Goal: Task Accomplishment & Management: Complete application form

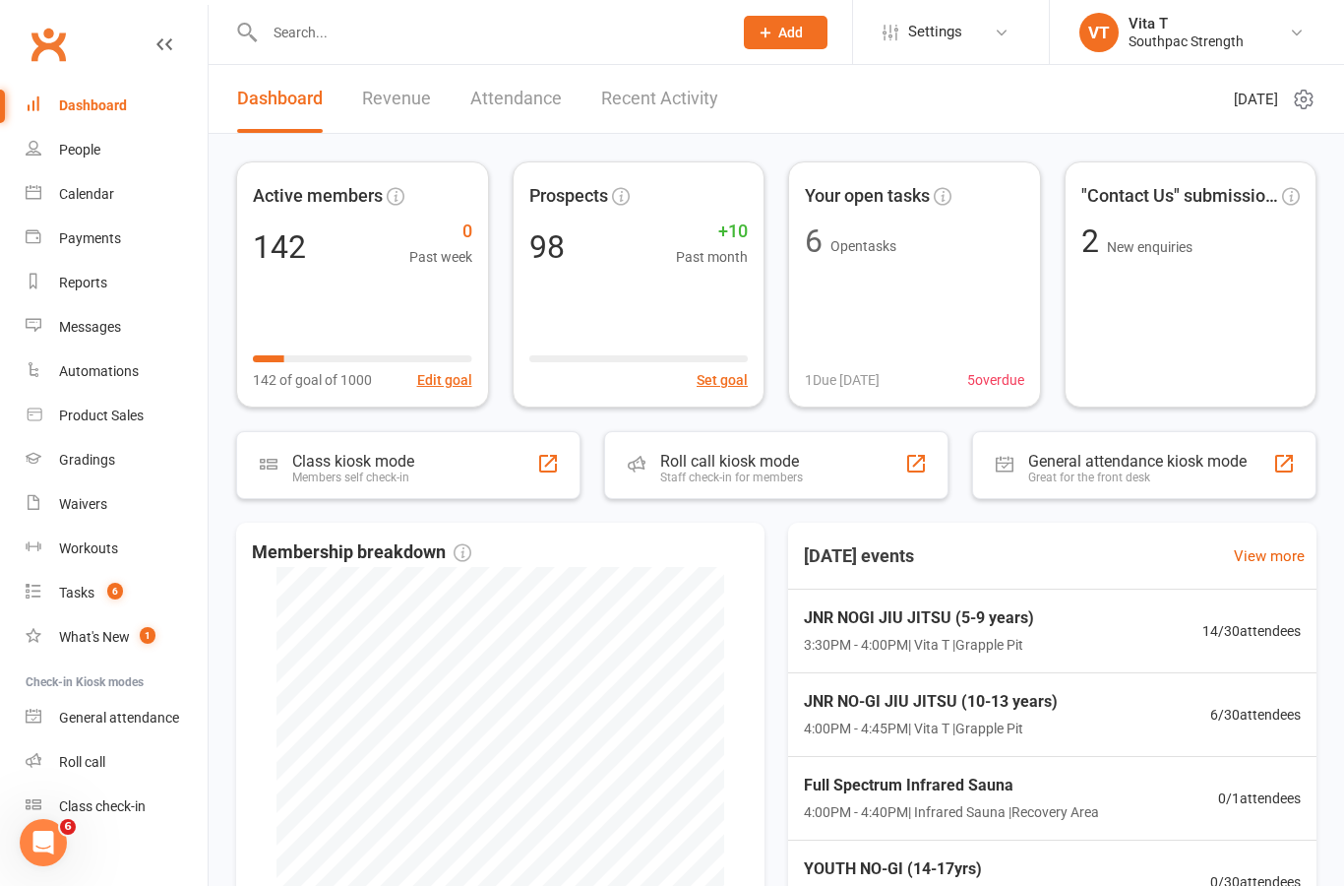
click at [349, 37] on input "text" at bounding box center [489, 33] width 460 height 28
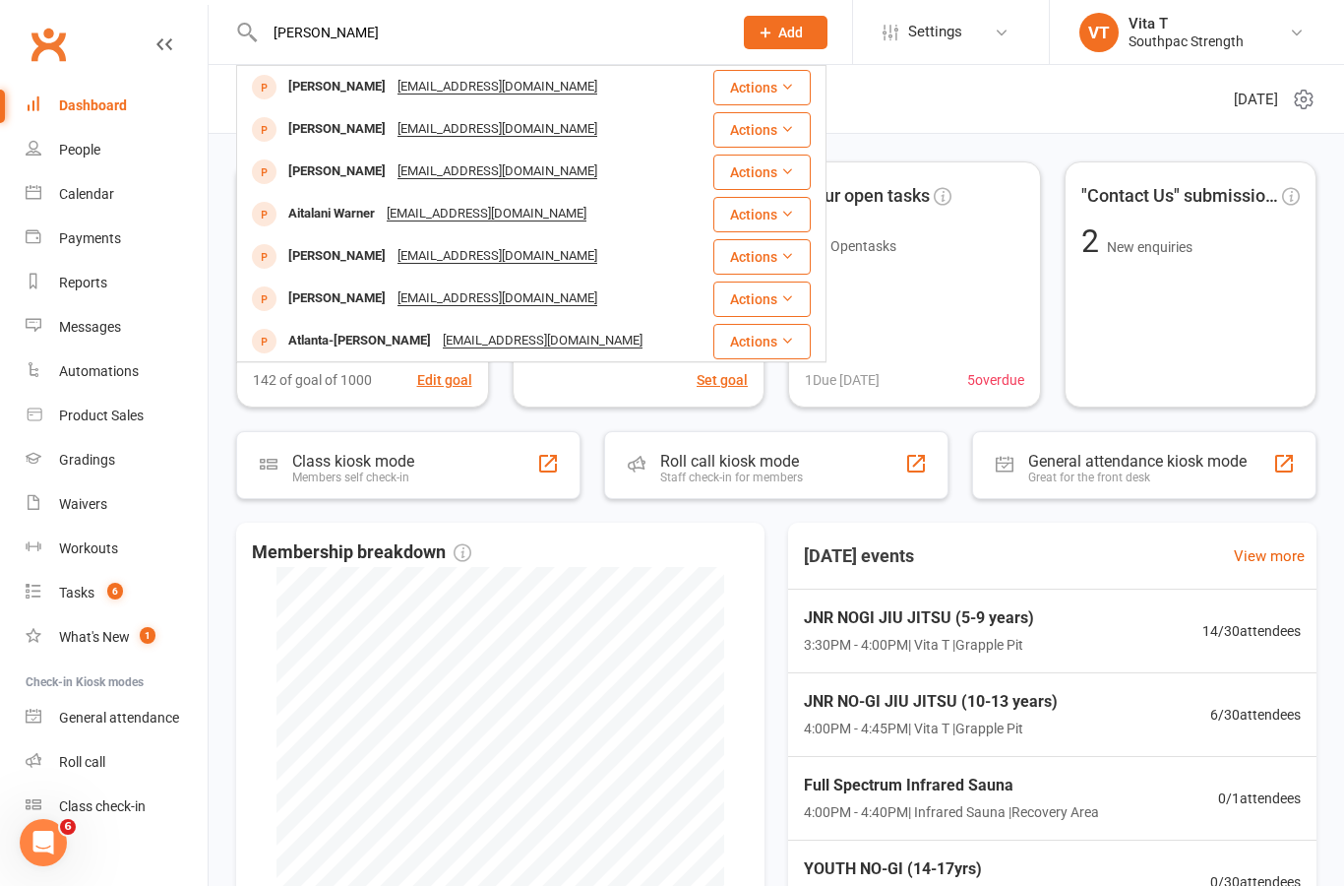
type input "[PERSON_NAME]"
click at [324, 83] on div "[PERSON_NAME]" at bounding box center [336, 87] width 109 height 29
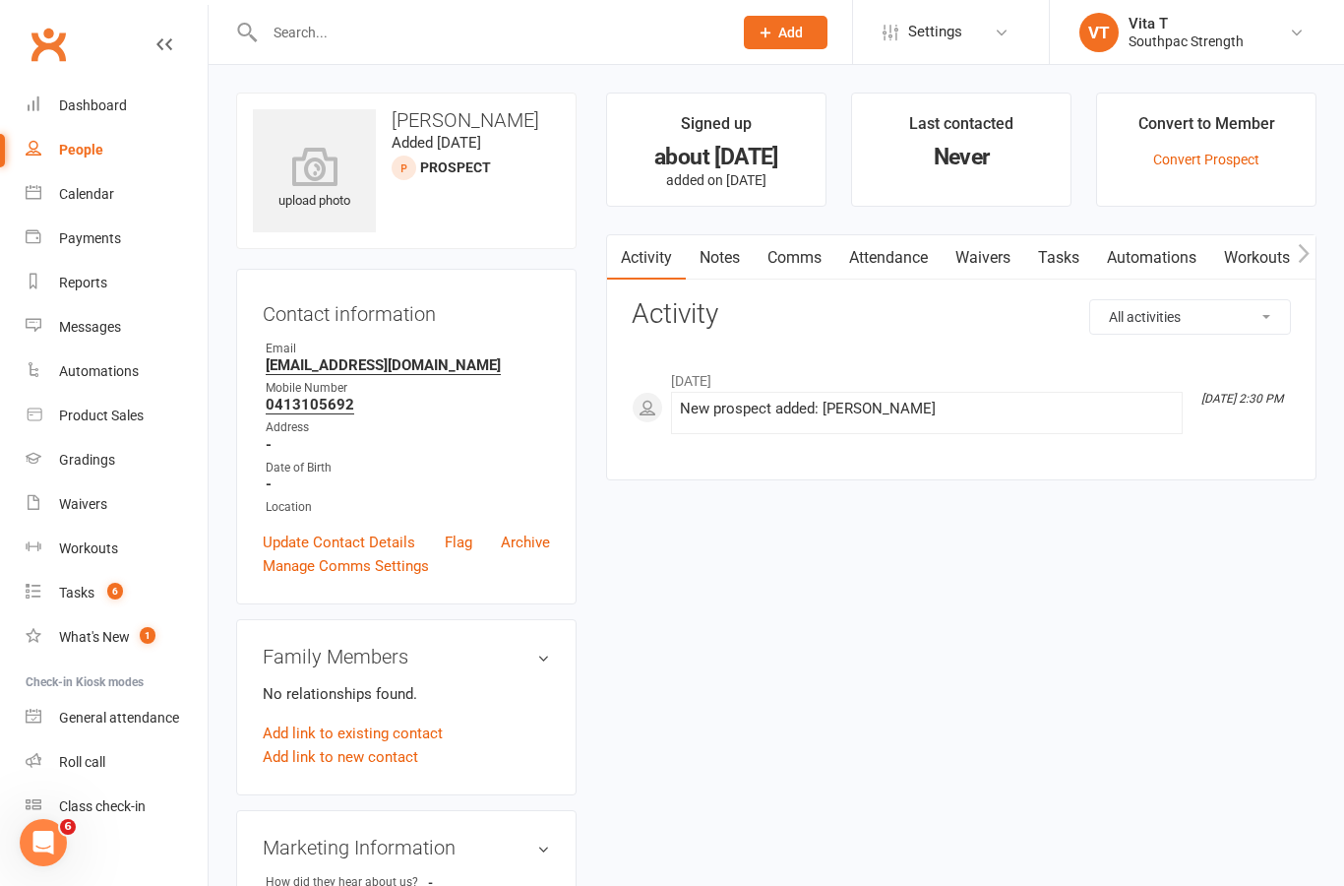
click at [997, 255] on link "Waivers" at bounding box center [983, 257] width 83 height 45
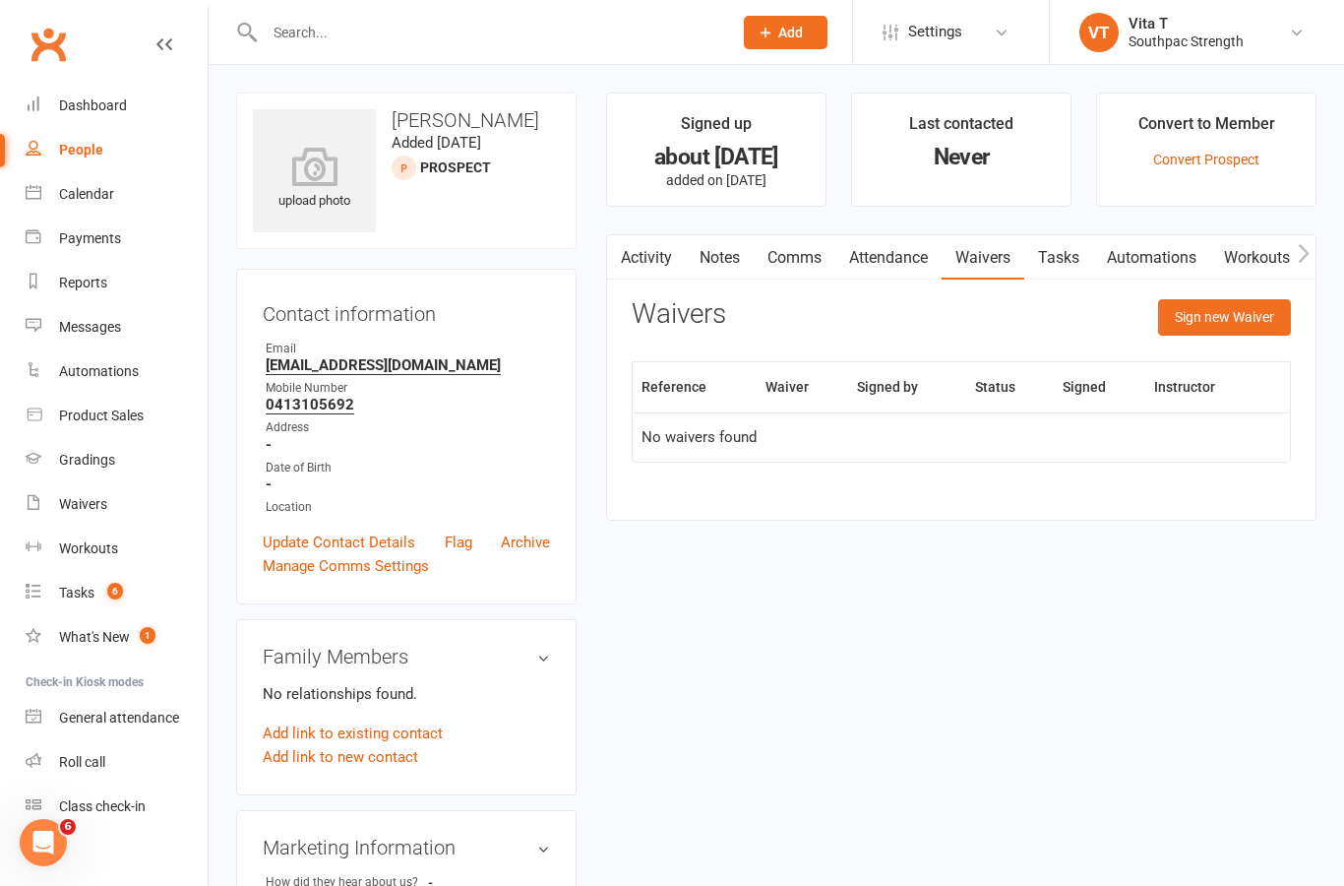
click at [1249, 314] on button "Sign new Waiver" at bounding box center [1224, 316] width 133 height 35
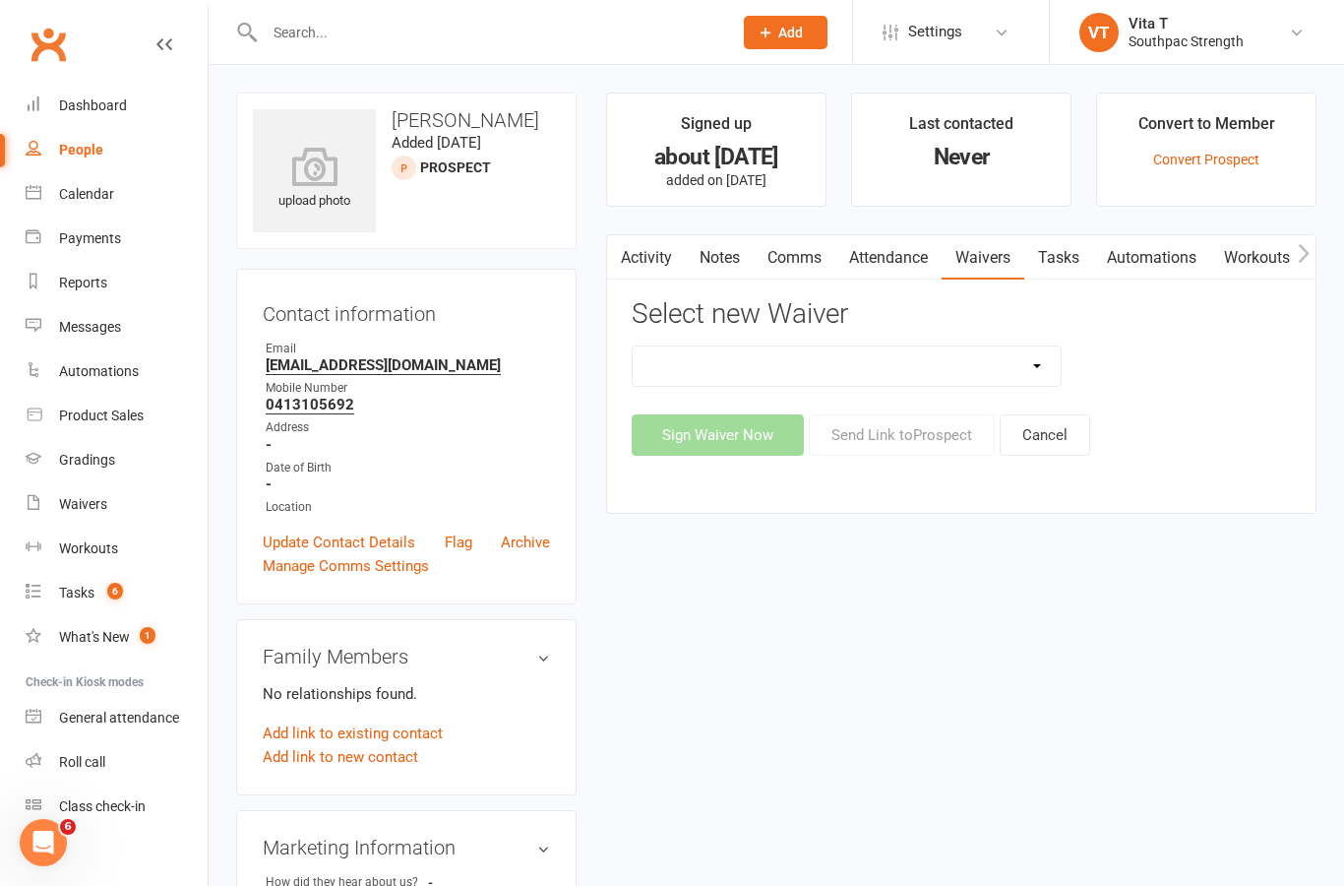
click at [1044, 363] on select "1 WEEK TRIAL - ADULTS 1 WEEK TRIAL - ADULTS WITH DEPENDANTS 1 WEEK TRIAL - SUPP…" at bounding box center [847, 365] width 428 height 39
select select "13061"
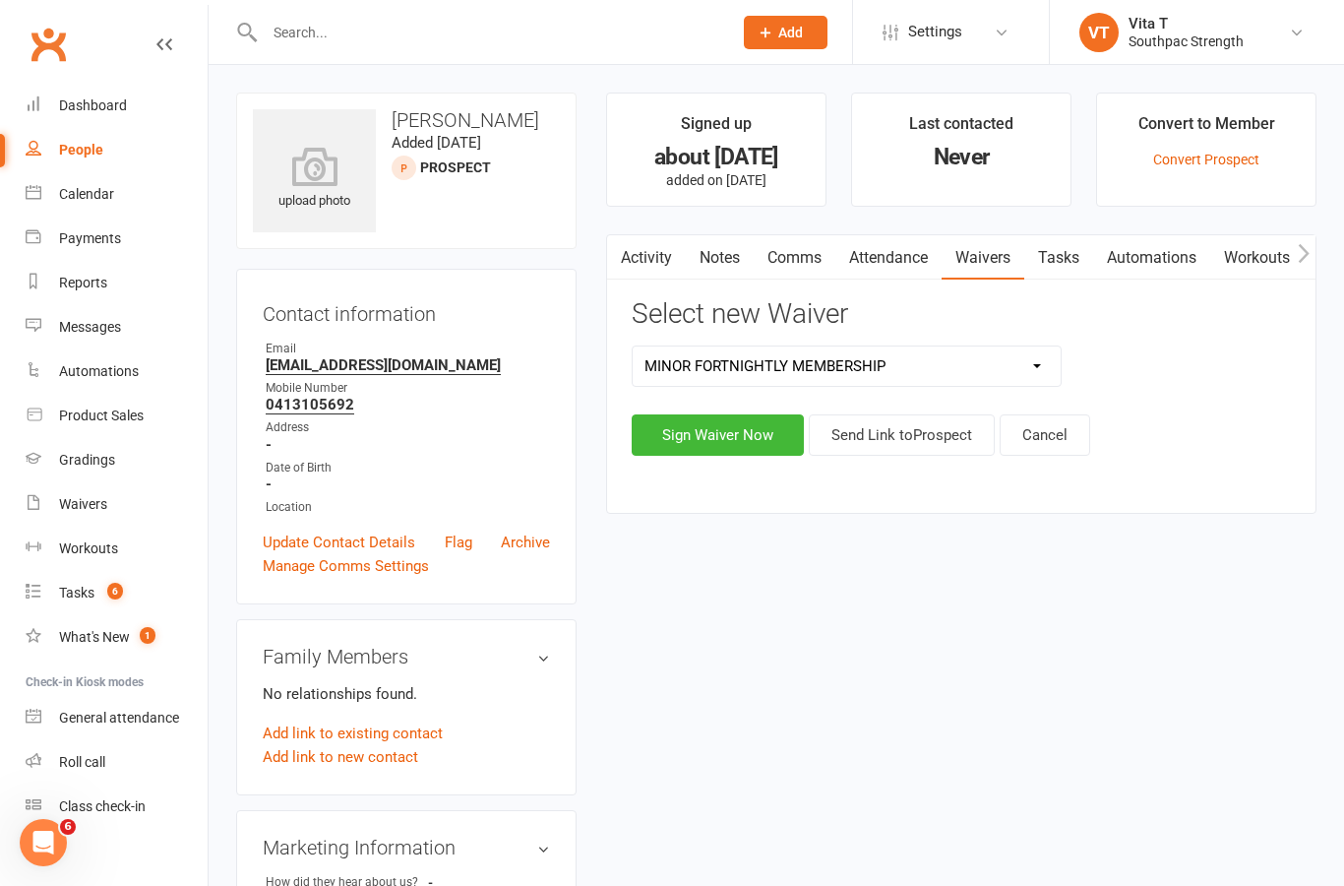
click at [697, 422] on button "Sign Waiver Now" at bounding box center [718, 434] width 172 height 41
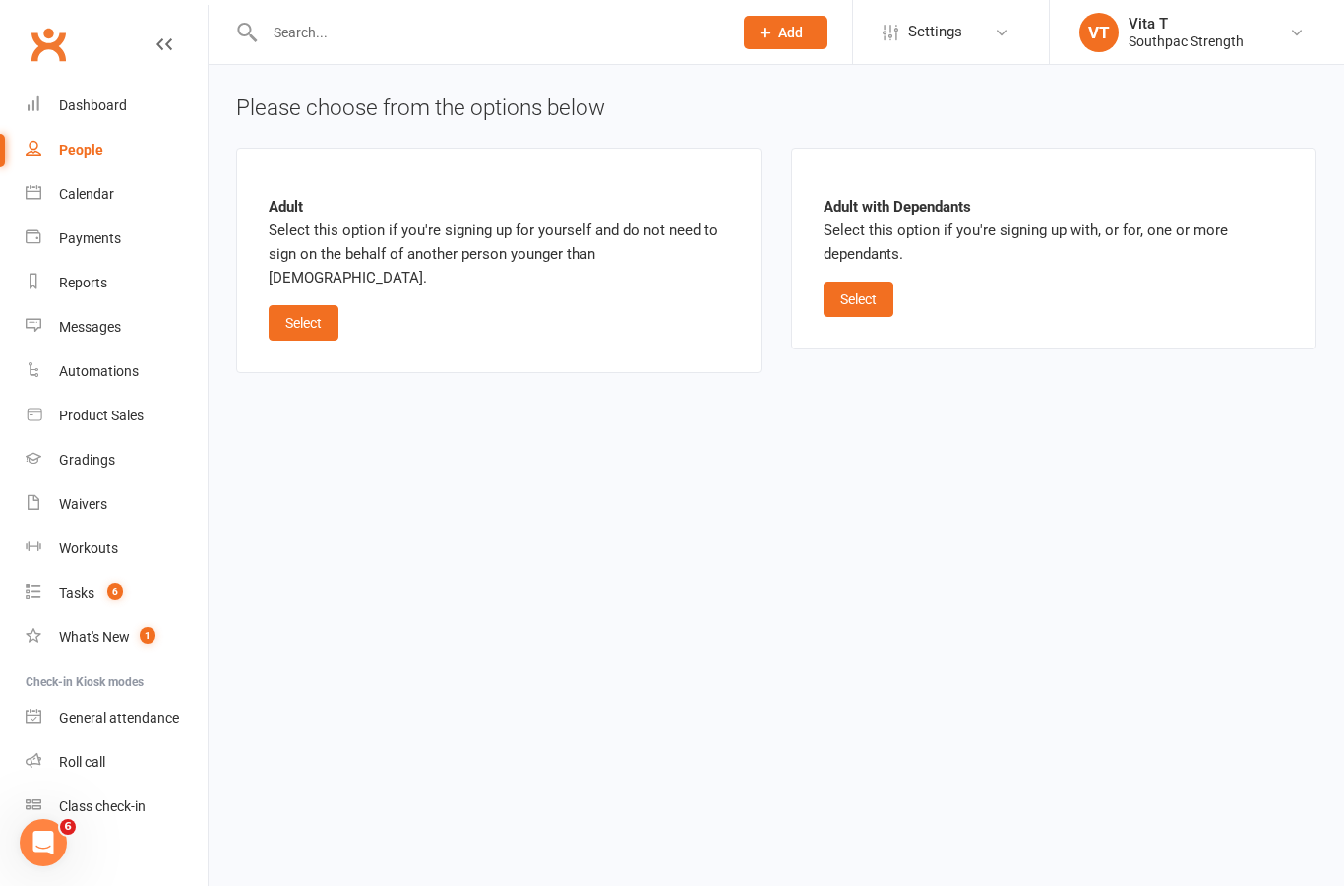
click at [874, 303] on button "Select" at bounding box center [859, 298] width 70 height 35
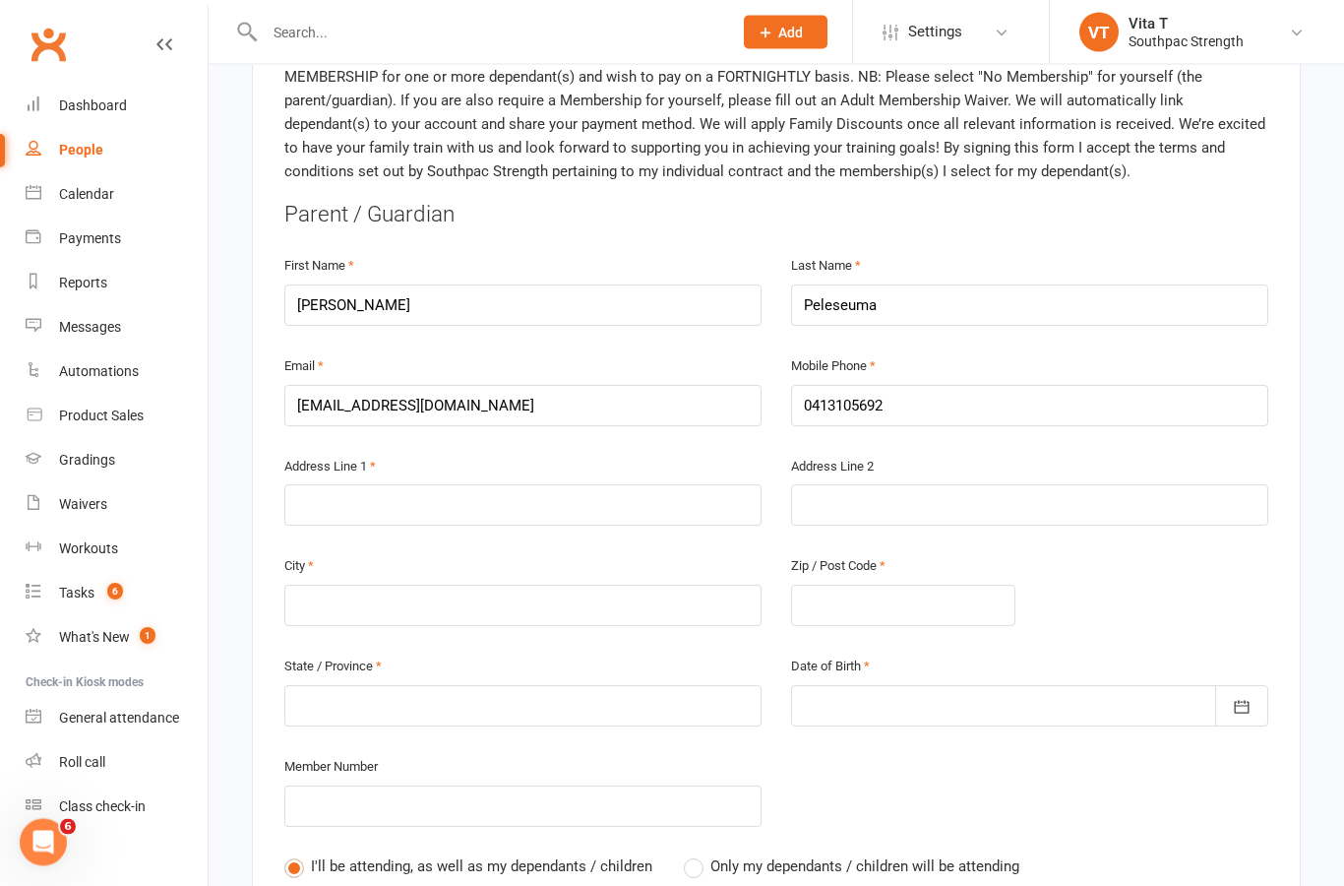
scroll to position [542, 0]
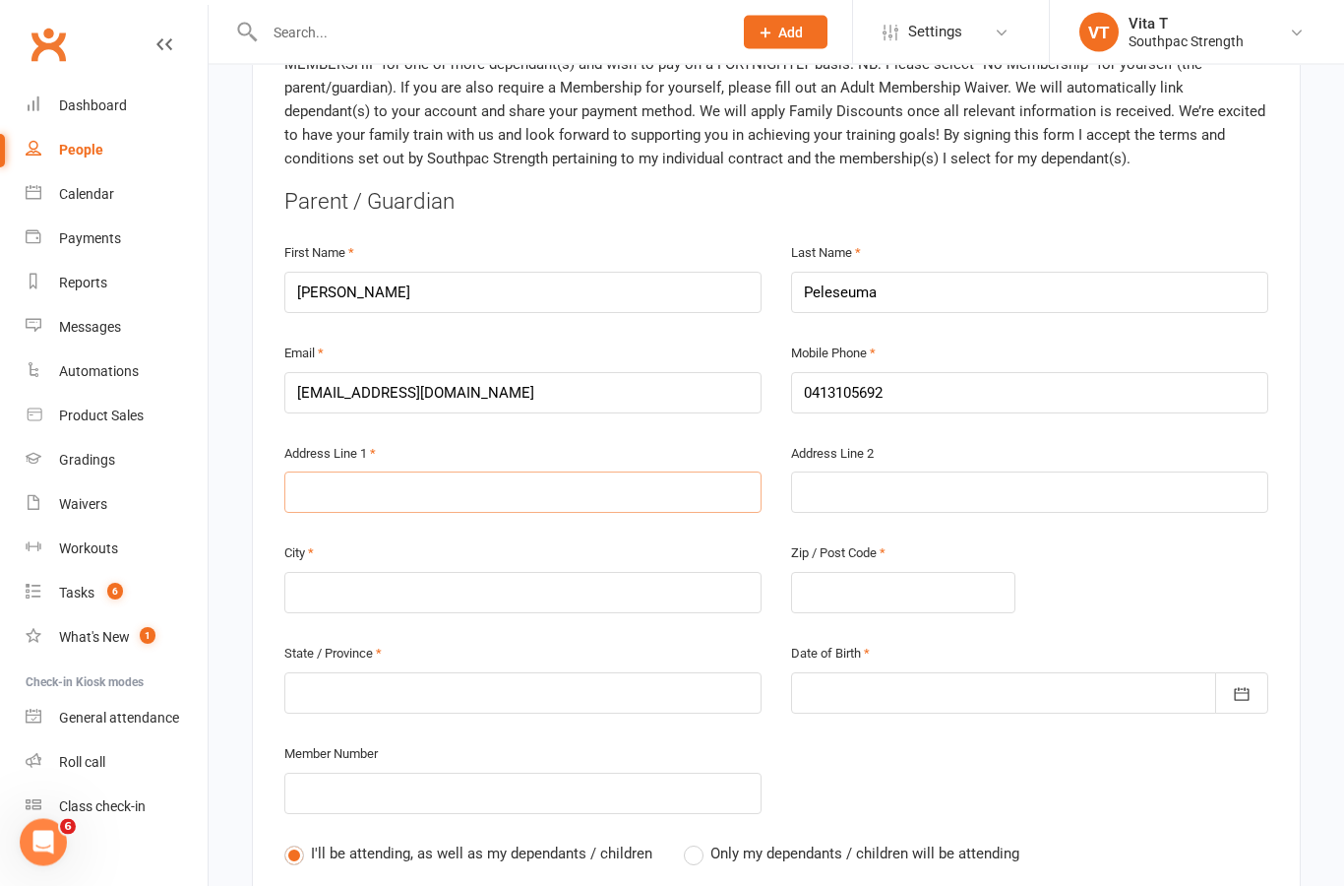
click at [512, 472] on input "text" at bounding box center [522, 492] width 477 height 41
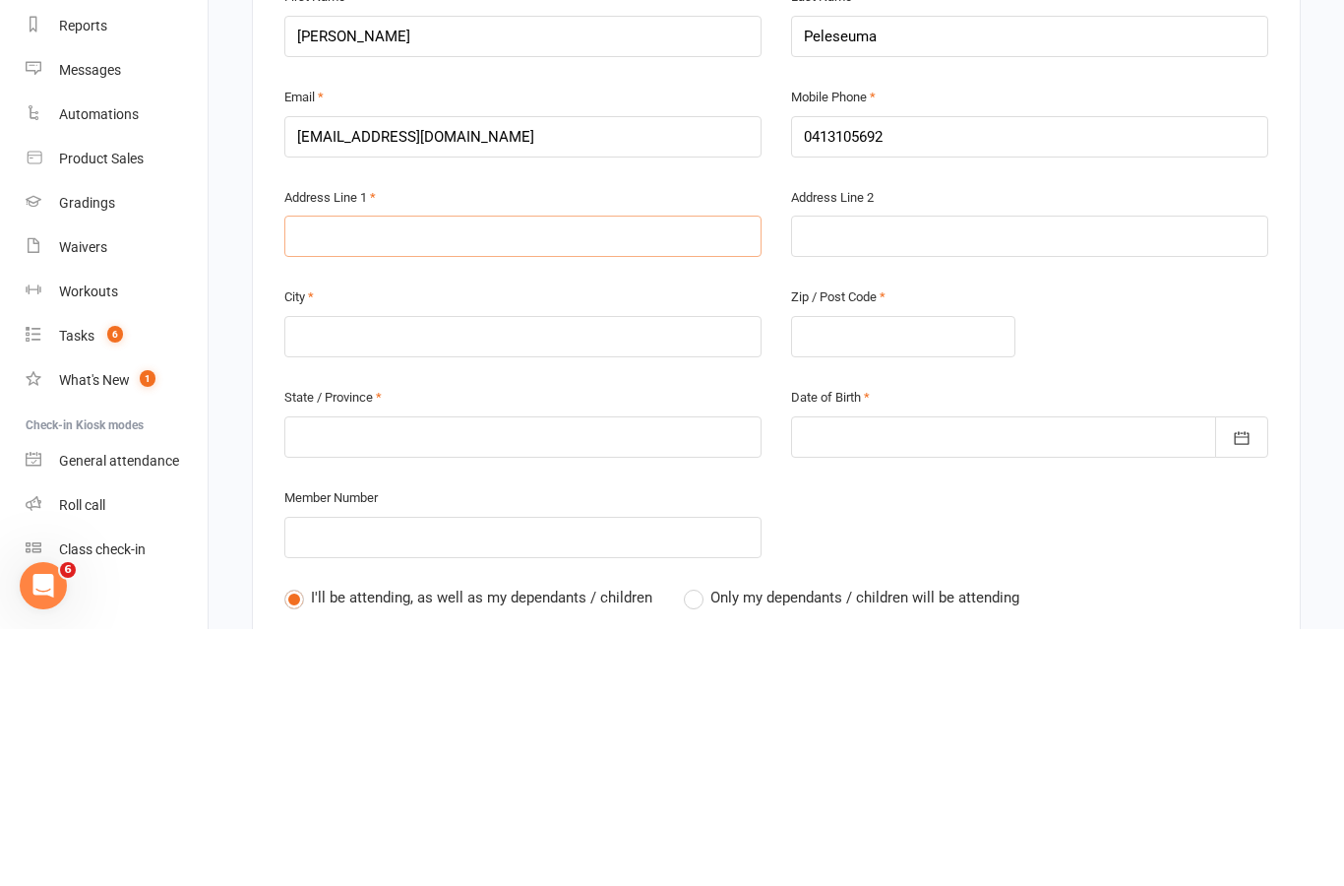
type input "4"
type input "4 m"
type input "4 mu"
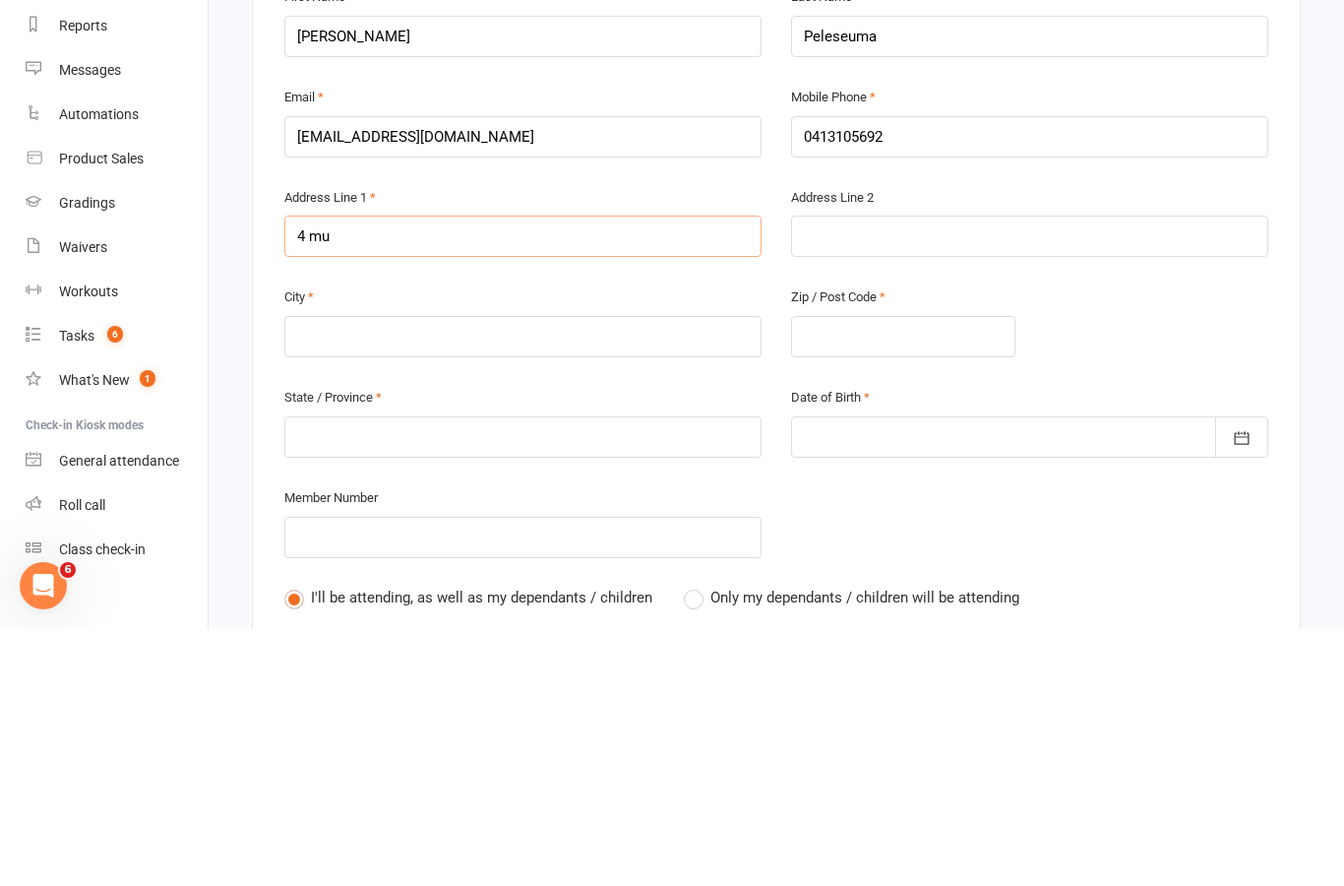
type input "4 mu"
type input "4 mur"
type input "4 murp"
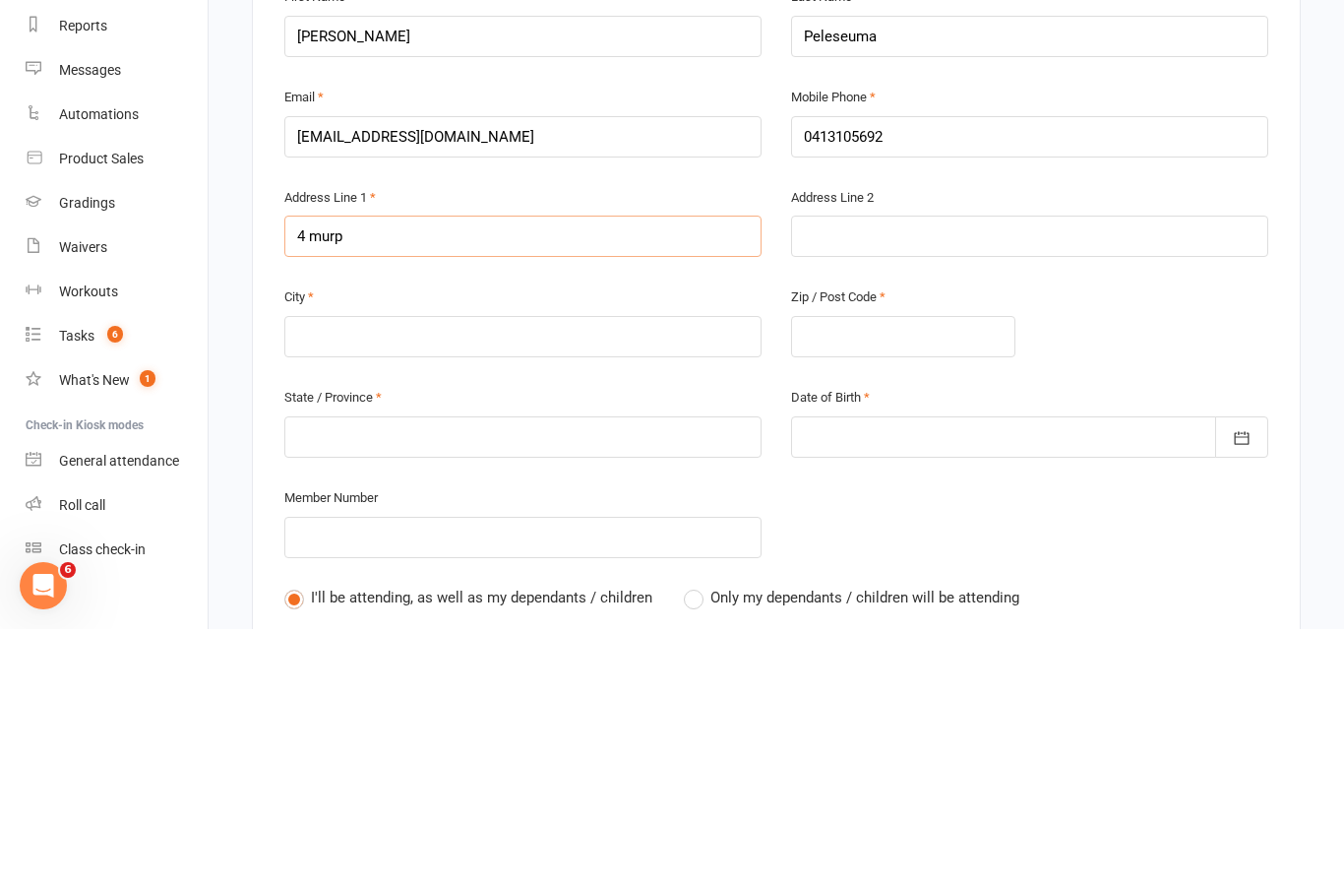
type input "4 murph"
type input "4 [PERSON_NAME]"
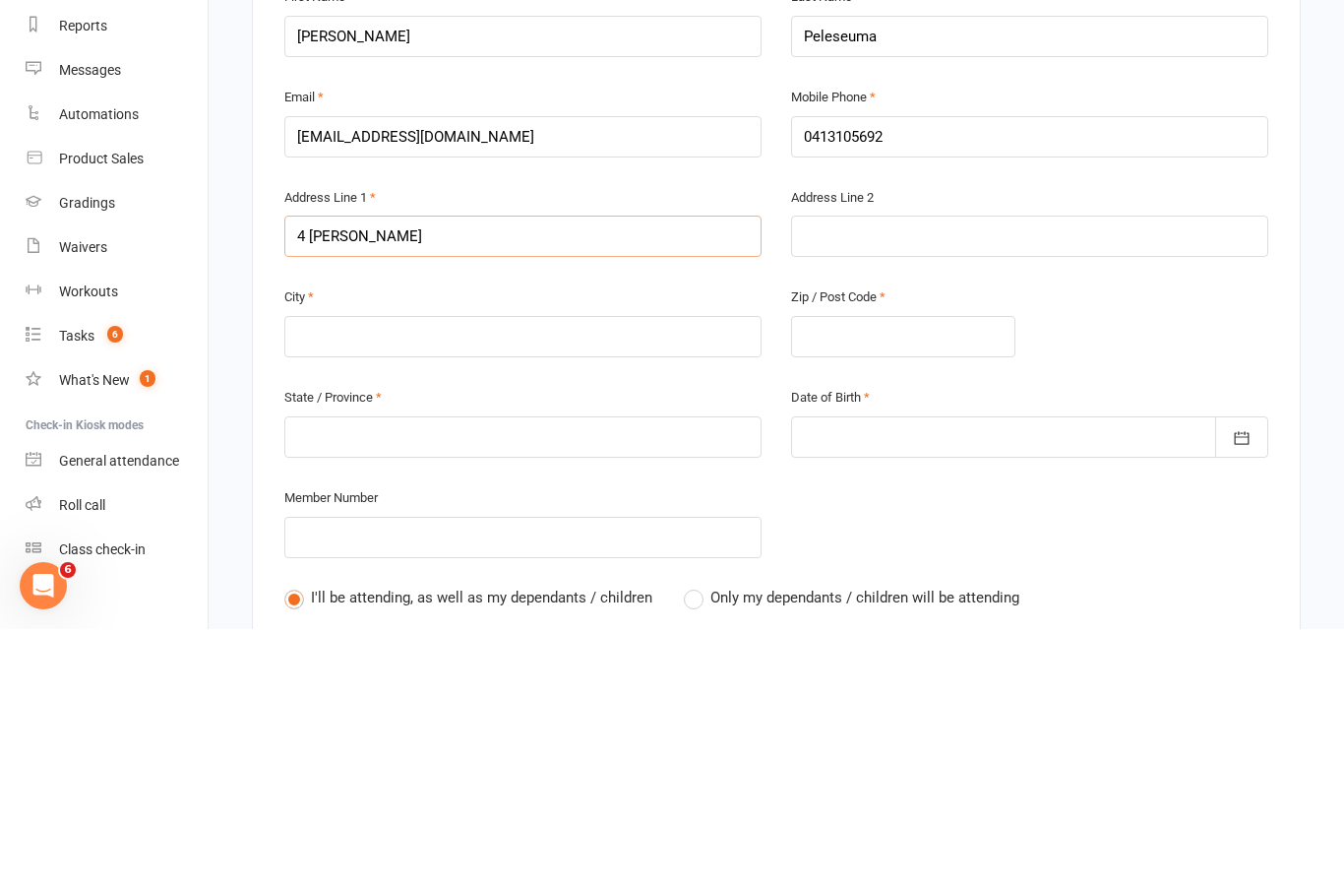
type input "4 [PERSON_NAME]"
type input "4 [PERSON_NAME] v"
type input "4 [PERSON_NAME]"
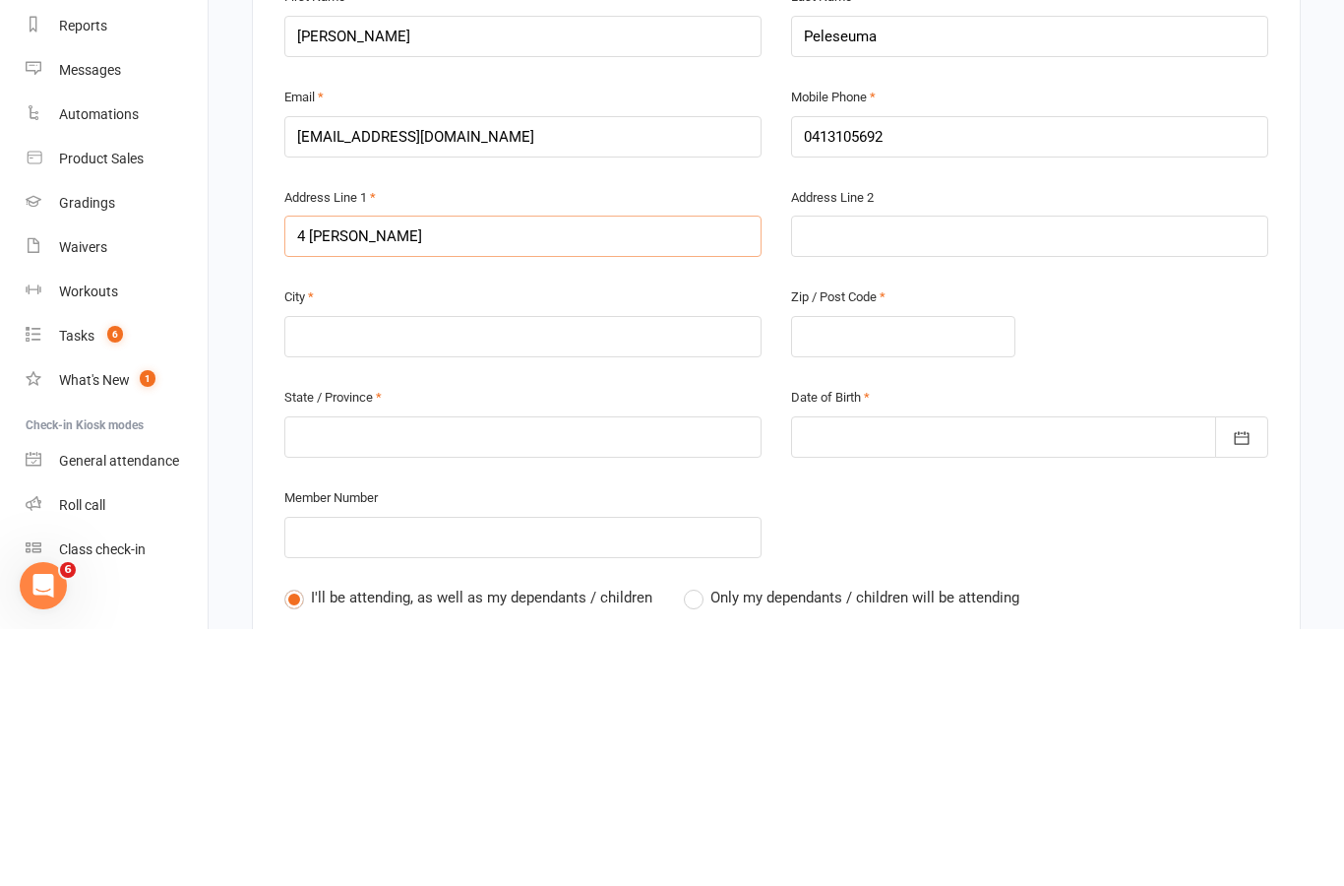
type input "4 [PERSON_NAME] c"
type input "4 [PERSON_NAME] co"
type input "4 [PERSON_NAME] cou"
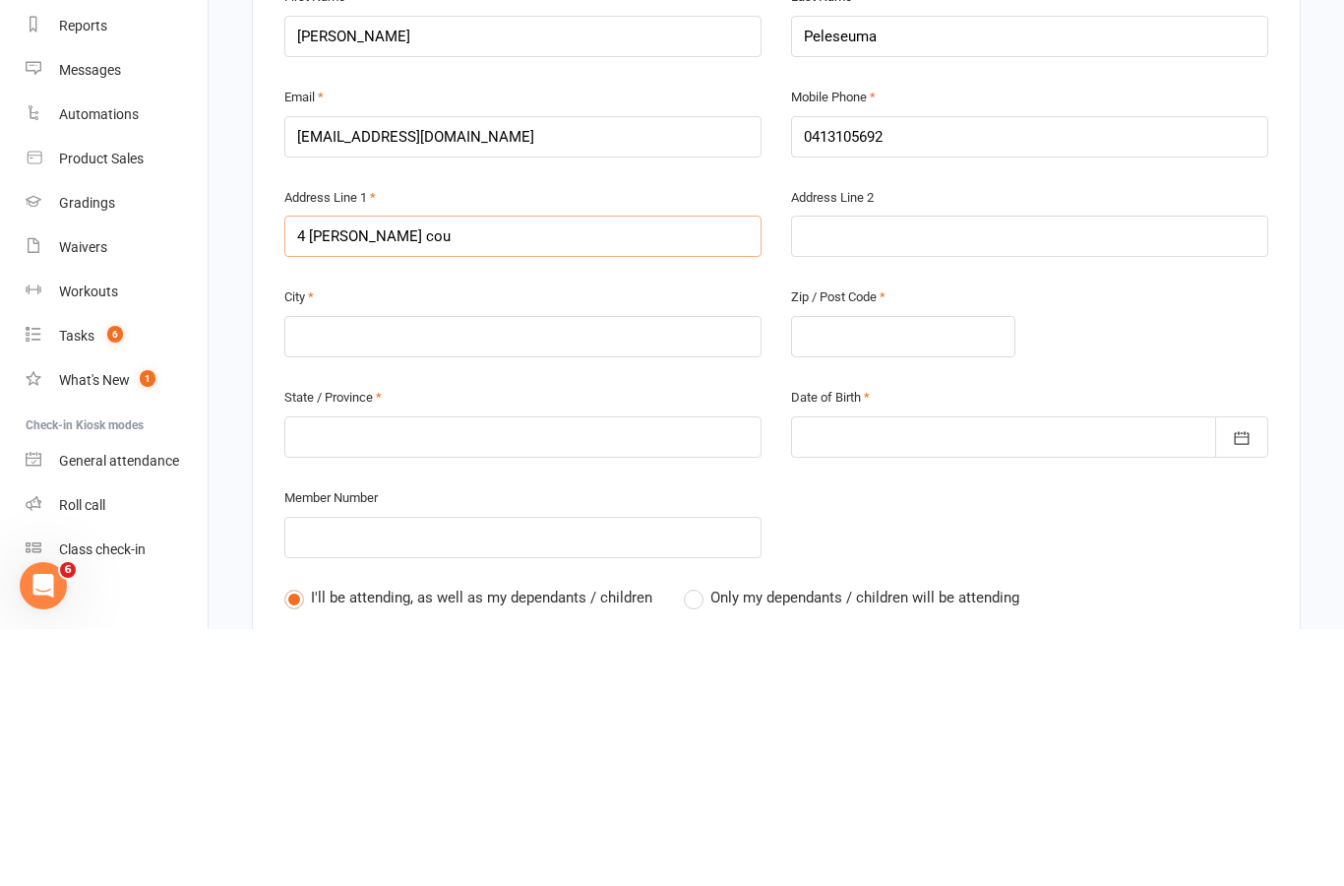
type input "4 [PERSON_NAME] cou"
type input "4 [PERSON_NAME] cour"
type input "[STREET_ADDRESS][PERSON_NAME]"
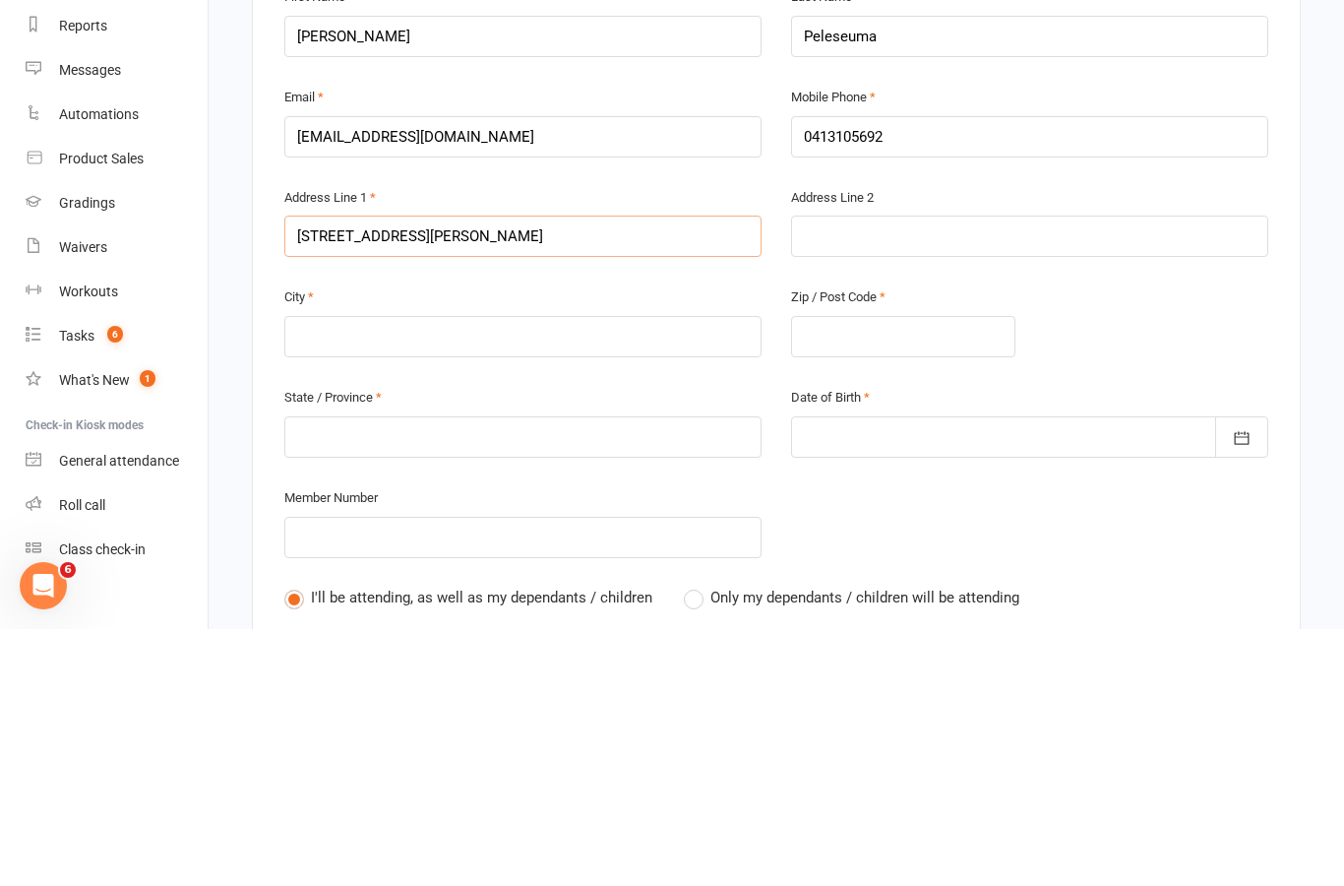
type input "[STREET_ADDRESS][PERSON_NAME]"
click at [443, 573] on input "text" at bounding box center [522, 593] width 477 height 41
type input "R"
type input "Re"
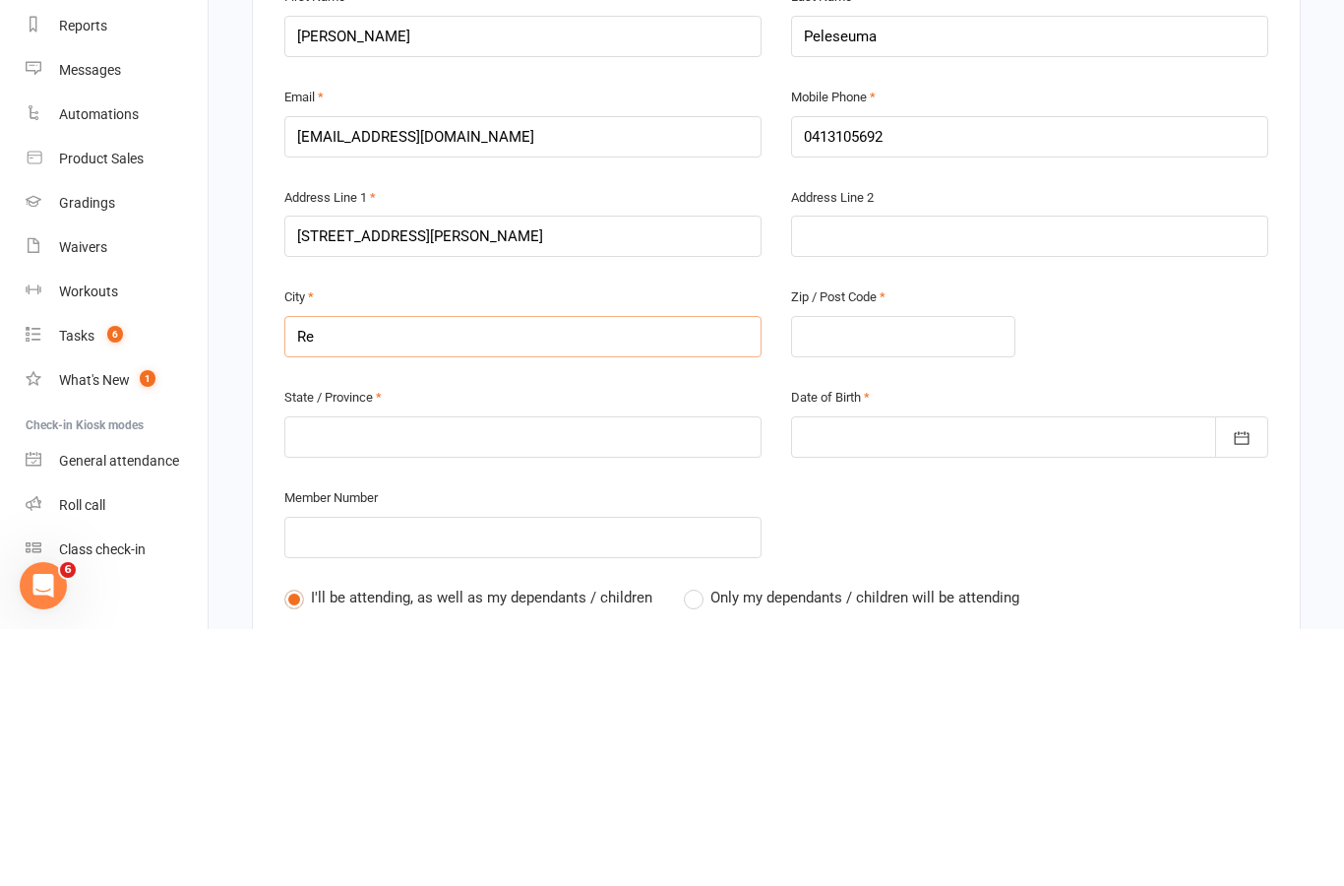
type input "Re"
type input "Red"
type input "Redb"
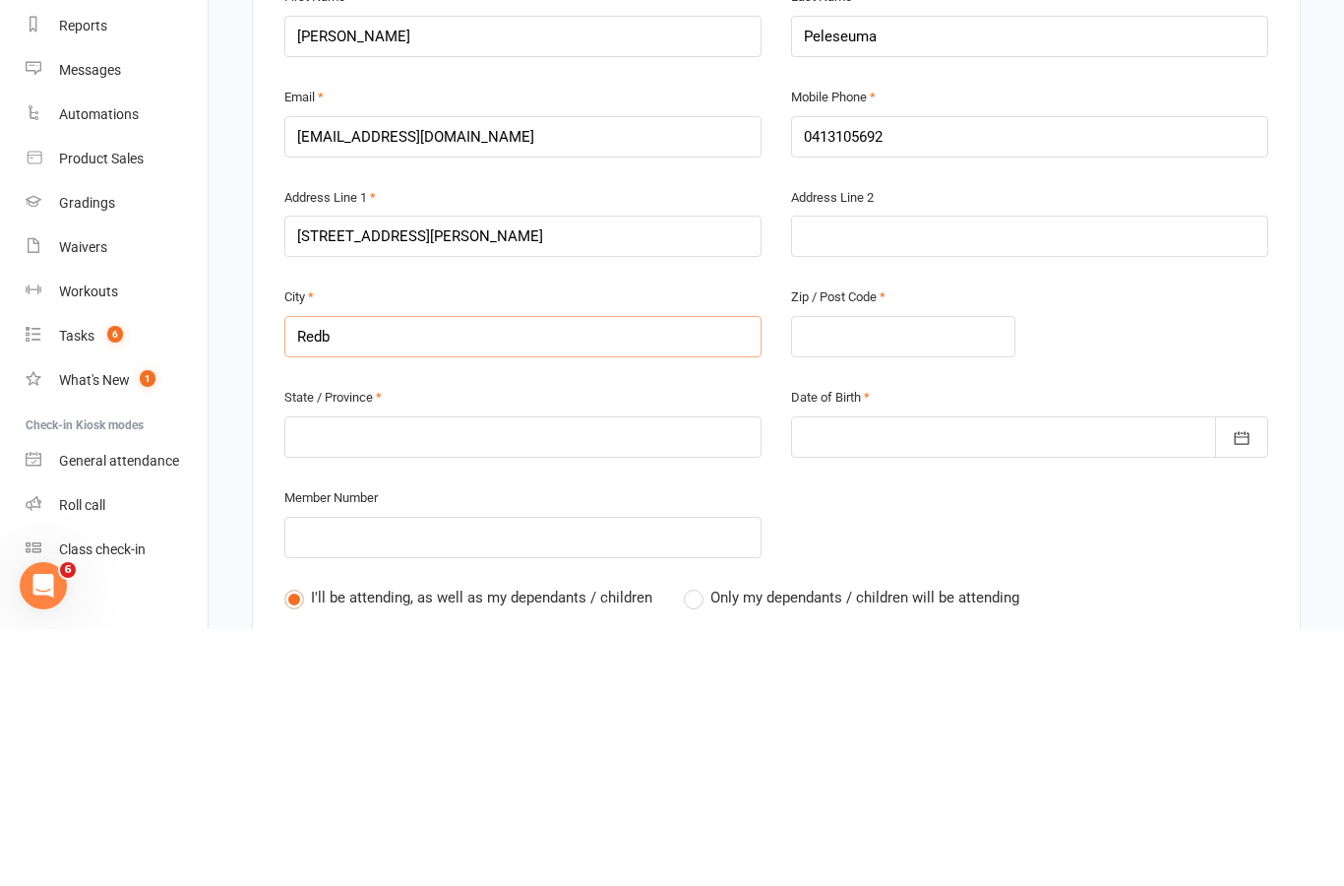
type input "Redba"
type input "Redban"
type input "Redbank"
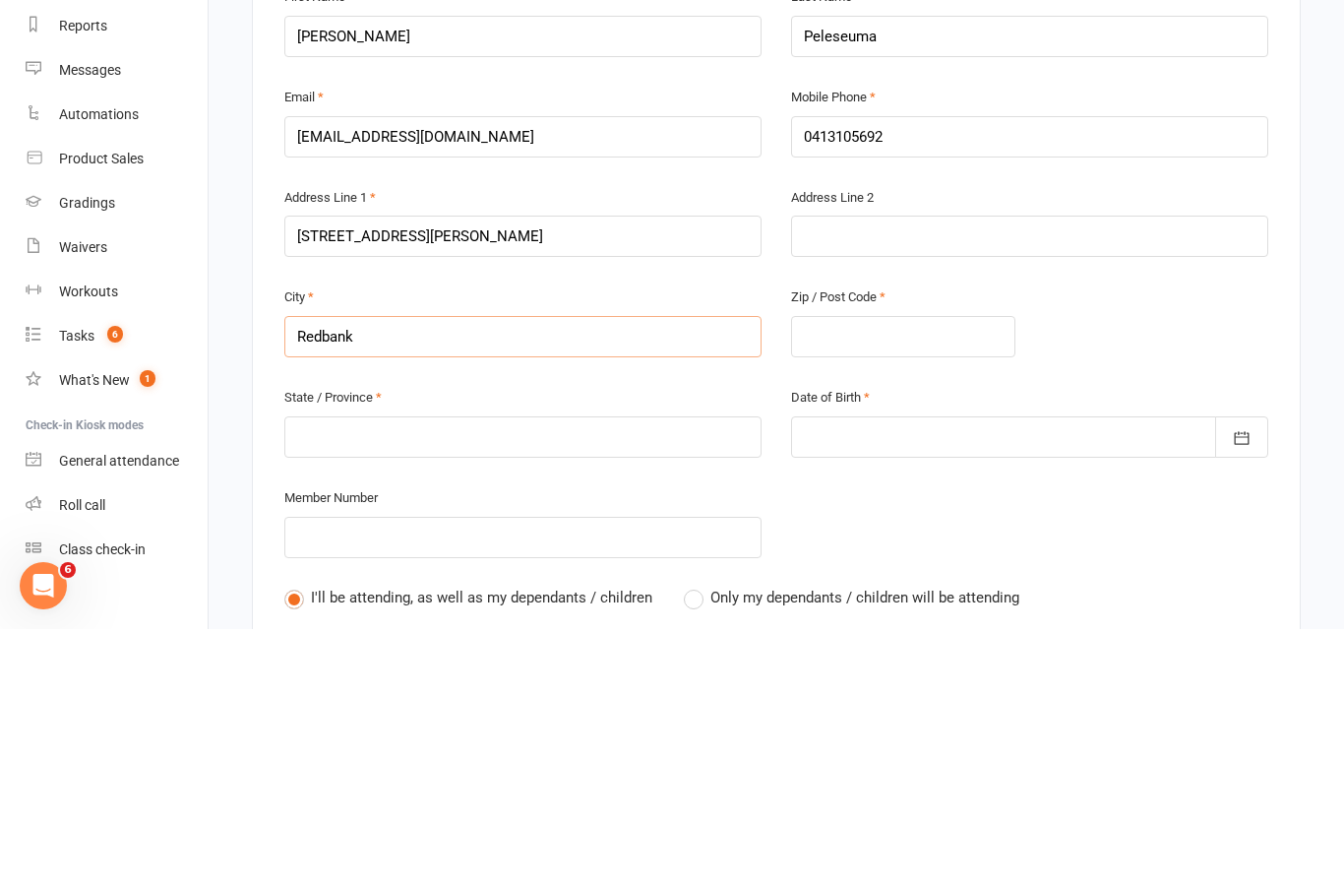
type input "Redbank"
type input "Redbank p"
type input "Redbank pl"
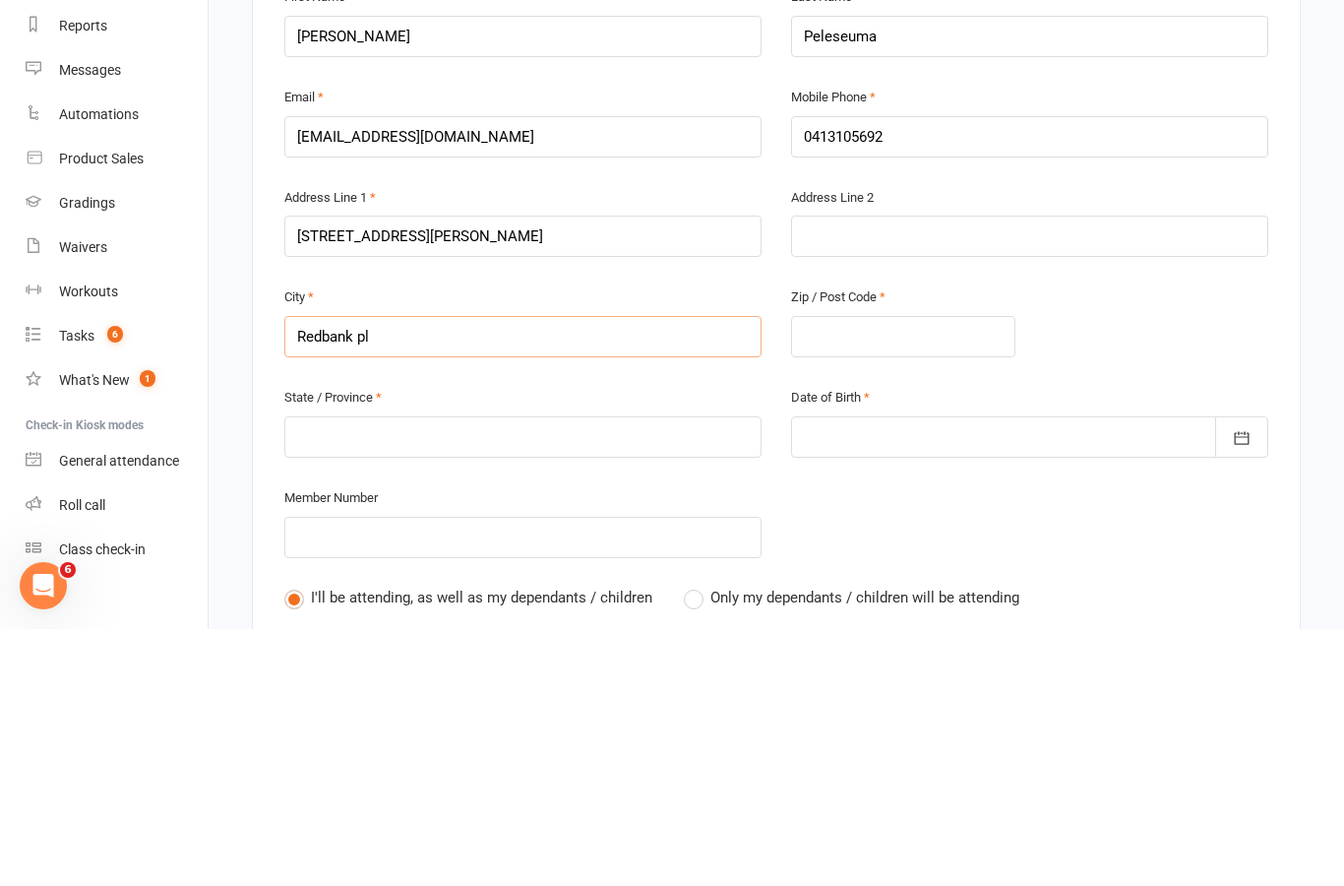
type input "Redbank pla"
type input "Redbank plai"
type input "Redbank plain"
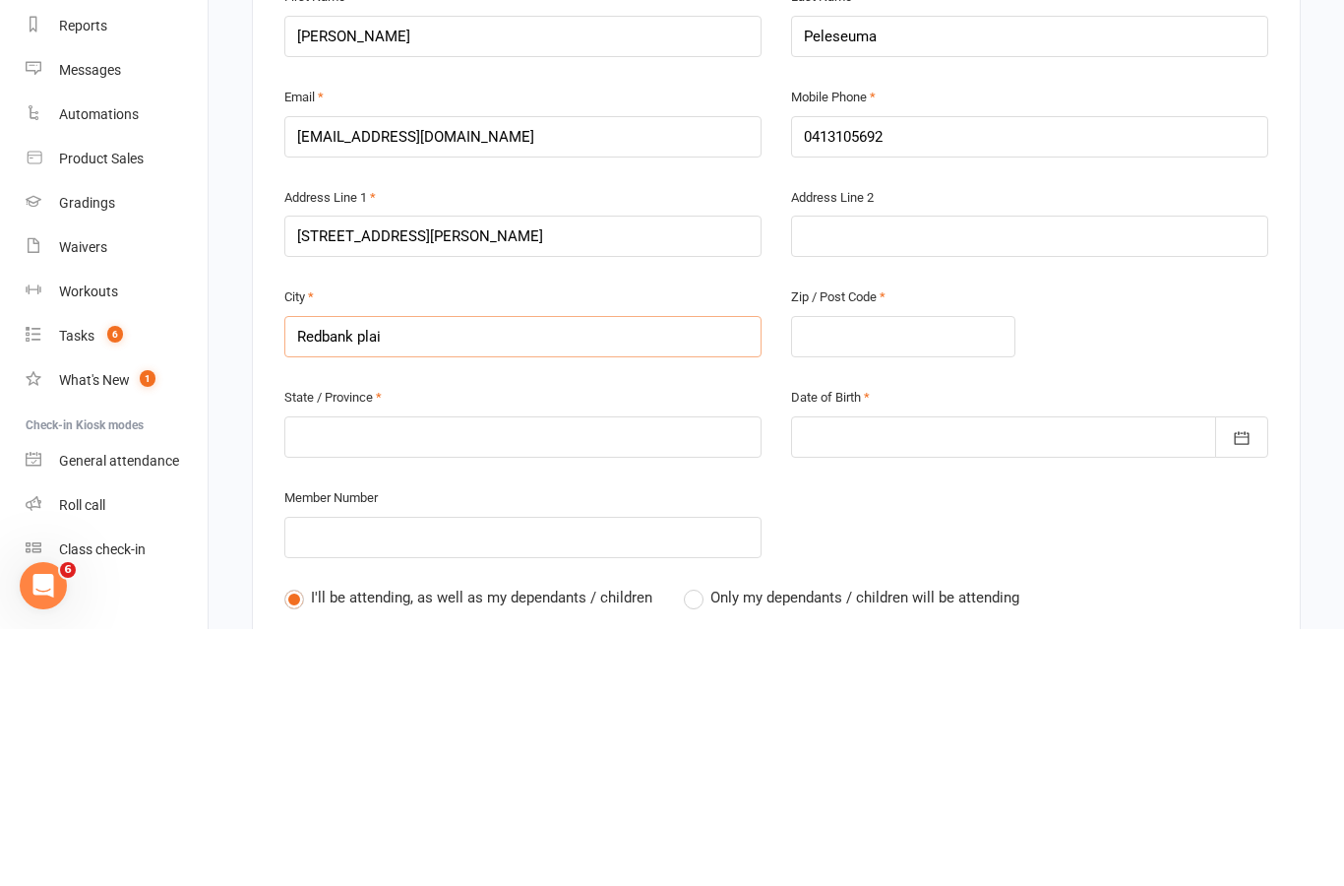
type input "Redbank plain"
type input "[GEOGRAPHIC_DATA]"
click at [909, 573] on input "text" at bounding box center [903, 593] width 224 height 41
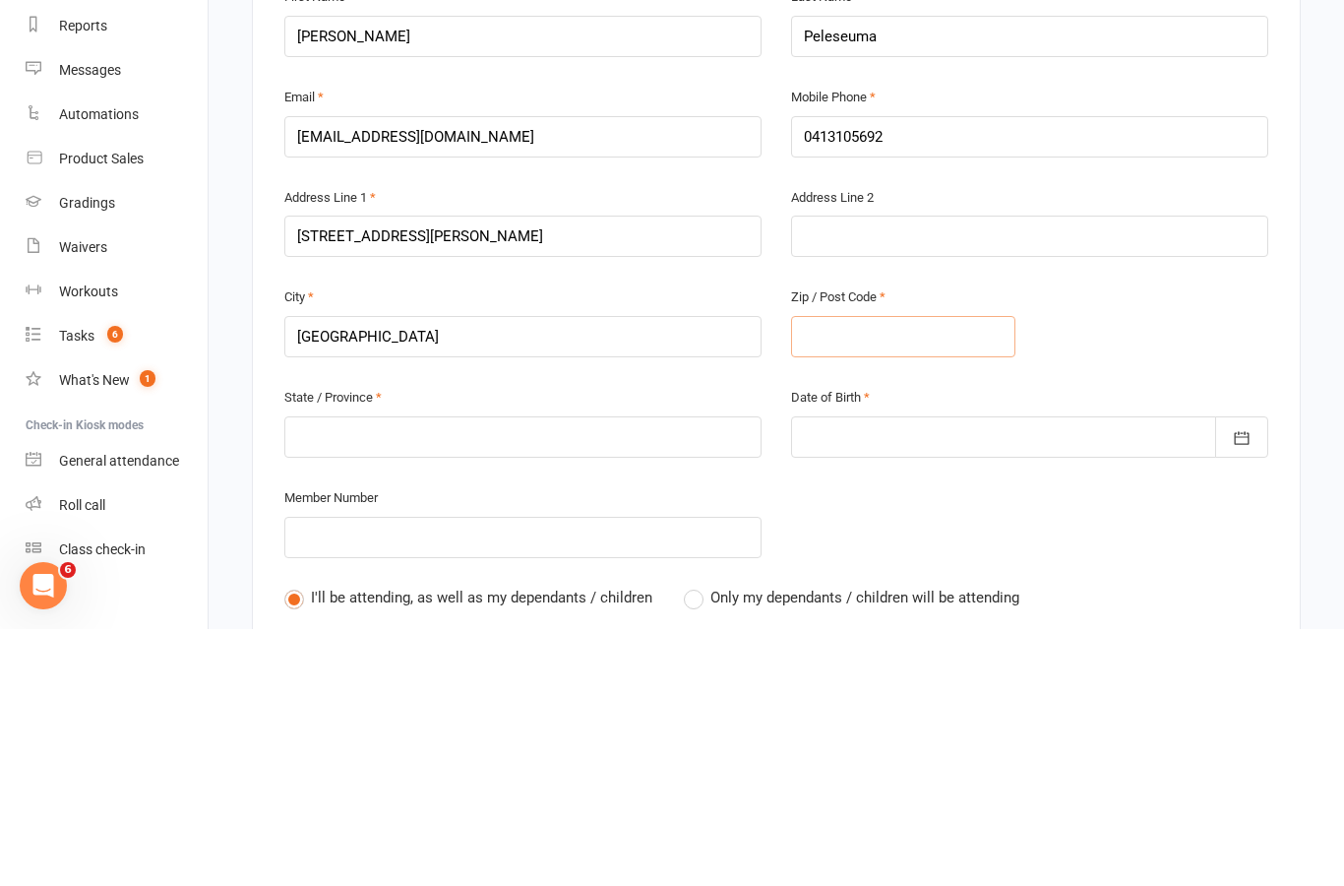
type input "4"
type input "43"
type input "430"
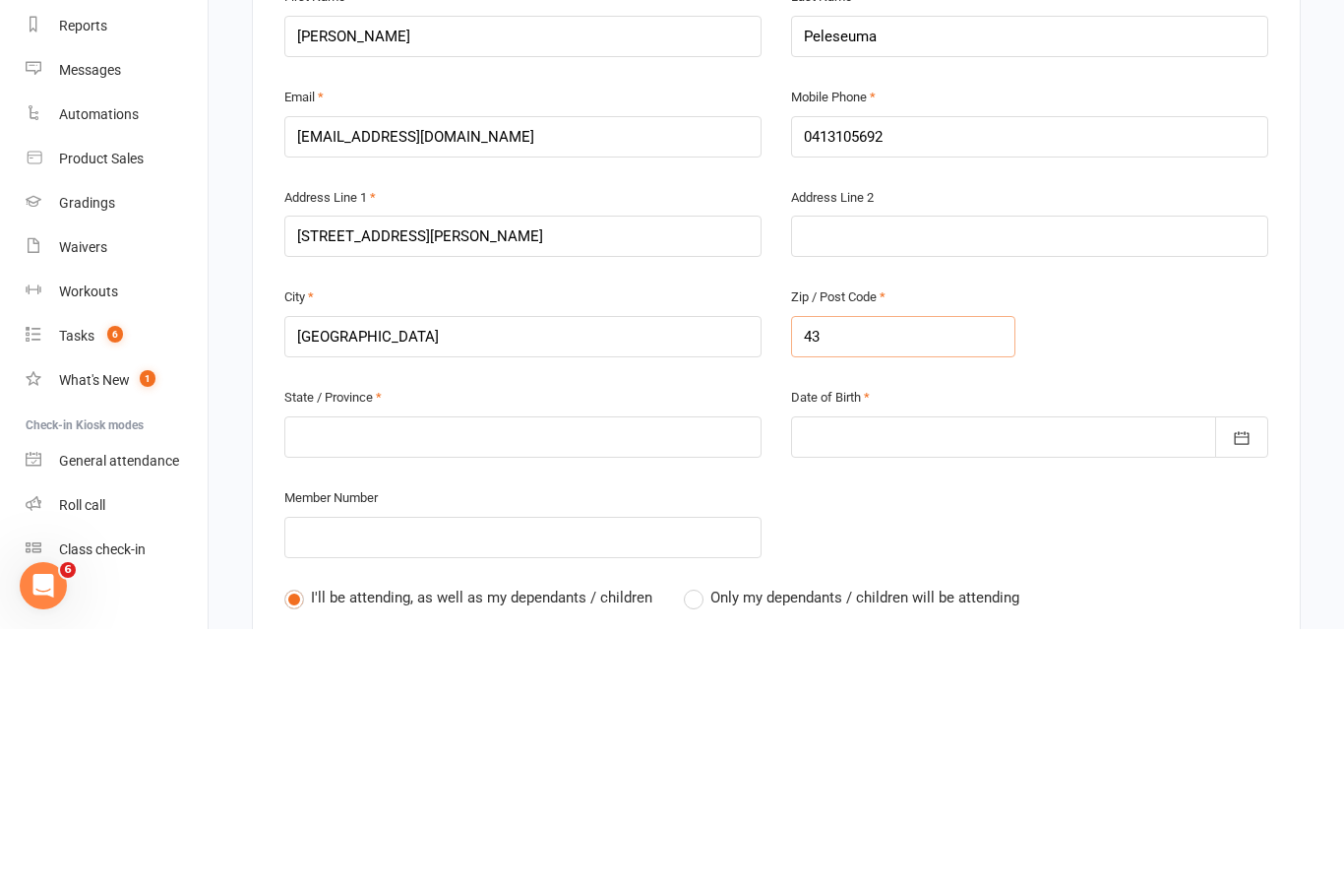
type input "430"
type input "4301"
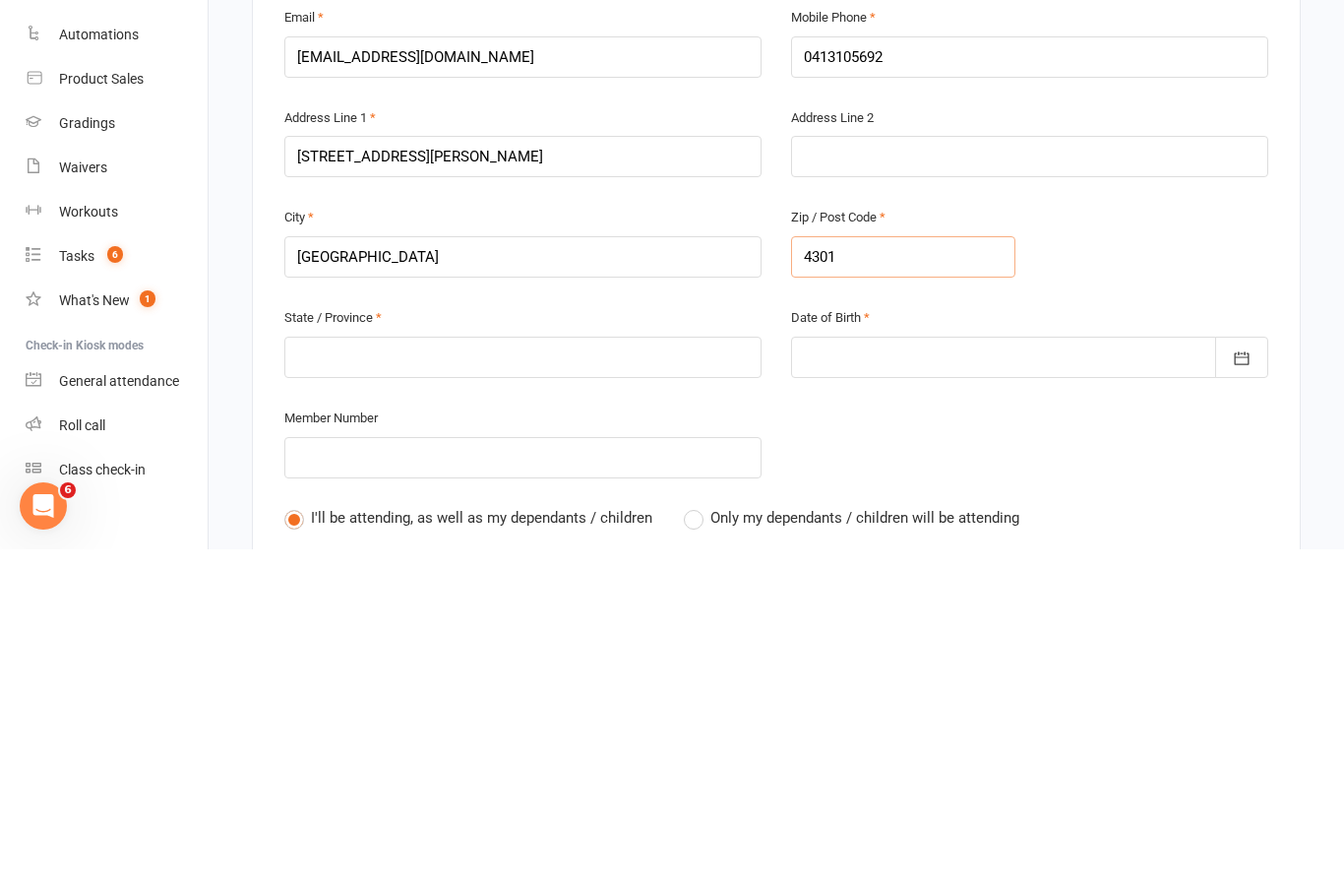
type input "4301"
click at [505, 673] on input "text" at bounding box center [522, 693] width 477 height 41
type input "Q"
type input "QL"
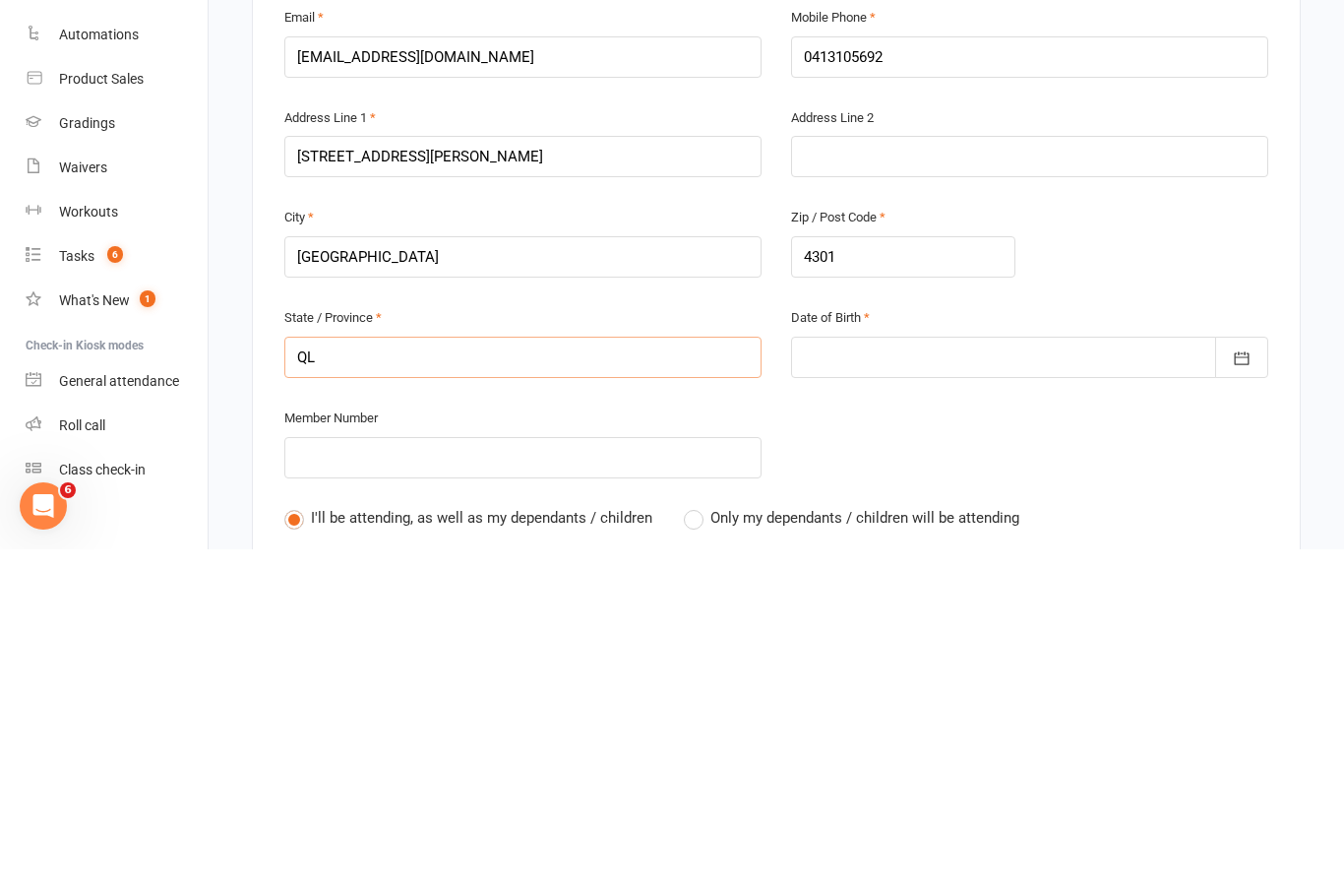
type input "QL"
type input "QLD"
click at [879, 673] on div at bounding box center [1029, 693] width 477 height 41
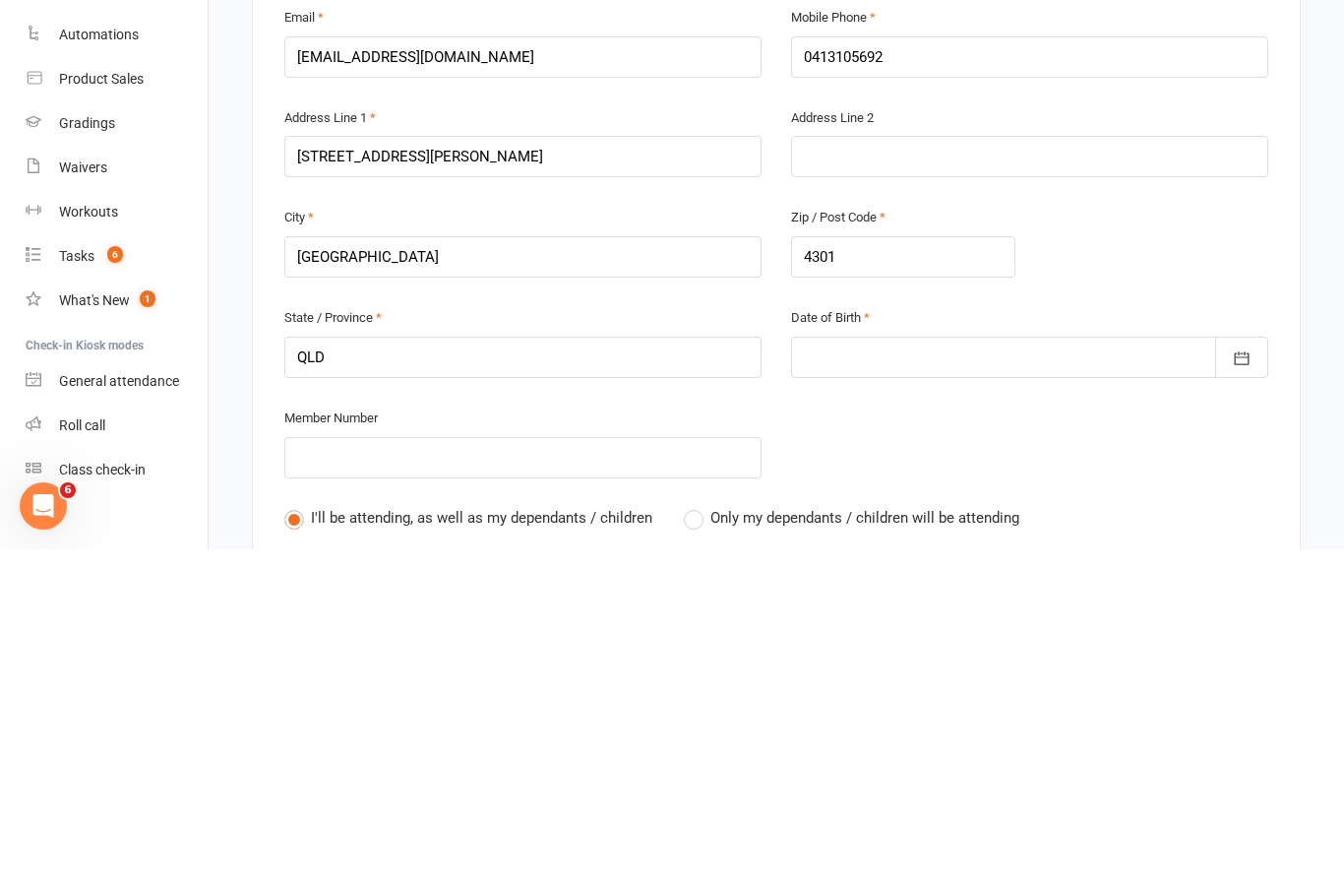
scroll to position [880, 0]
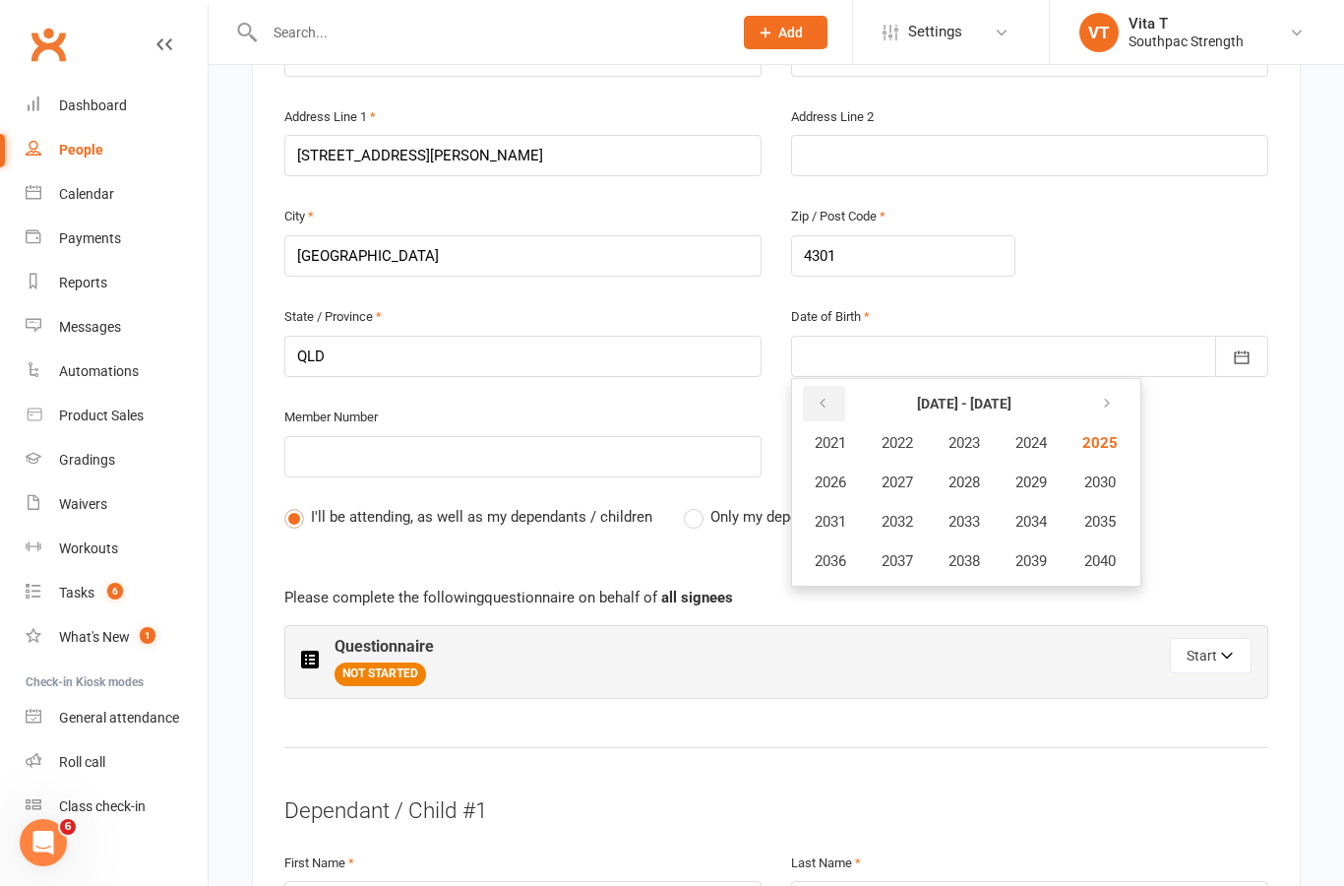
click at [821, 396] on icon "button" at bounding box center [823, 404] width 14 height 16
click at [823, 396] on icon "button" at bounding box center [823, 404] width 14 height 16
click at [840, 513] on span "1991" at bounding box center [830, 522] width 31 height 18
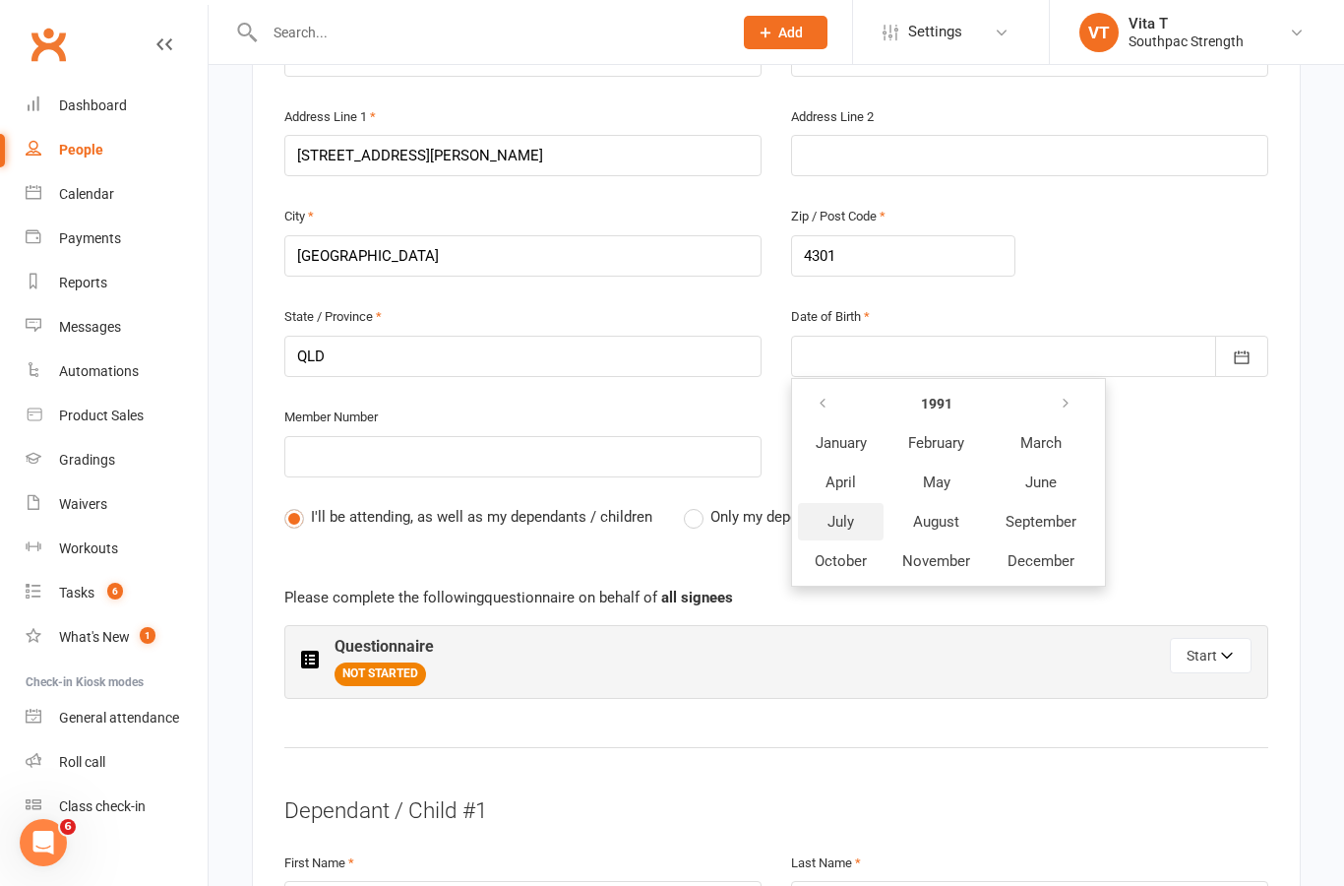
click at [840, 513] on span "July" at bounding box center [841, 522] width 27 height 18
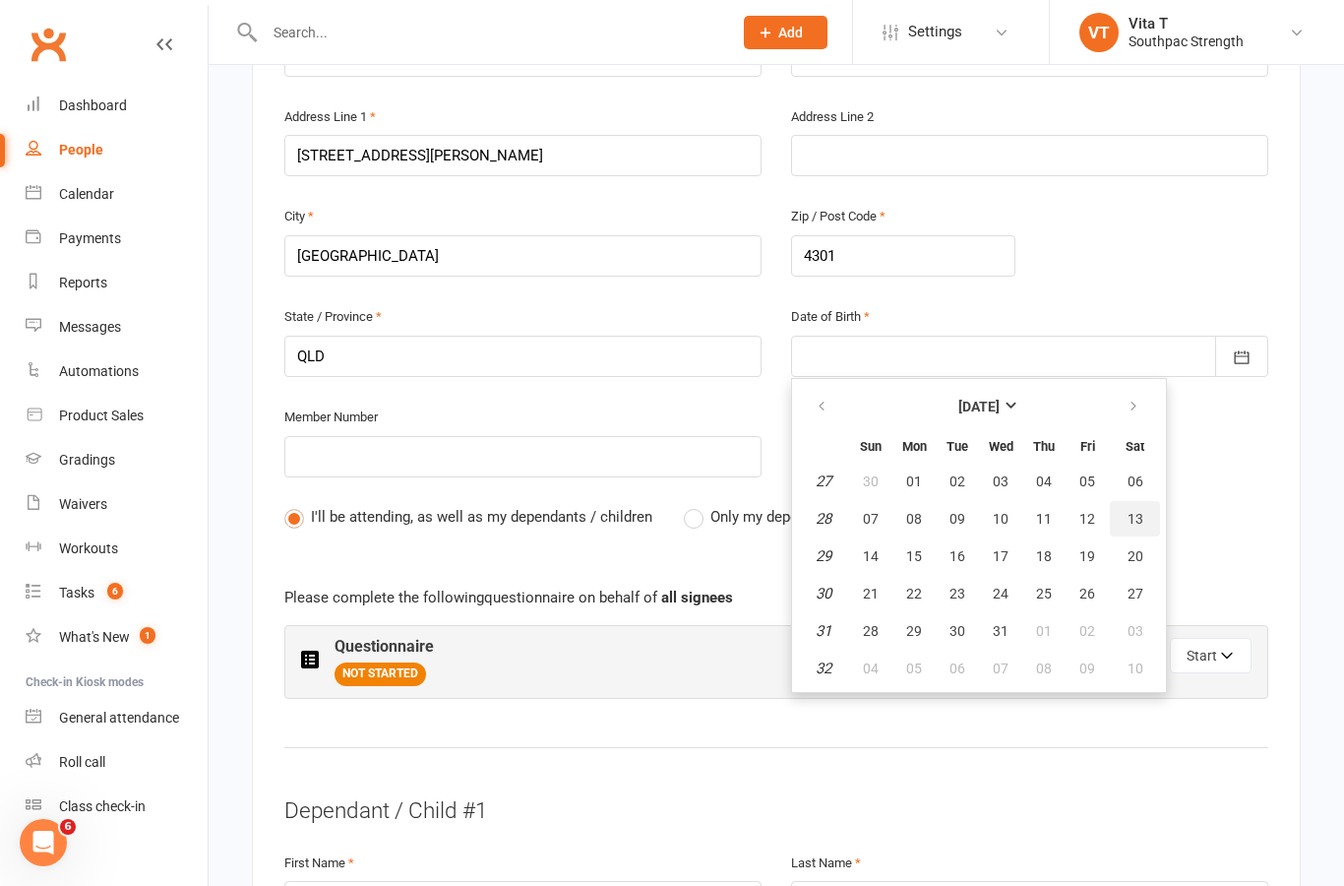
click at [1135, 511] on span "13" at bounding box center [1136, 519] width 16 height 16
type input "[DATE]"
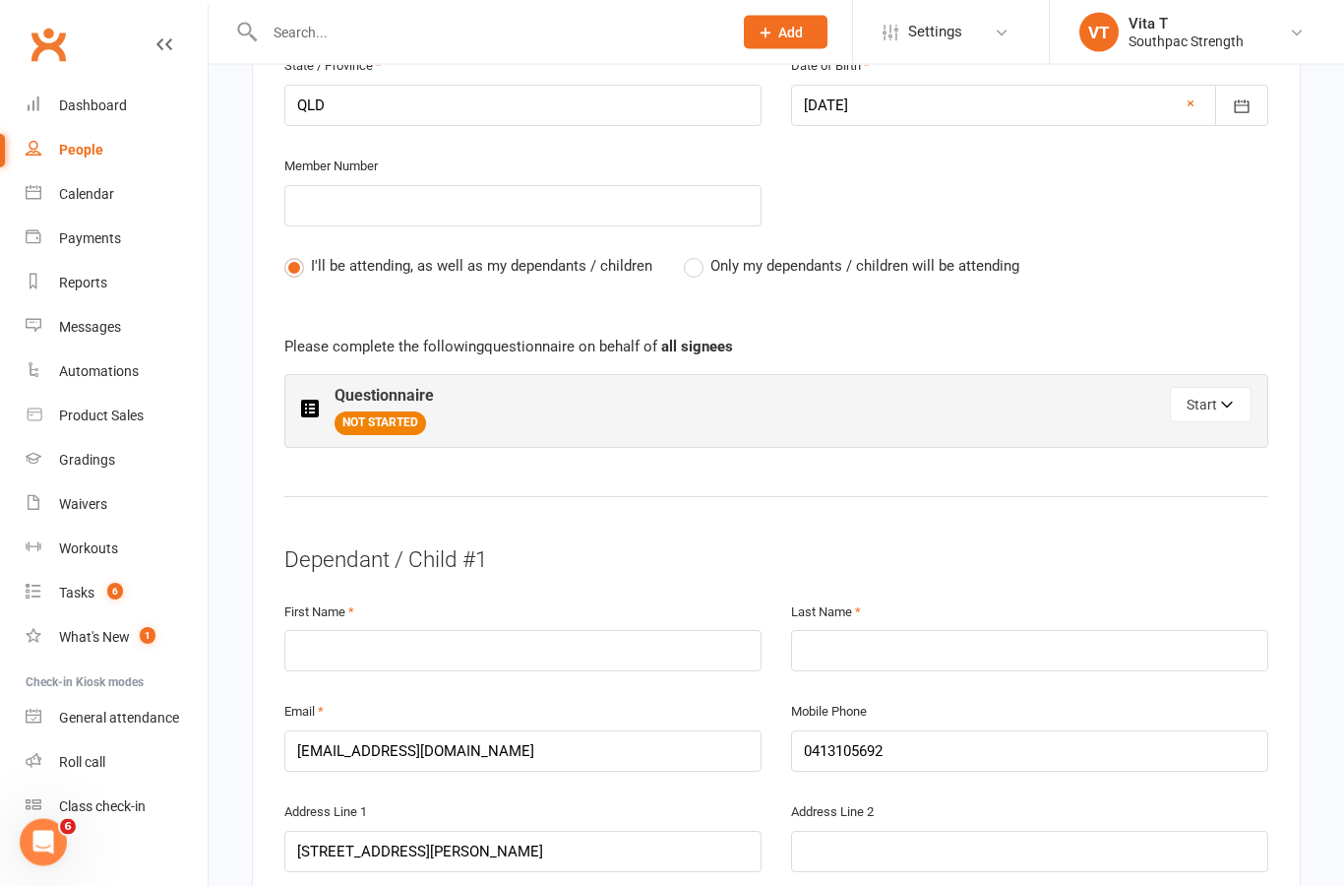
scroll to position [1233, 0]
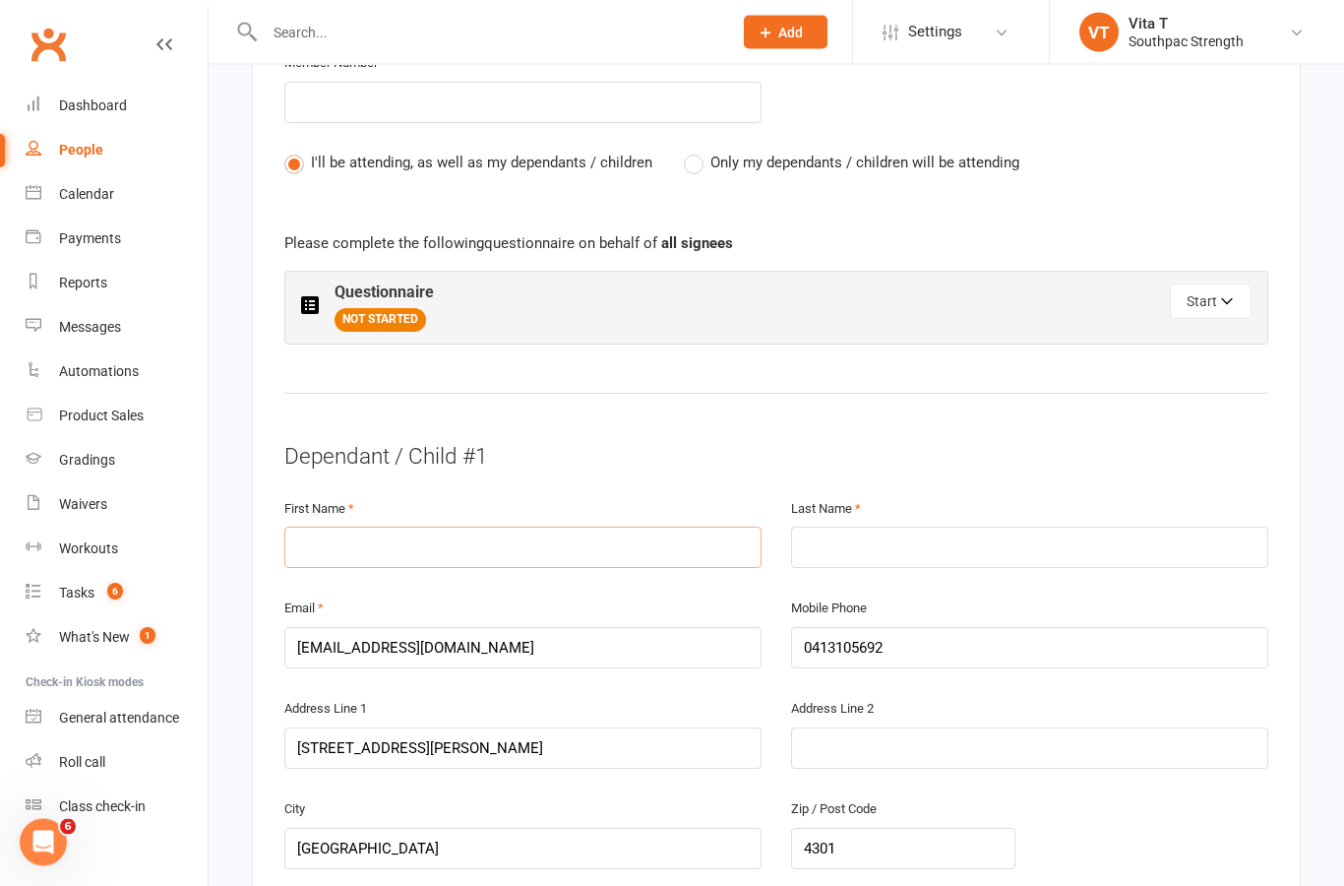
click at [469, 528] on input "text" at bounding box center [522, 548] width 477 height 41
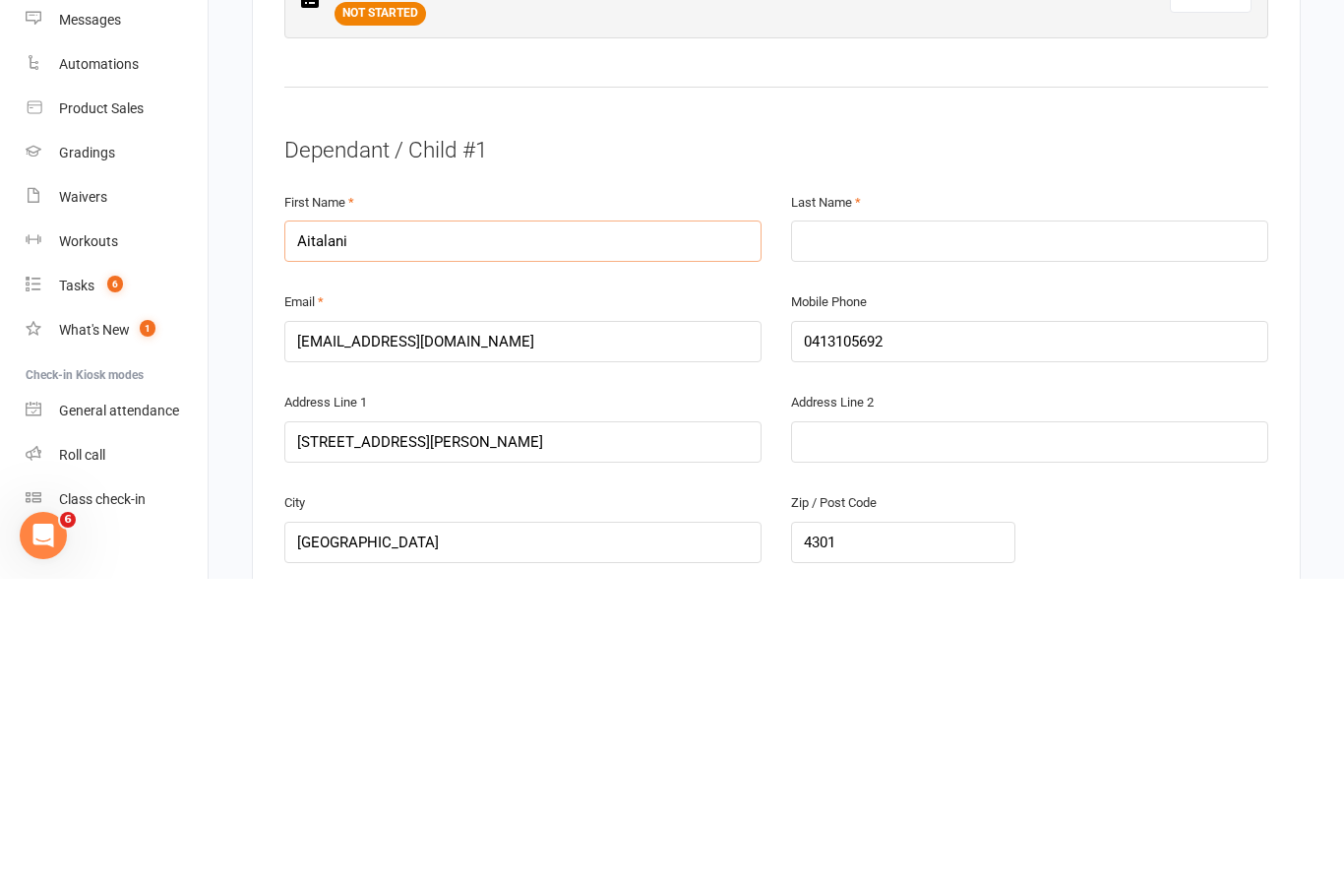
type input "Aitalani"
click at [929, 528] on input "text" at bounding box center [1029, 548] width 477 height 41
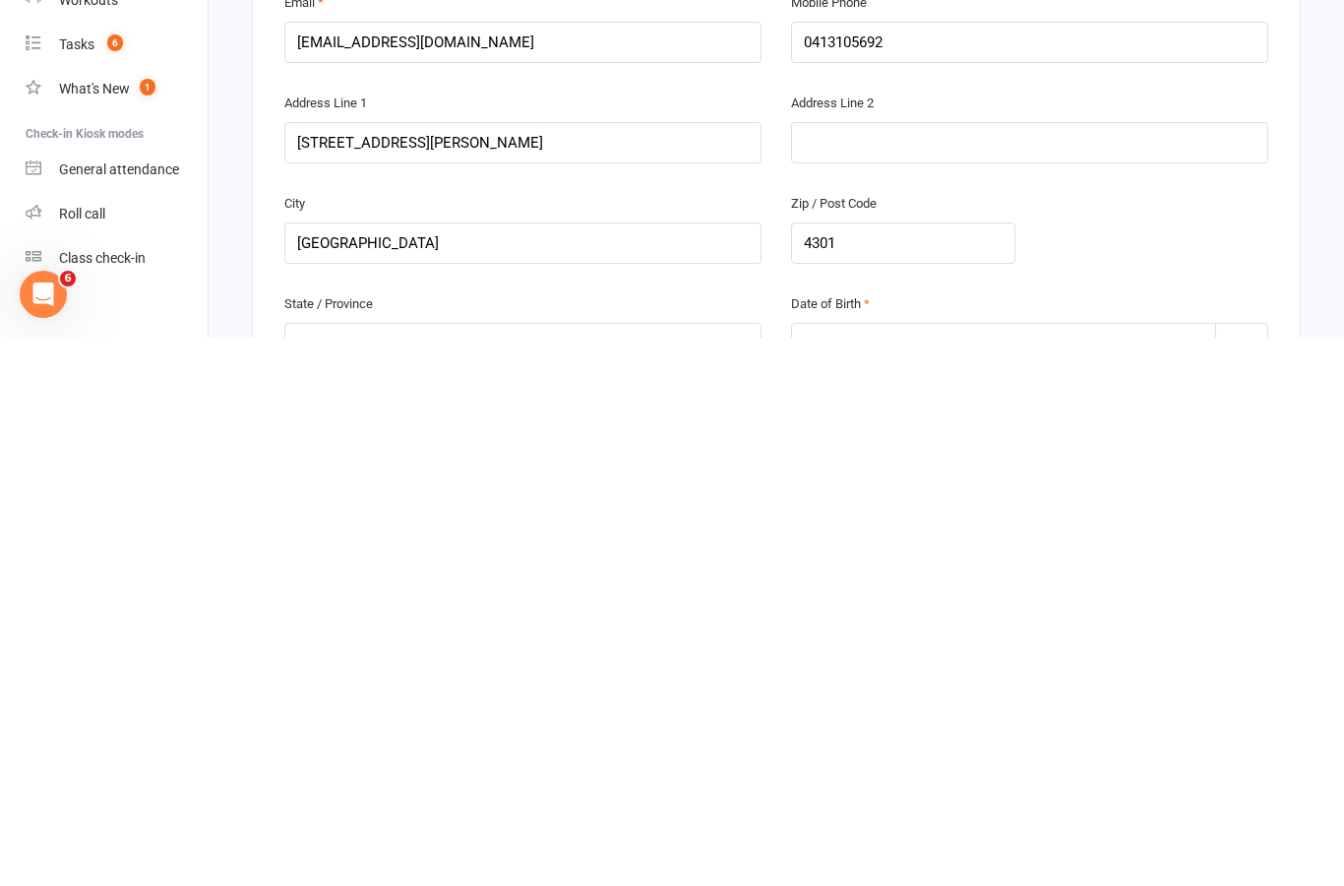
scroll to position [1336, 0]
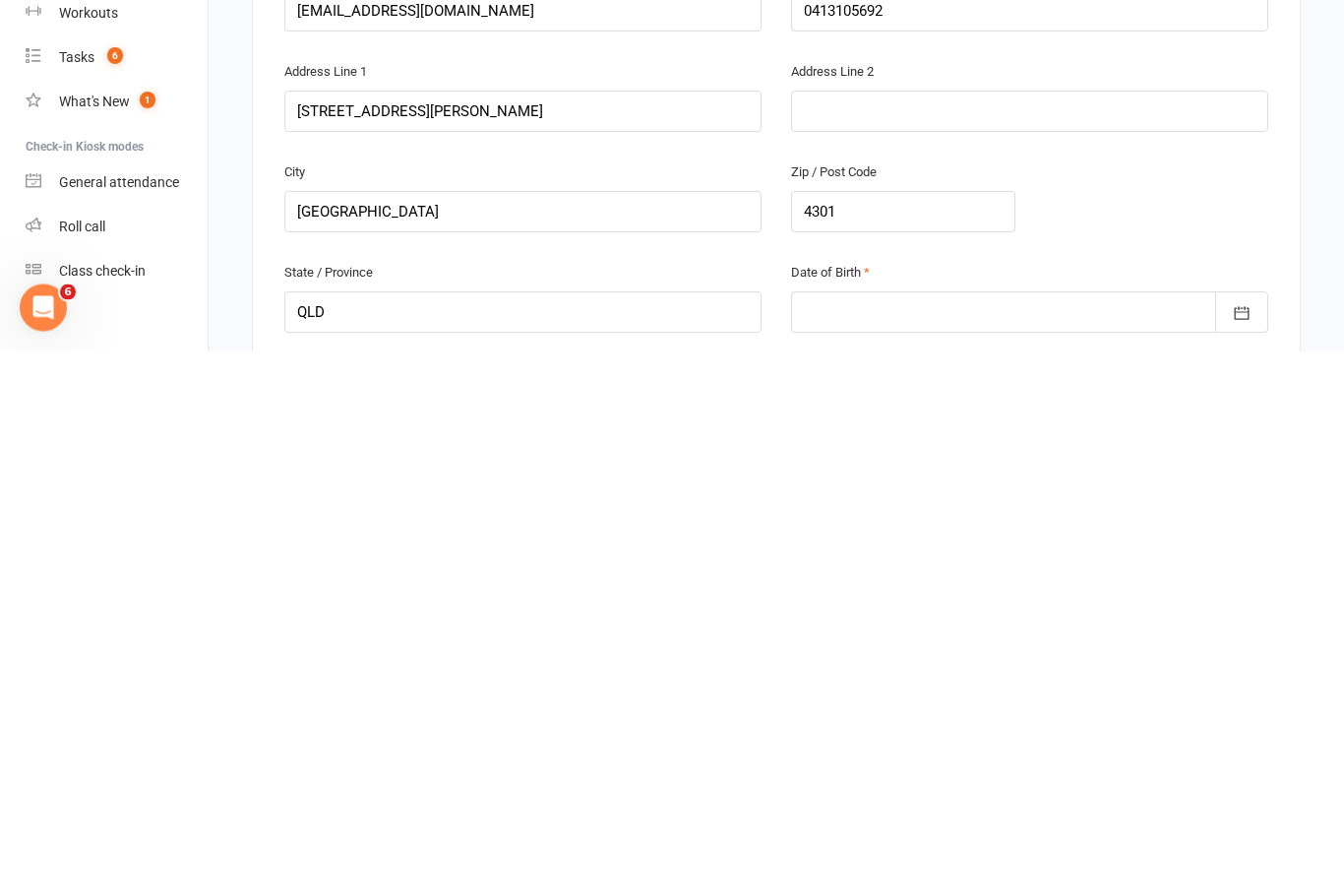
type input "Warner"
click at [904, 827] on div at bounding box center [1029, 847] width 477 height 41
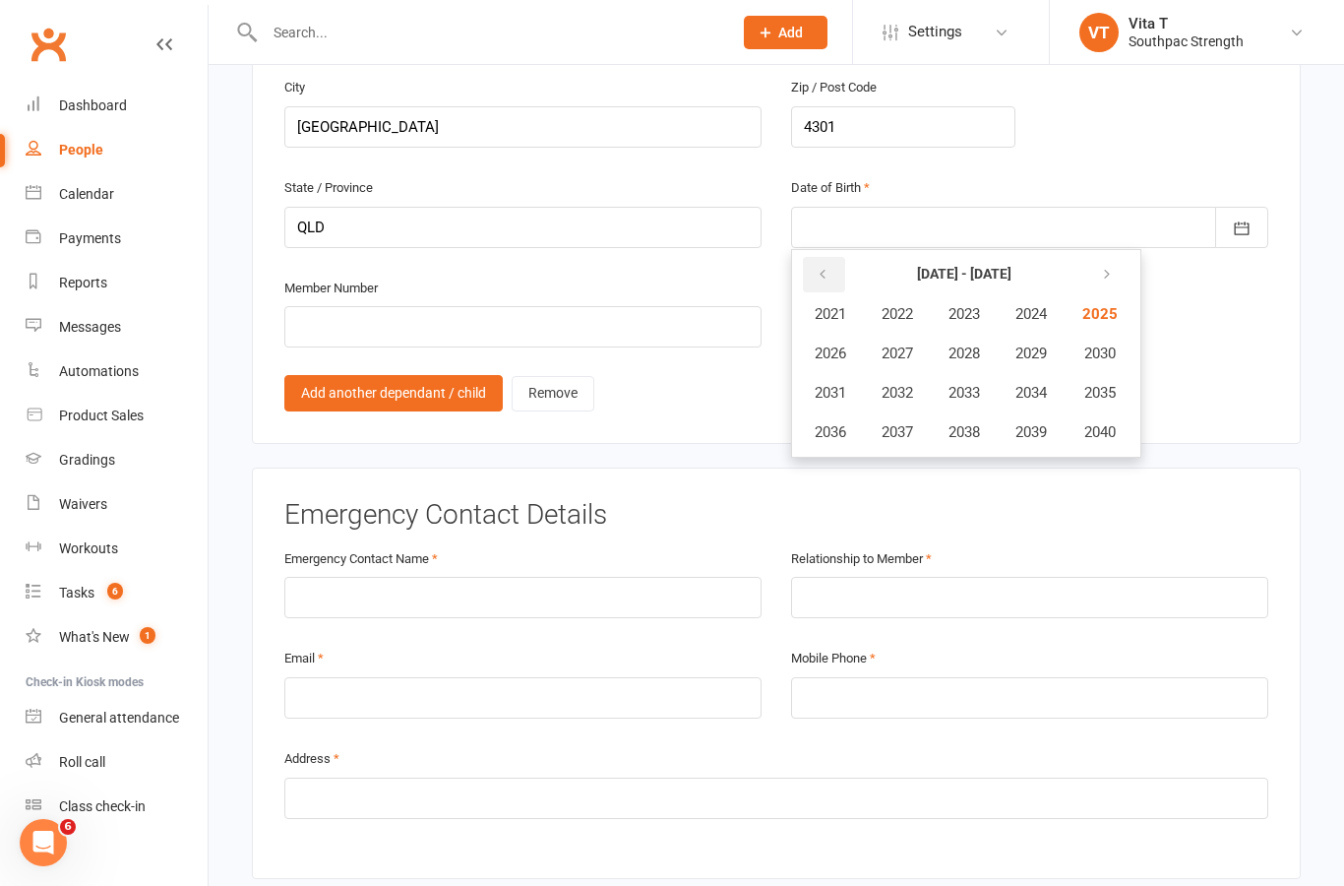
click at [828, 267] on icon "button" at bounding box center [823, 275] width 14 height 16
click at [896, 374] on button "2012" at bounding box center [897, 392] width 65 height 37
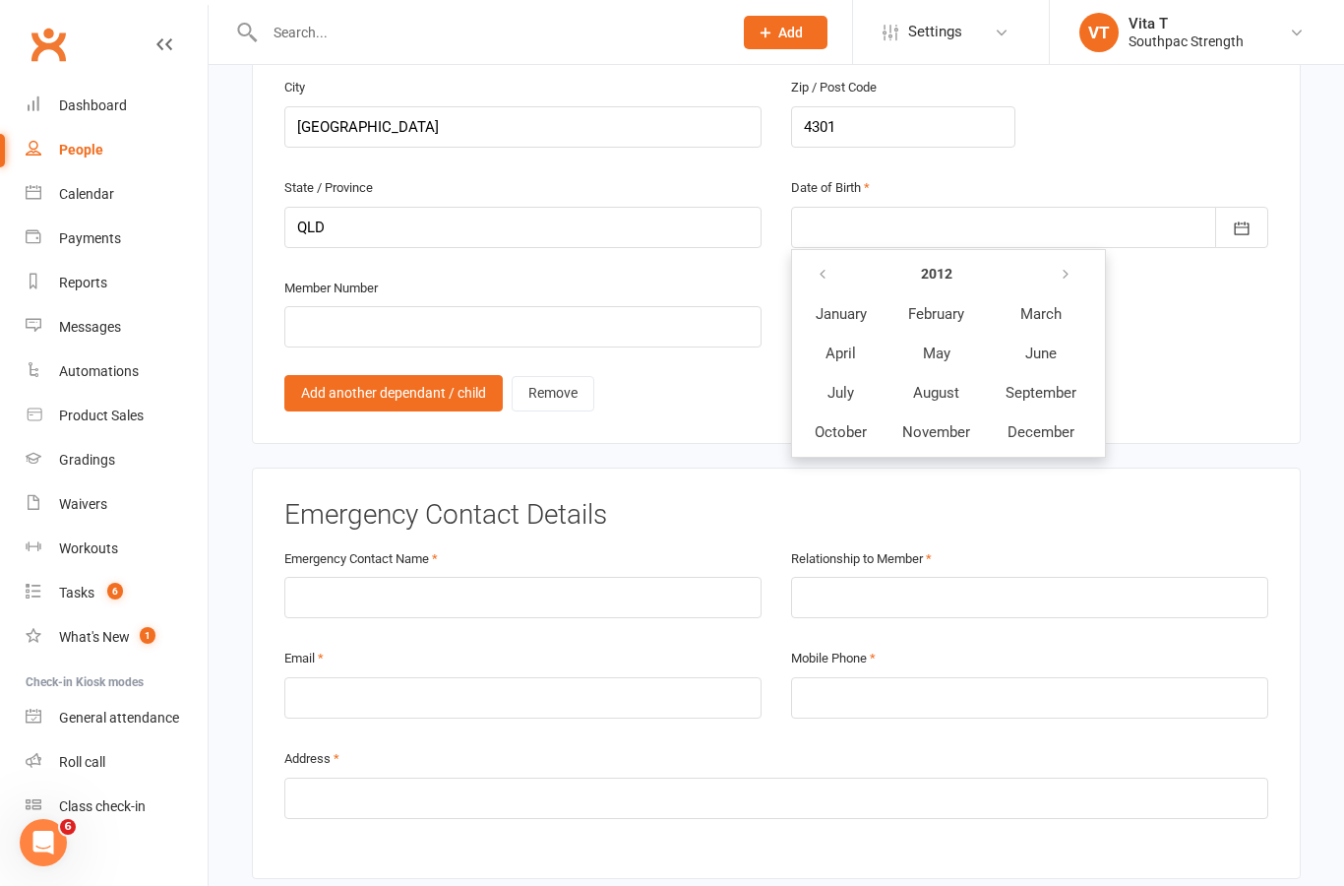
click at [842, 423] on span "October" at bounding box center [841, 432] width 52 height 18
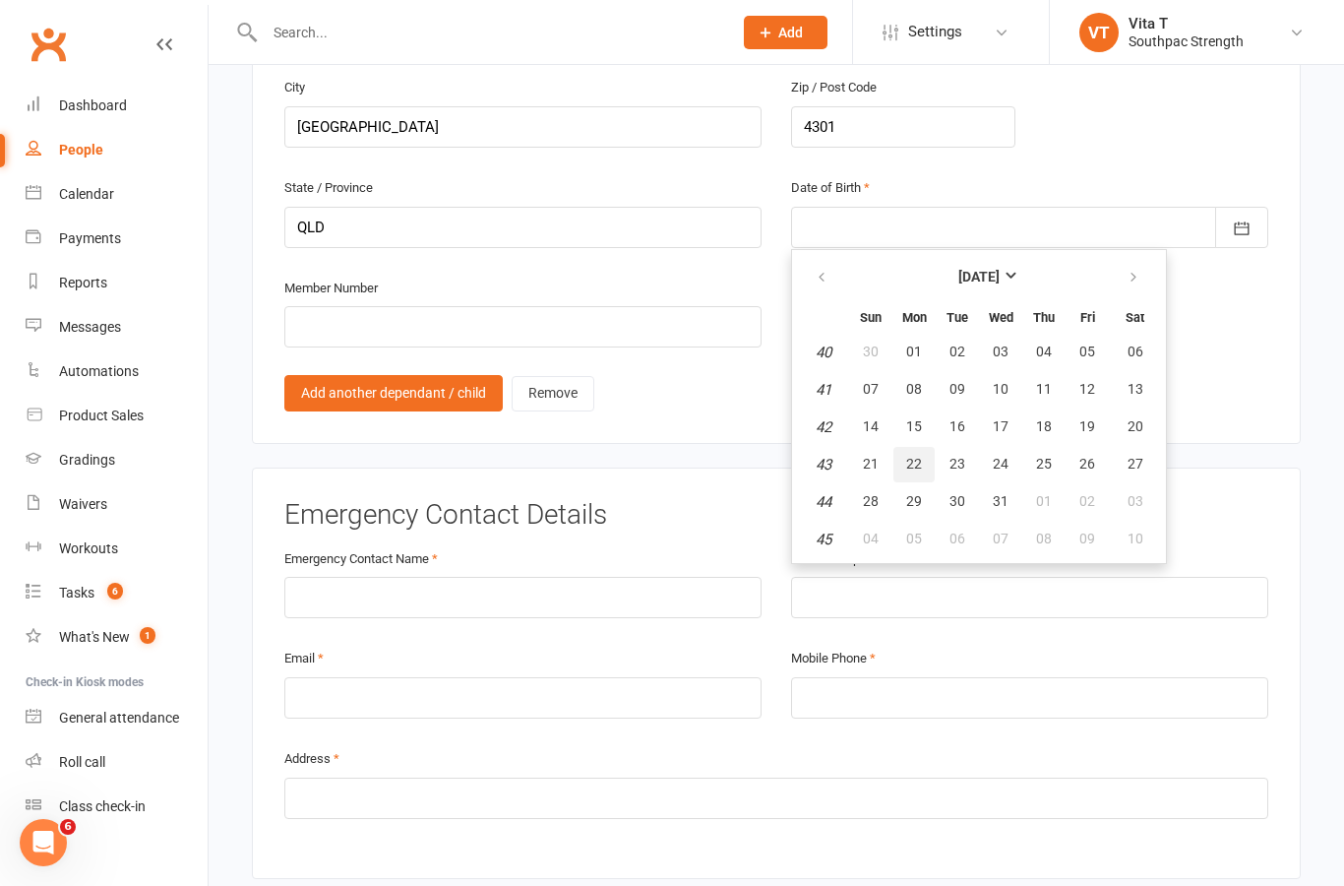
click at [918, 447] on button "22" at bounding box center [914, 464] width 41 height 35
type input "[DATE]"
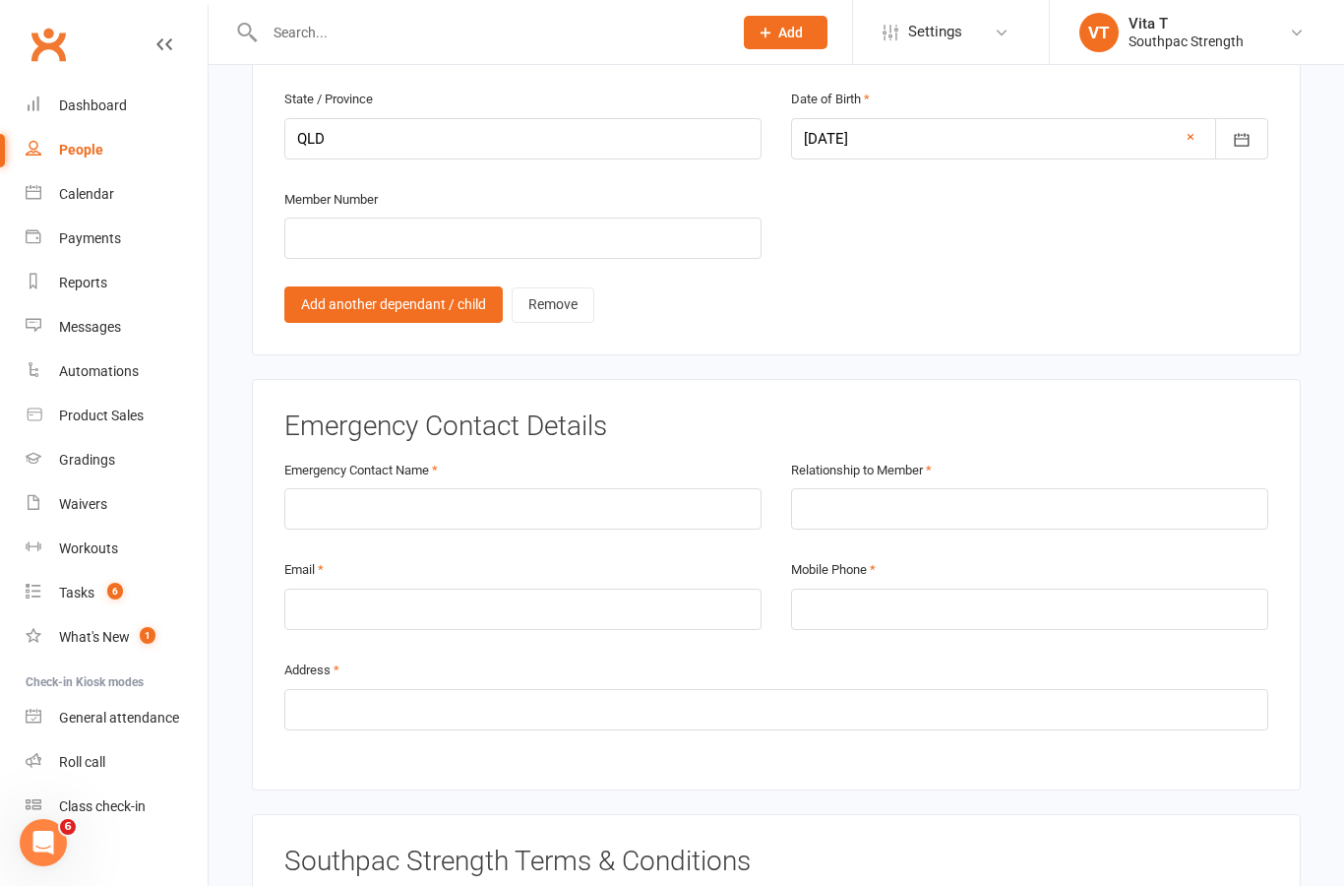
scroll to position [2046, 0]
click at [430, 284] on link "Add another dependant / child" at bounding box center [393, 301] width 218 height 35
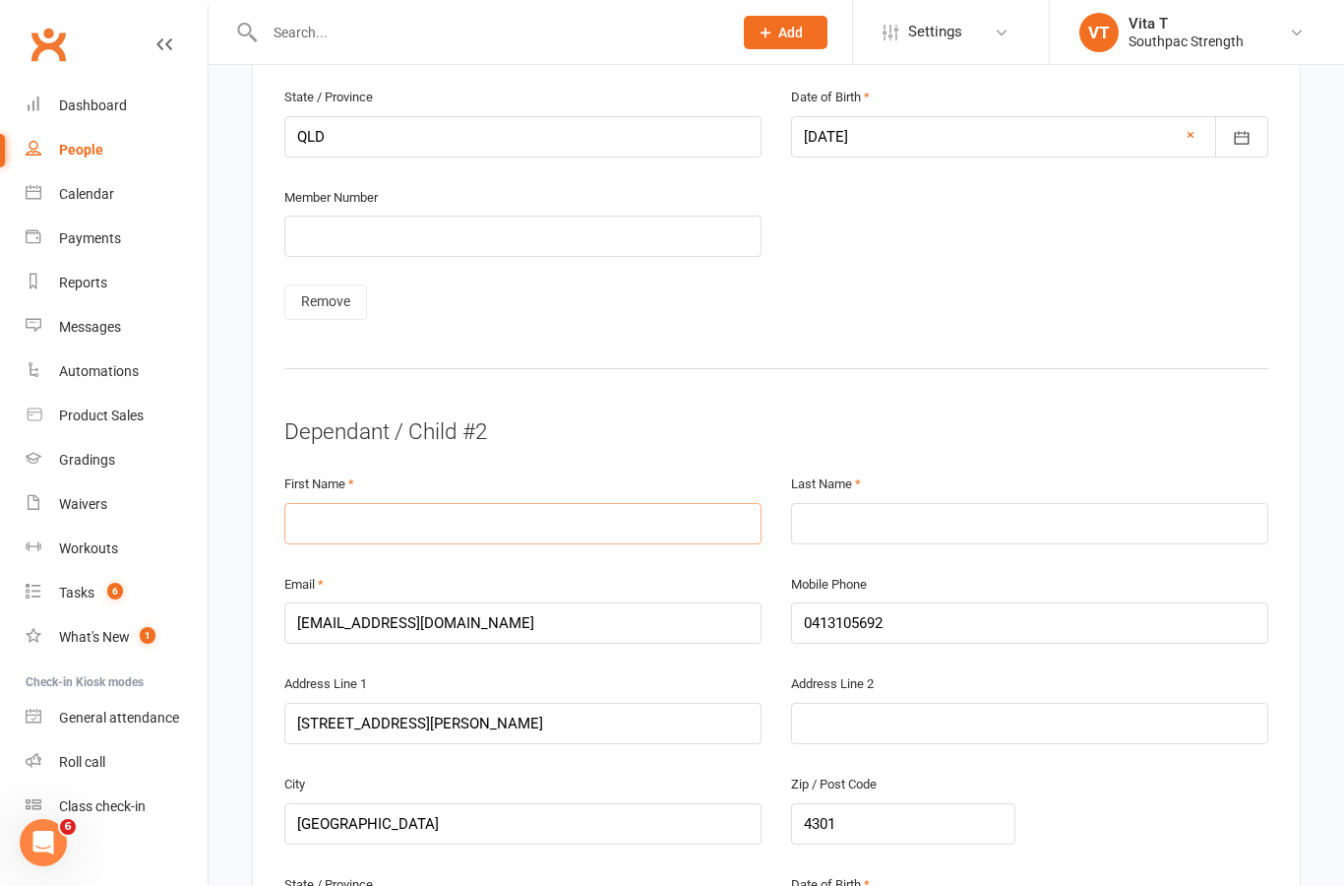
click at [469, 503] on input "text" at bounding box center [522, 523] width 477 height 41
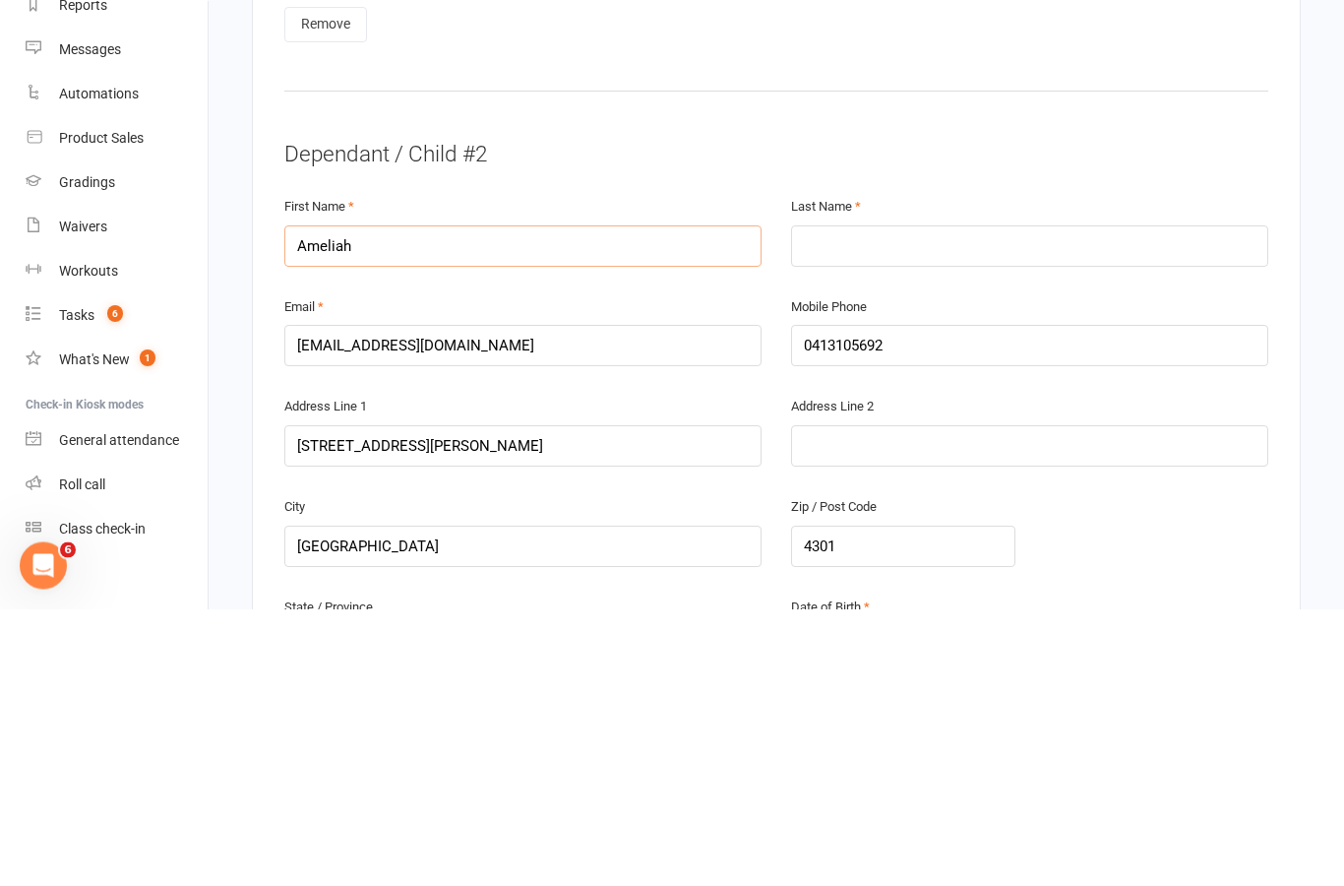
type input "Ameliah"
click at [876, 503] on input "text" at bounding box center [1029, 523] width 477 height 41
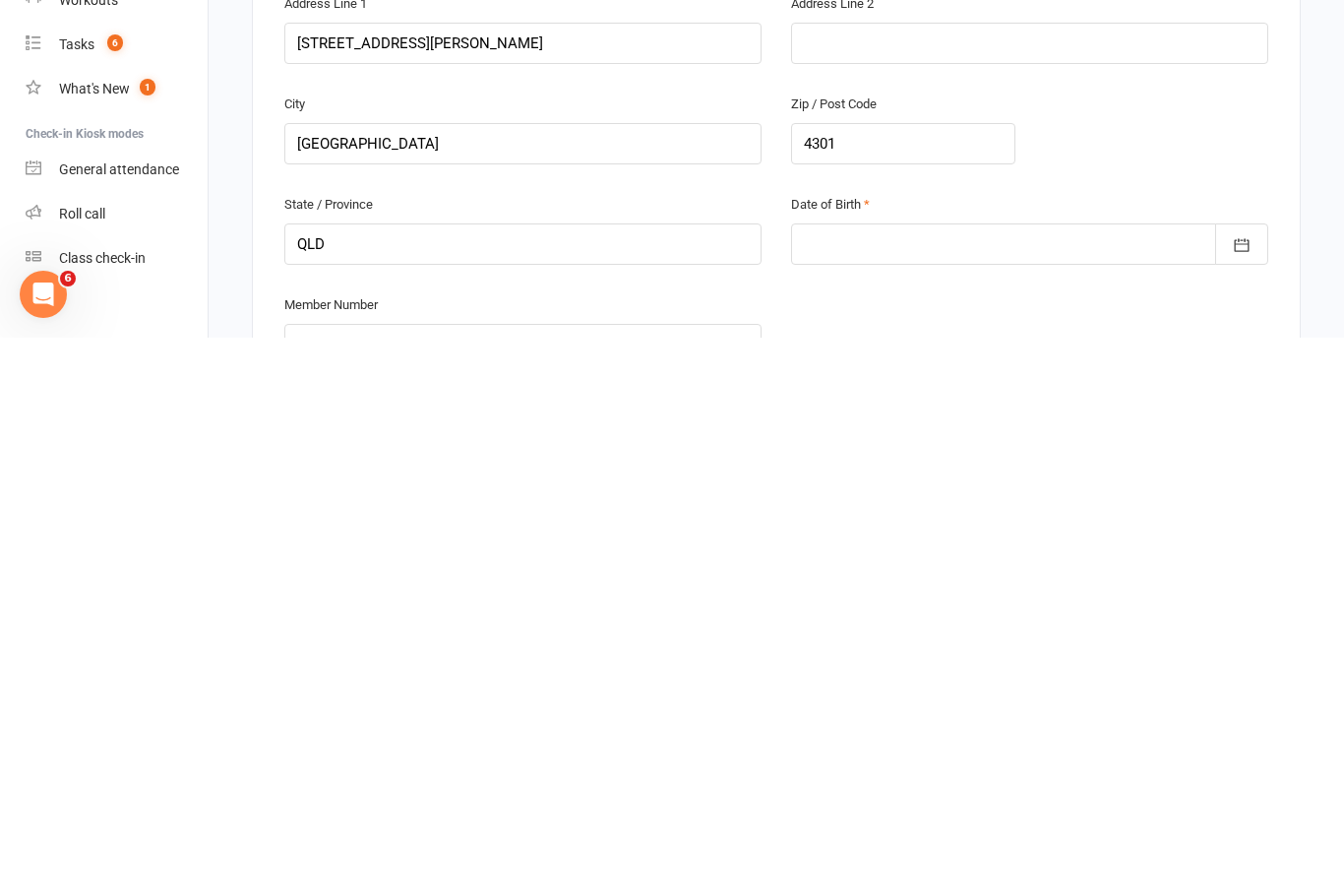
type input "Warner"
click at [910, 772] on div at bounding box center [1029, 792] width 477 height 41
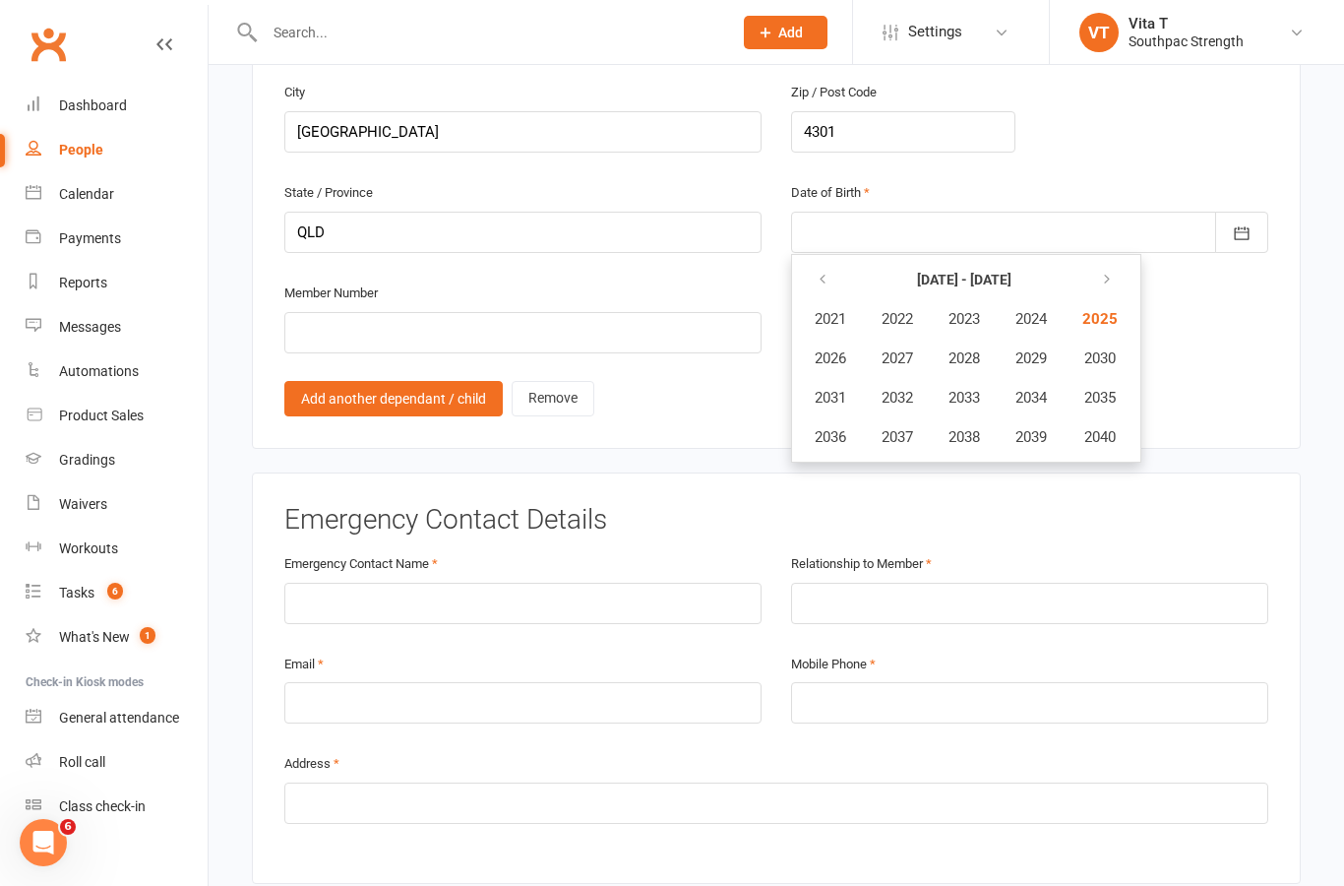
click at [844, 262] on button "button" at bounding box center [824, 279] width 42 height 35
click at [828, 272] on icon "button" at bounding box center [823, 280] width 14 height 16
click at [831, 262] on button "button" at bounding box center [824, 279] width 42 height 35
click at [1122, 262] on button "button" at bounding box center [1105, 279] width 42 height 35
click at [1110, 272] on icon "button" at bounding box center [1103, 280] width 14 height 16
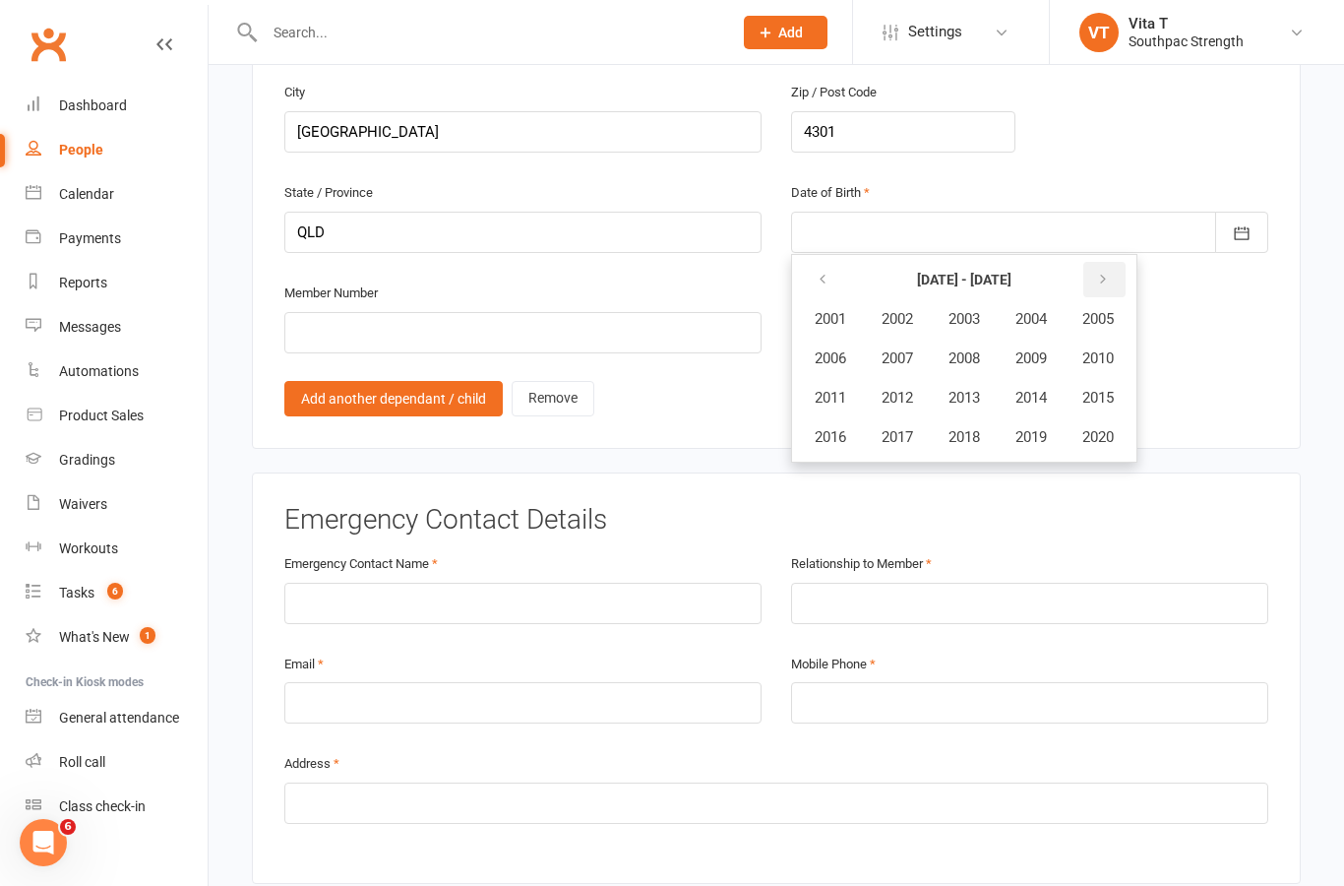
click at [1107, 272] on icon "button" at bounding box center [1103, 280] width 14 height 16
click at [817, 262] on button "button" at bounding box center [824, 279] width 42 height 35
click at [910, 379] on button "2012" at bounding box center [897, 397] width 65 height 37
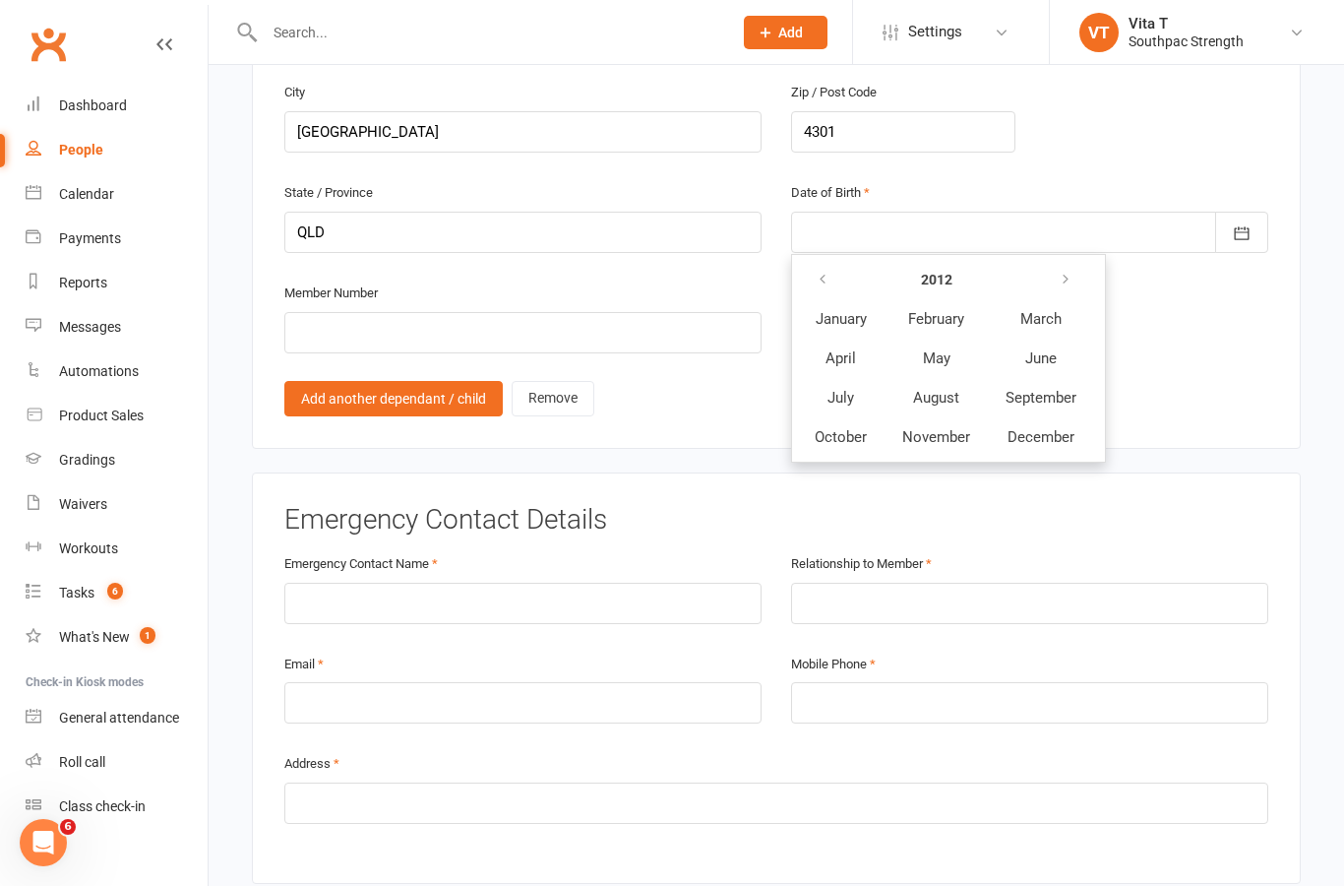
click at [845, 418] on button "October" at bounding box center [841, 436] width 86 height 37
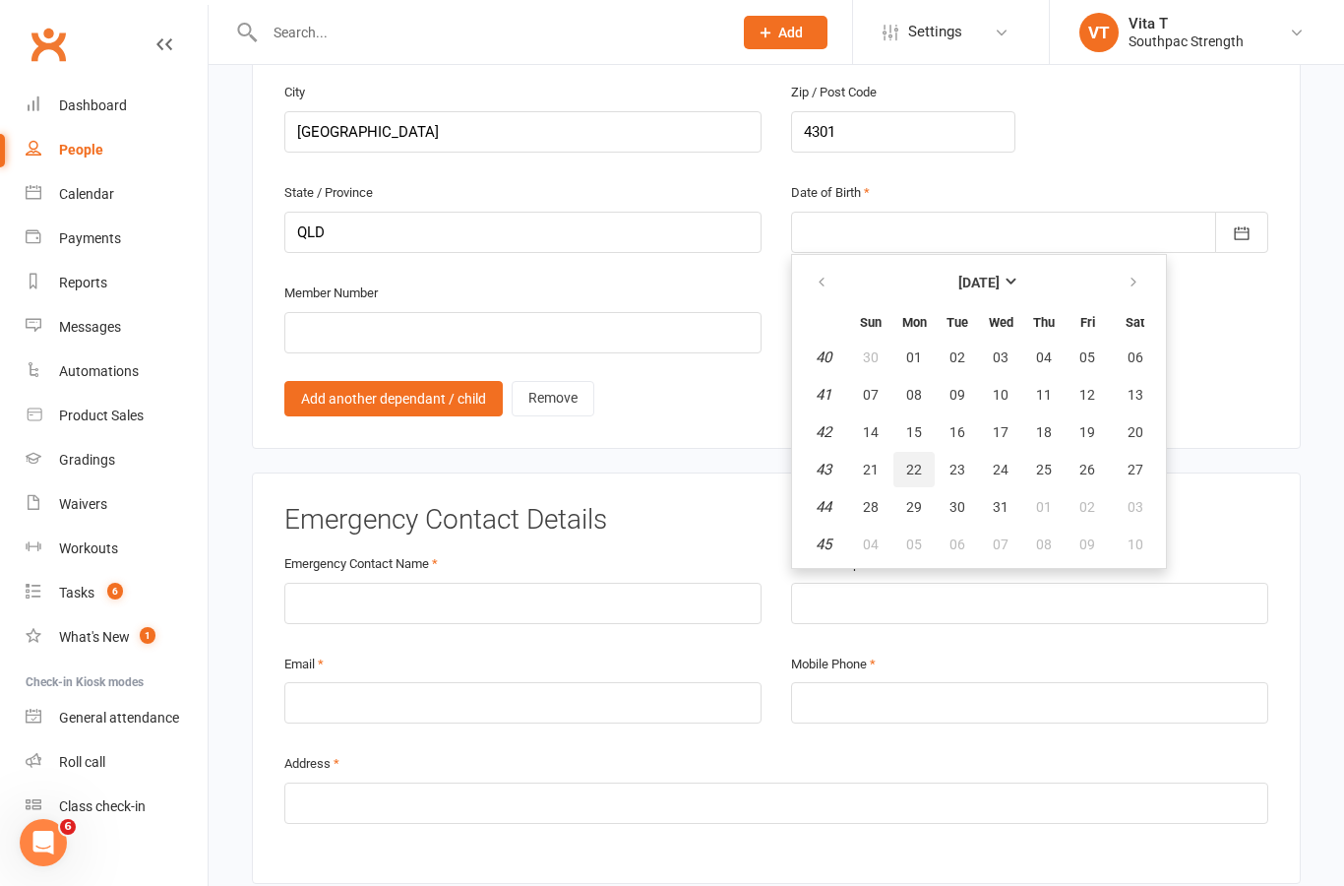
click at [909, 462] on span "22" at bounding box center [914, 470] width 16 height 16
type input "[DATE]"
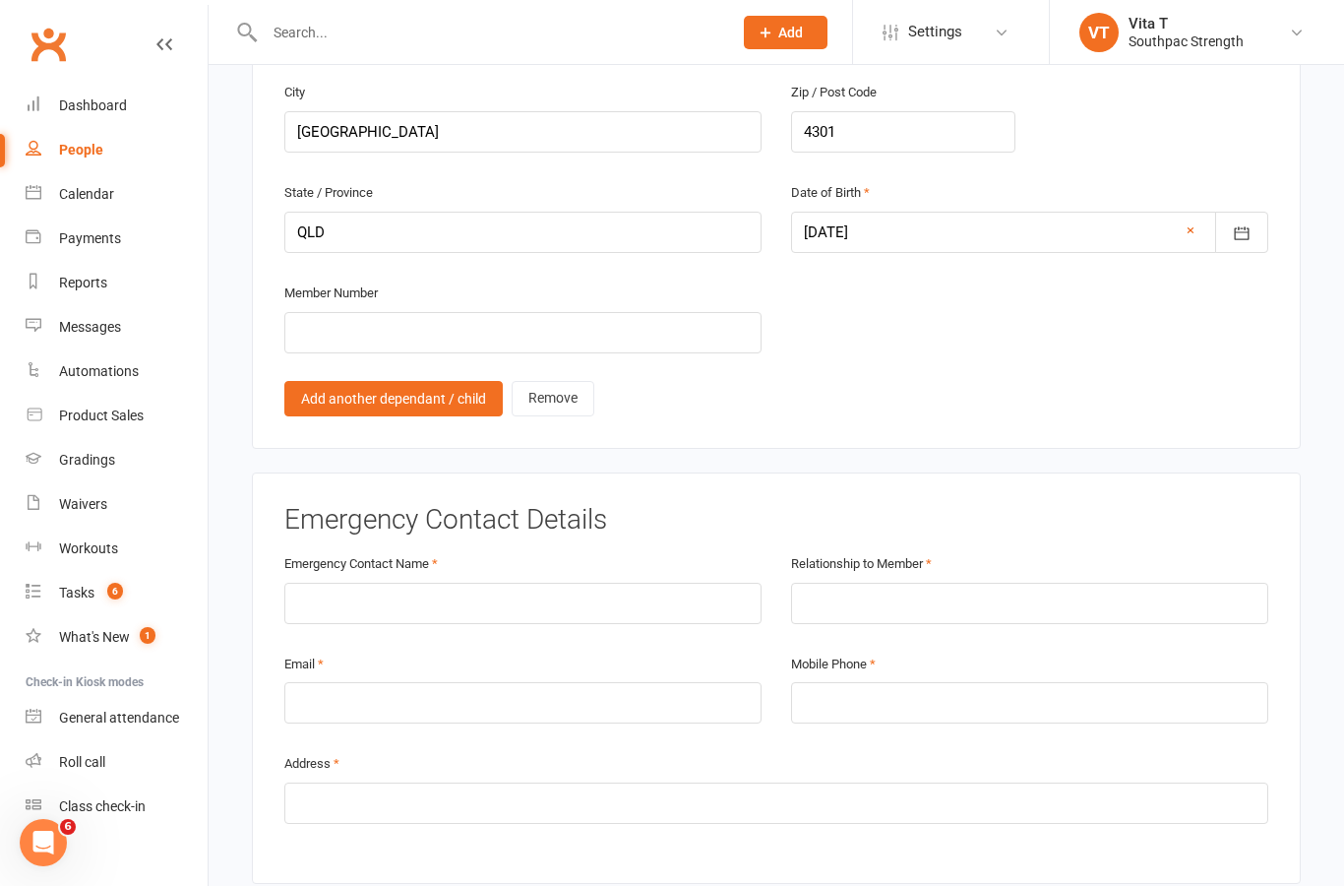
click at [383, 381] on link "Add another dependant / child" at bounding box center [393, 398] width 218 height 35
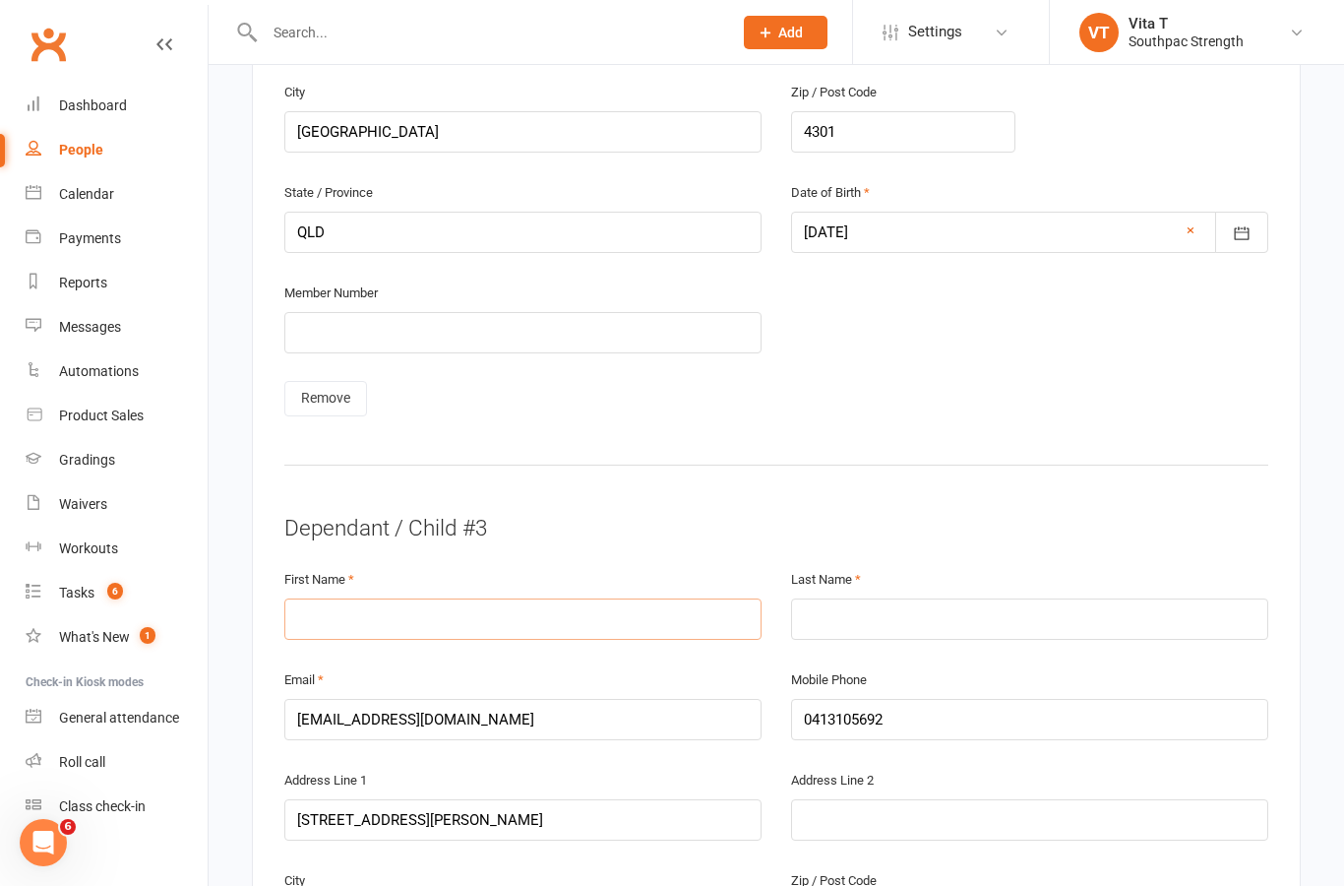
click at [446, 598] on input "text" at bounding box center [522, 618] width 477 height 41
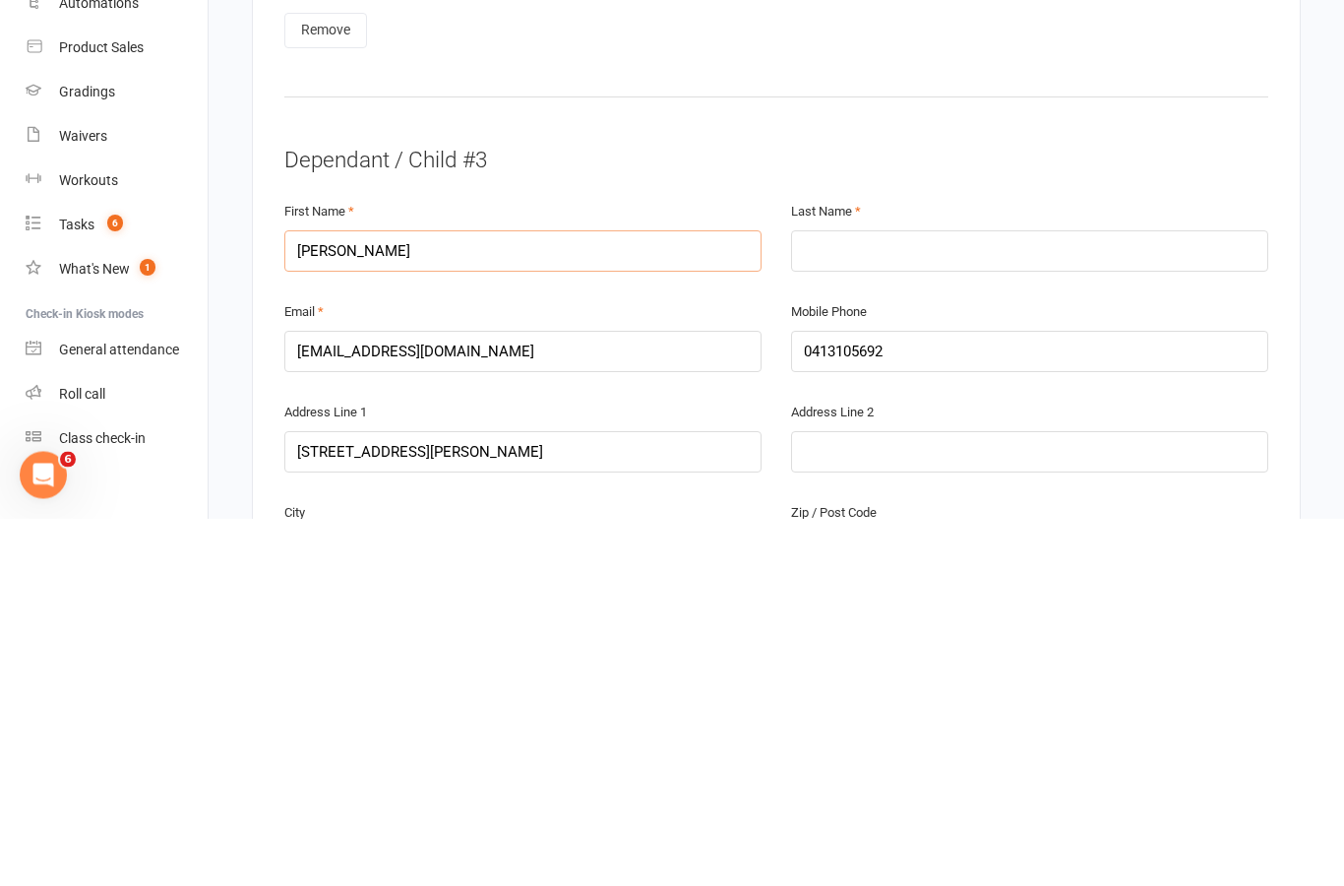
type input "[PERSON_NAME]"
click at [909, 598] on input "text" at bounding box center [1029, 618] width 477 height 41
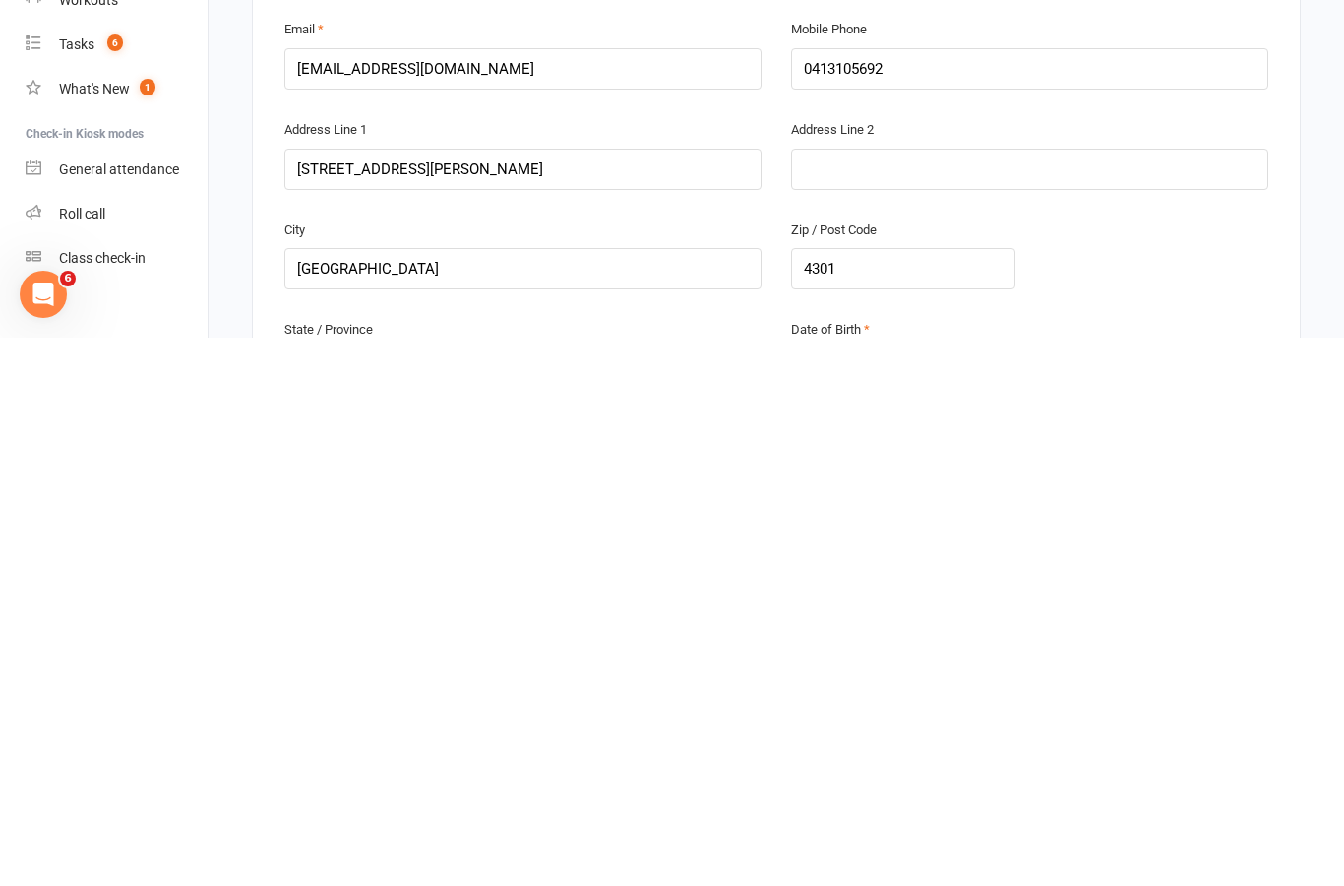
scroll to position [2843, 0]
type input "Wooward"
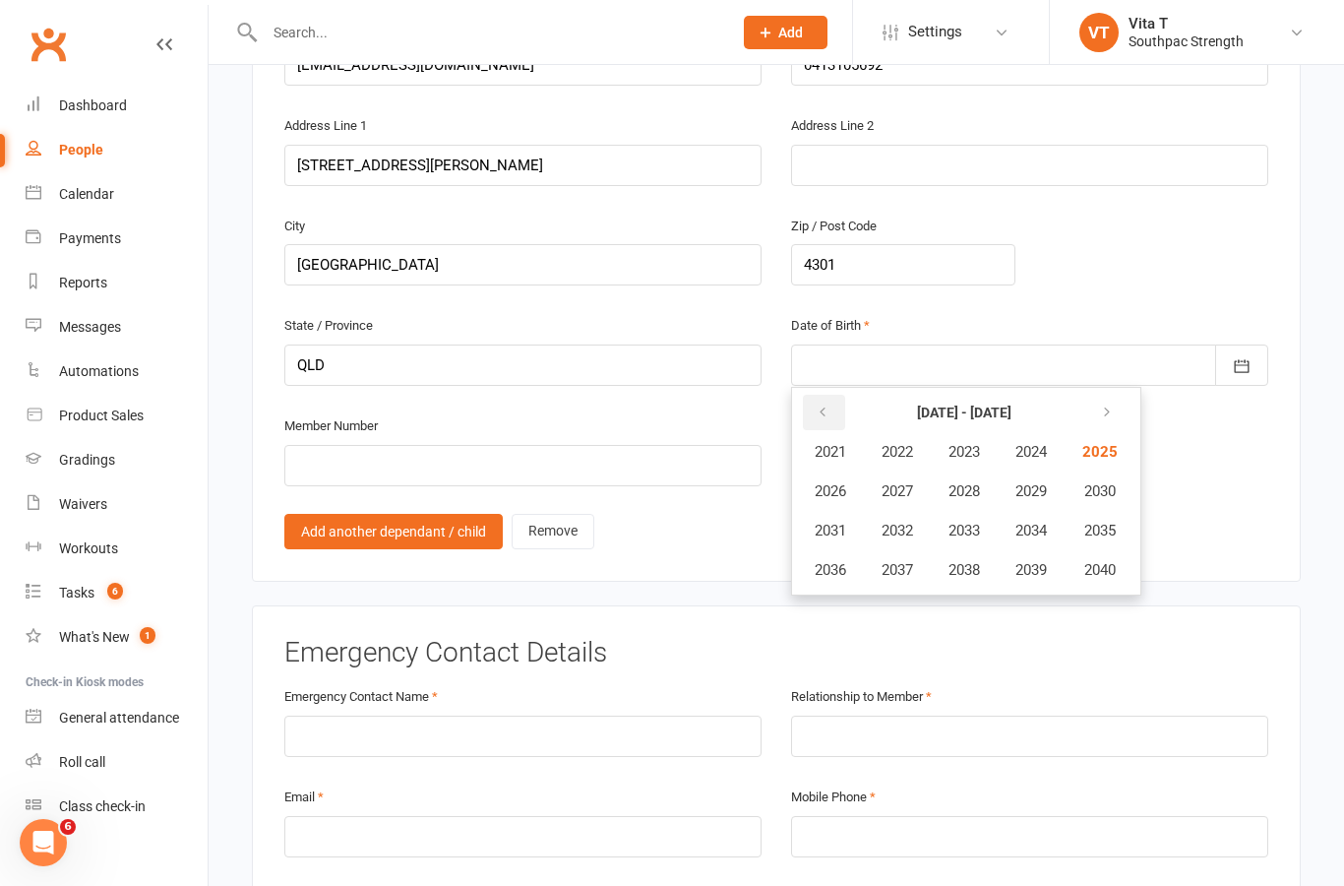
click at [821, 405] on icon "button" at bounding box center [823, 413] width 14 height 16
click at [1124, 395] on button "button" at bounding box center [1105, 412] width 42 height 35
click at [824, 405] on icon "button" at bounding box center [823, 413] width 14 height 16
click at [821, 405] on icon "button" at bounding box center [823, 413] width 14 height 16
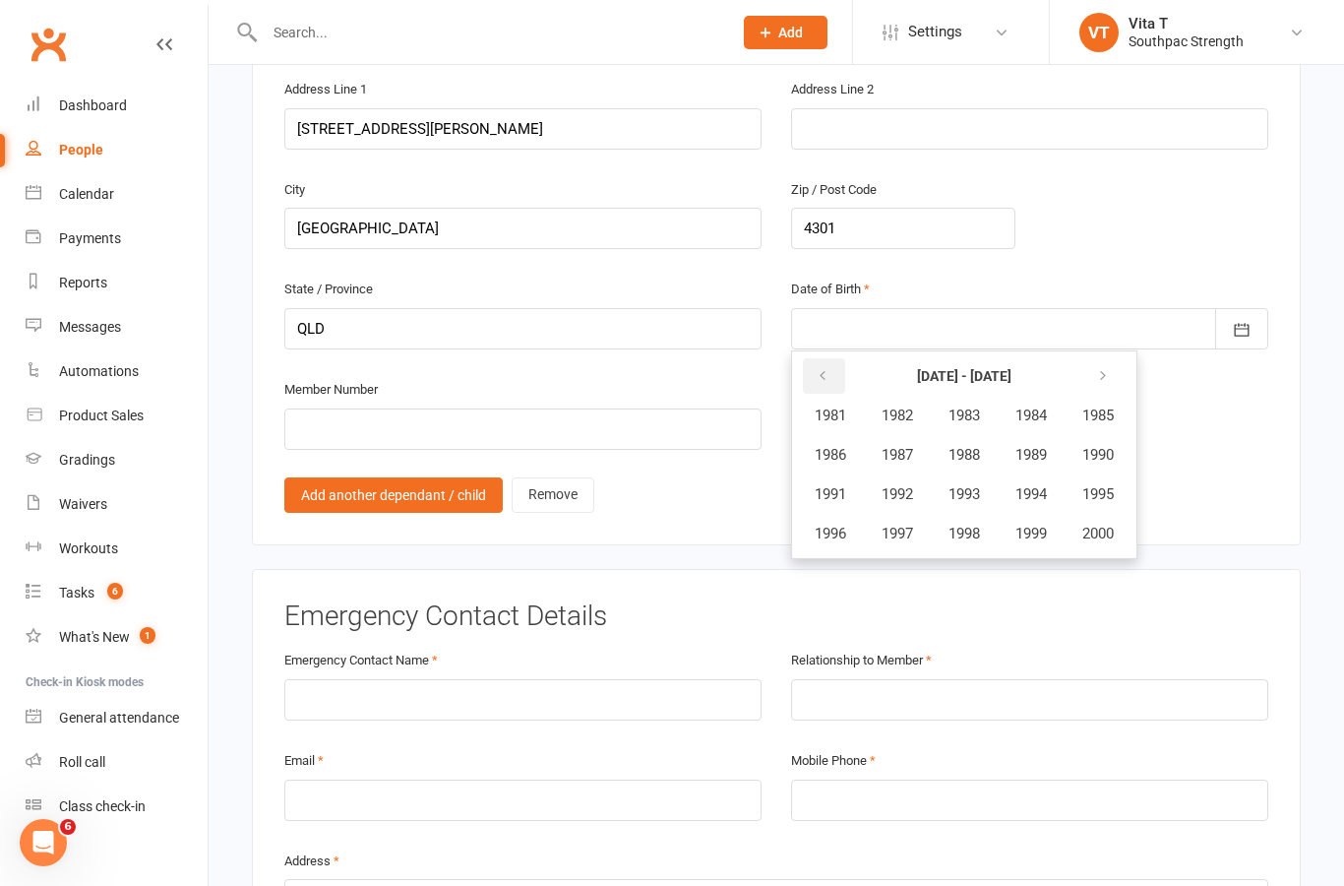
click at [815, 358] on button "button" at bounding box center [824, 375] width 42 height 35
click at [1110, 368] on icon "button" at bounding box center [1103, 376] width 14 height 16
click at [1120, 358] on button "button" at bounding box center [1105, 375] width 42 height 35
click at [1107, 485] on span "2015" at bounding box center [1098, 494] width 31 height 18
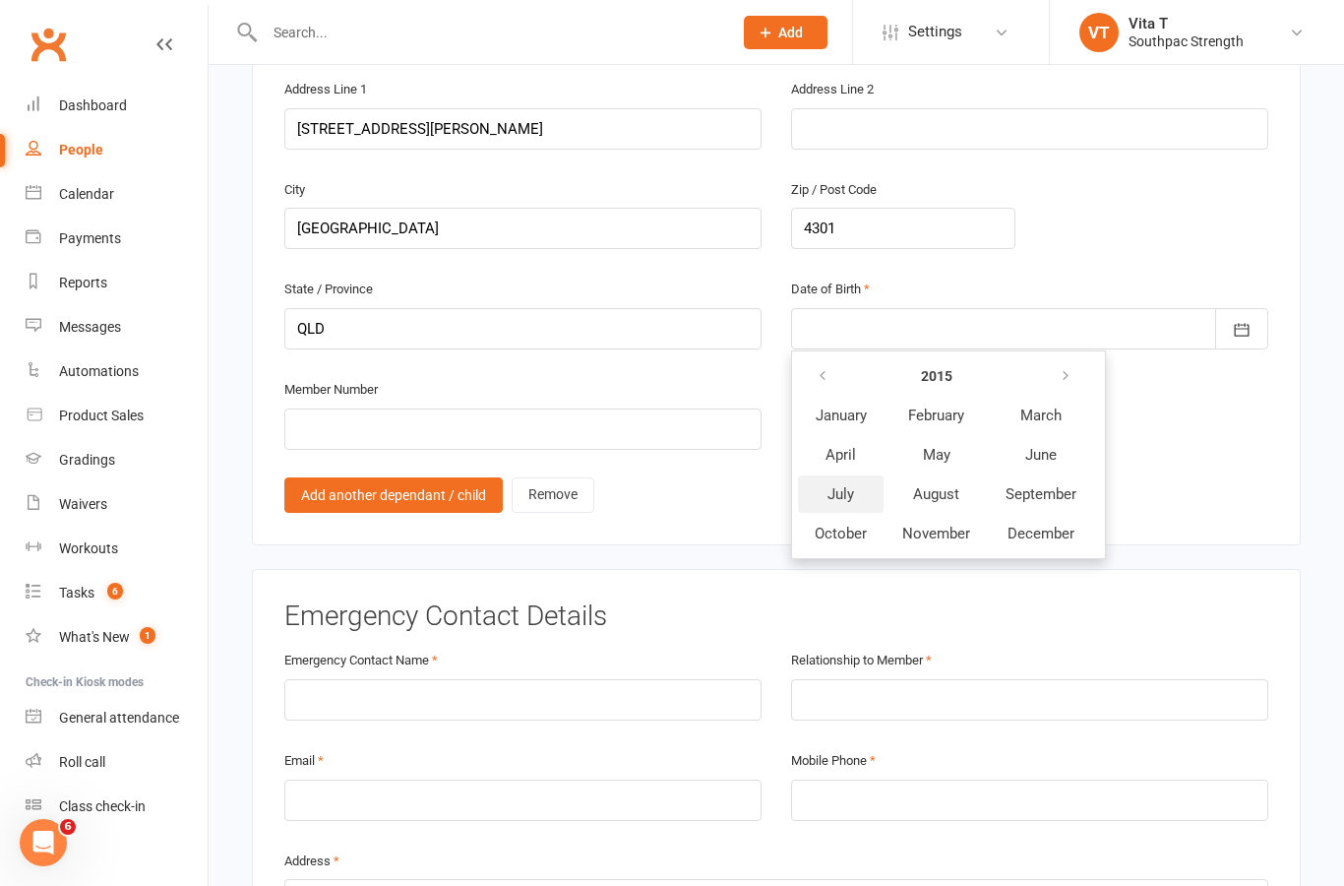
click at [849, 485] on span "July" at bounding box center [841, 494] width 27 height 18
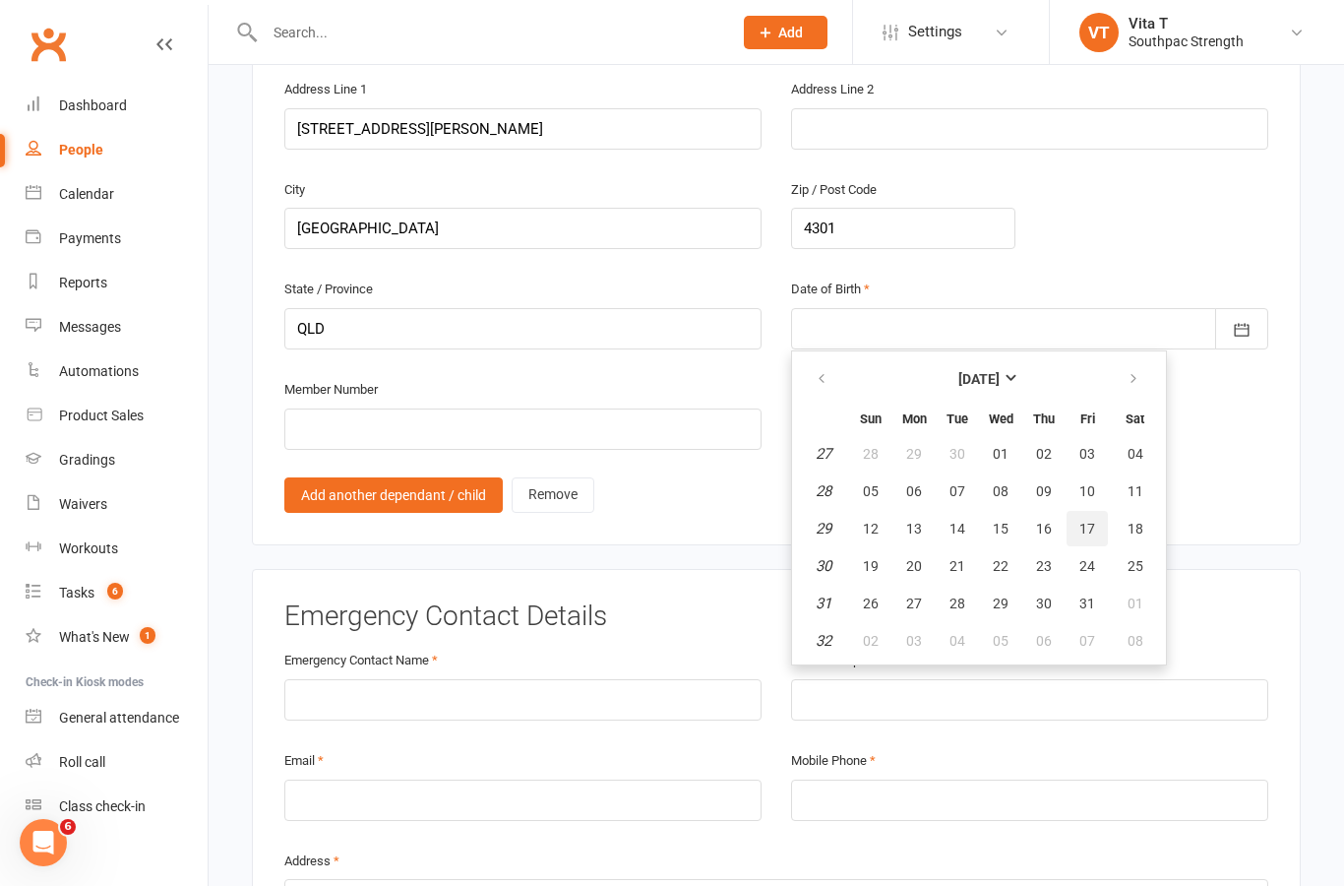
click at [1091, 521] on span "17" at bounding box center [1088, 529] width 16 height 16
type input "[DATE]"
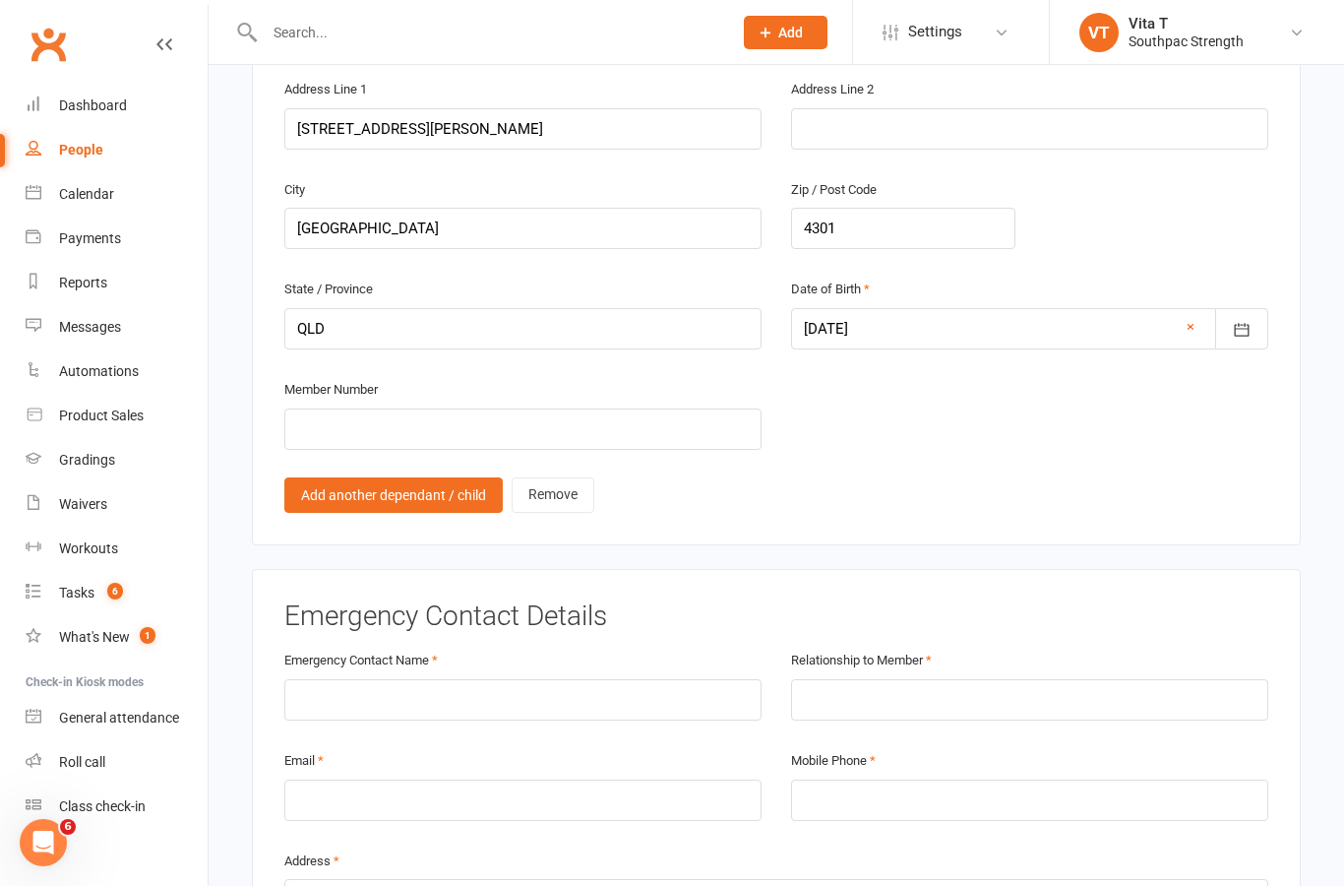
scroll to position [3543, 0]
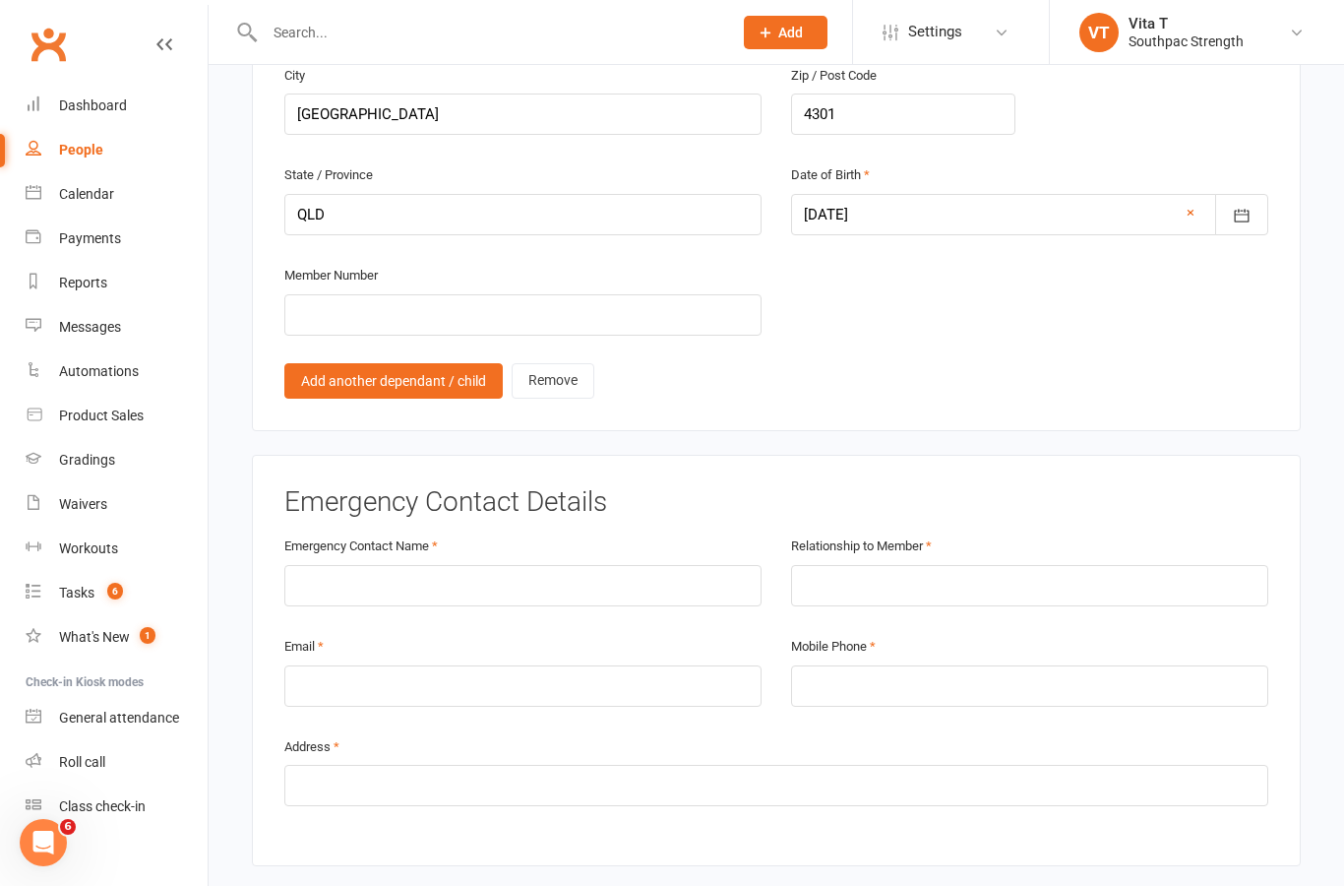
click at [391, 363] on link "Add another dependant / child" at bounding box center [393, 380] width 218 height 35
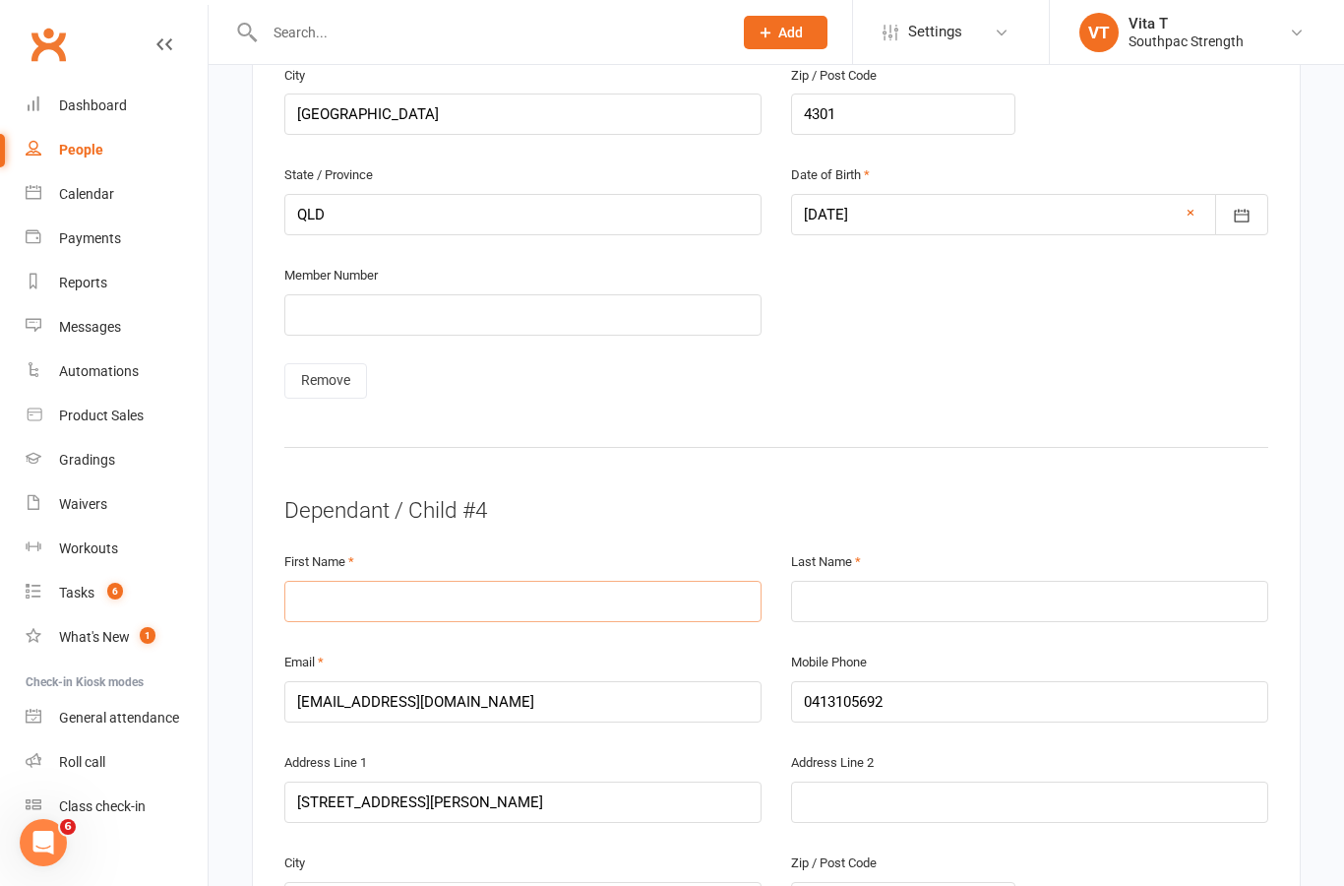
click at [440, 581] on input "text" at bounding box center [522, 601] width 477 height 41
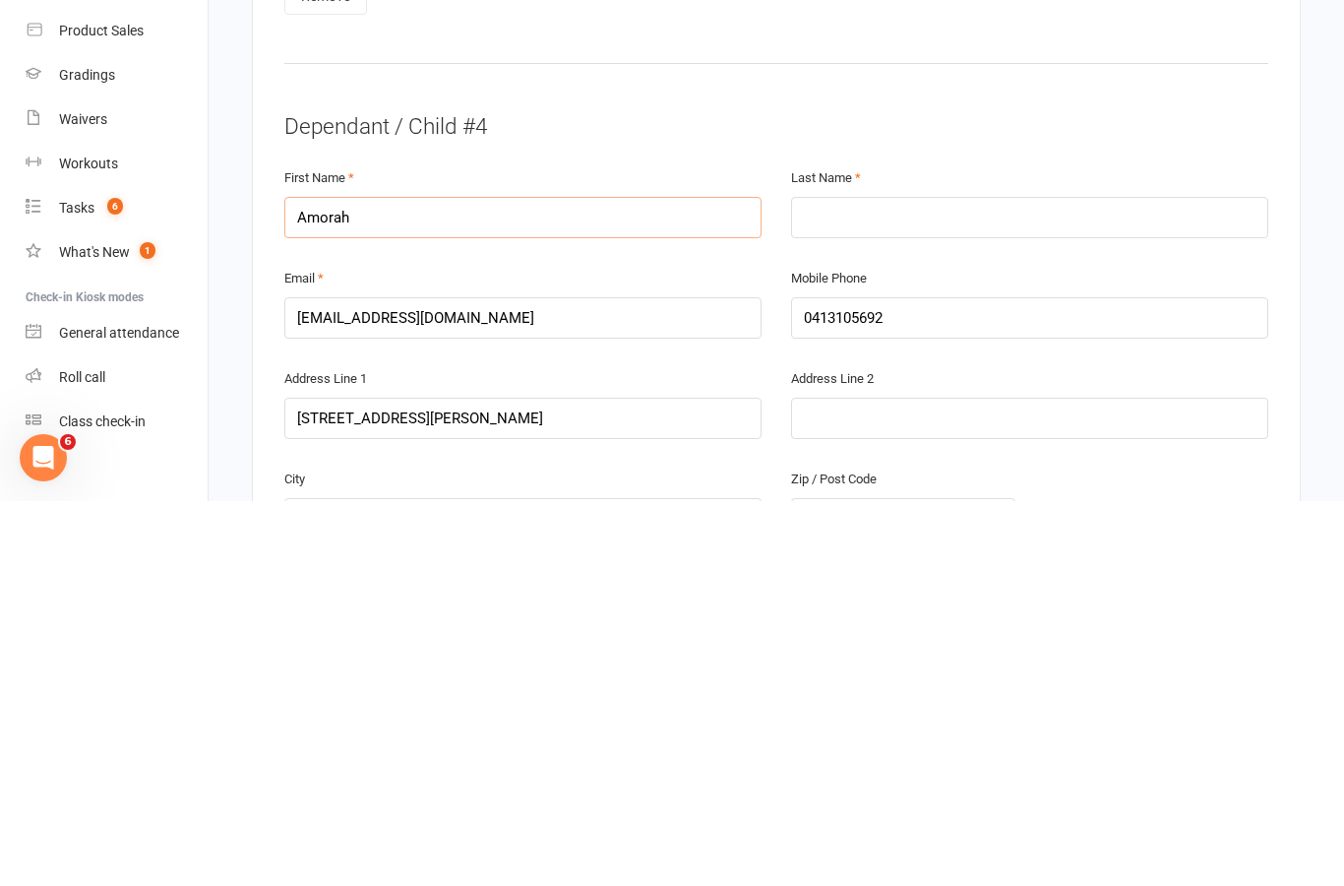
type input "Amorah"
click at [857, 582] on input "text" at bounding box center [1029, 602] width 477 height 41
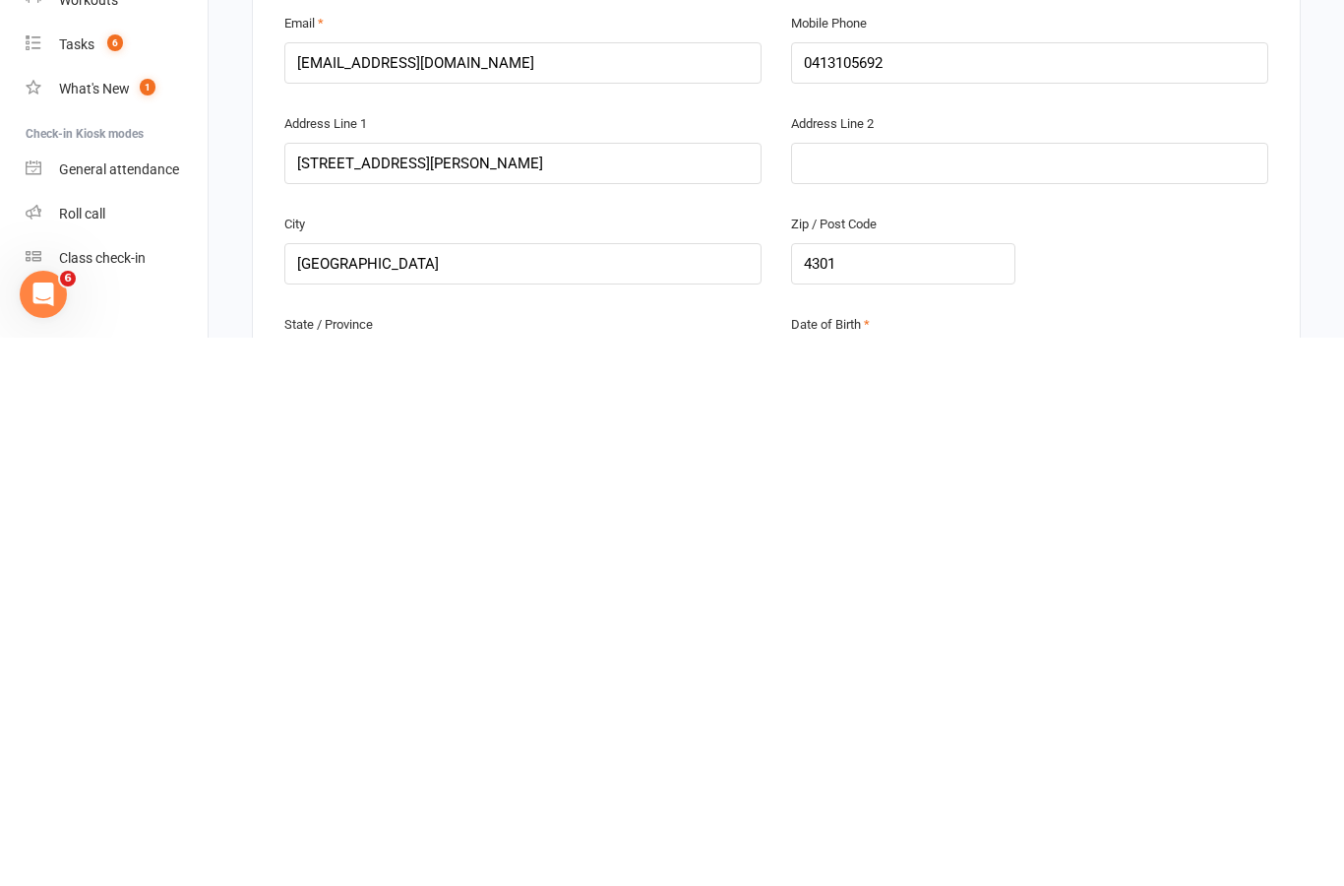
scroll to position [3638, 0]
type input "Wooward"
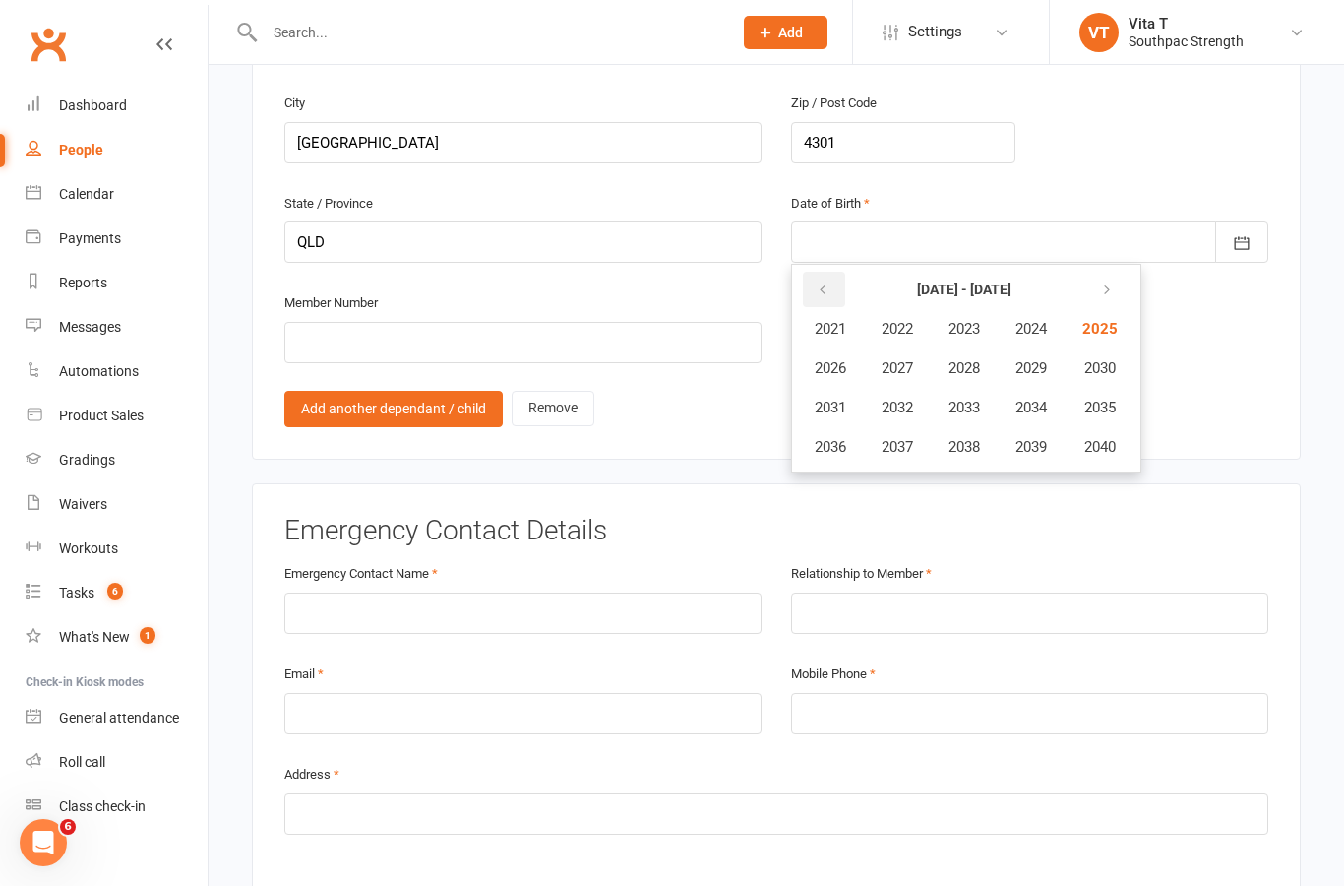
click at [820, 282] on icon "button" at bounding box center [823, 290] width 14 height 16
click at [828, 438] on span "2016" at bounding box center [830, 447] width 31 height 18
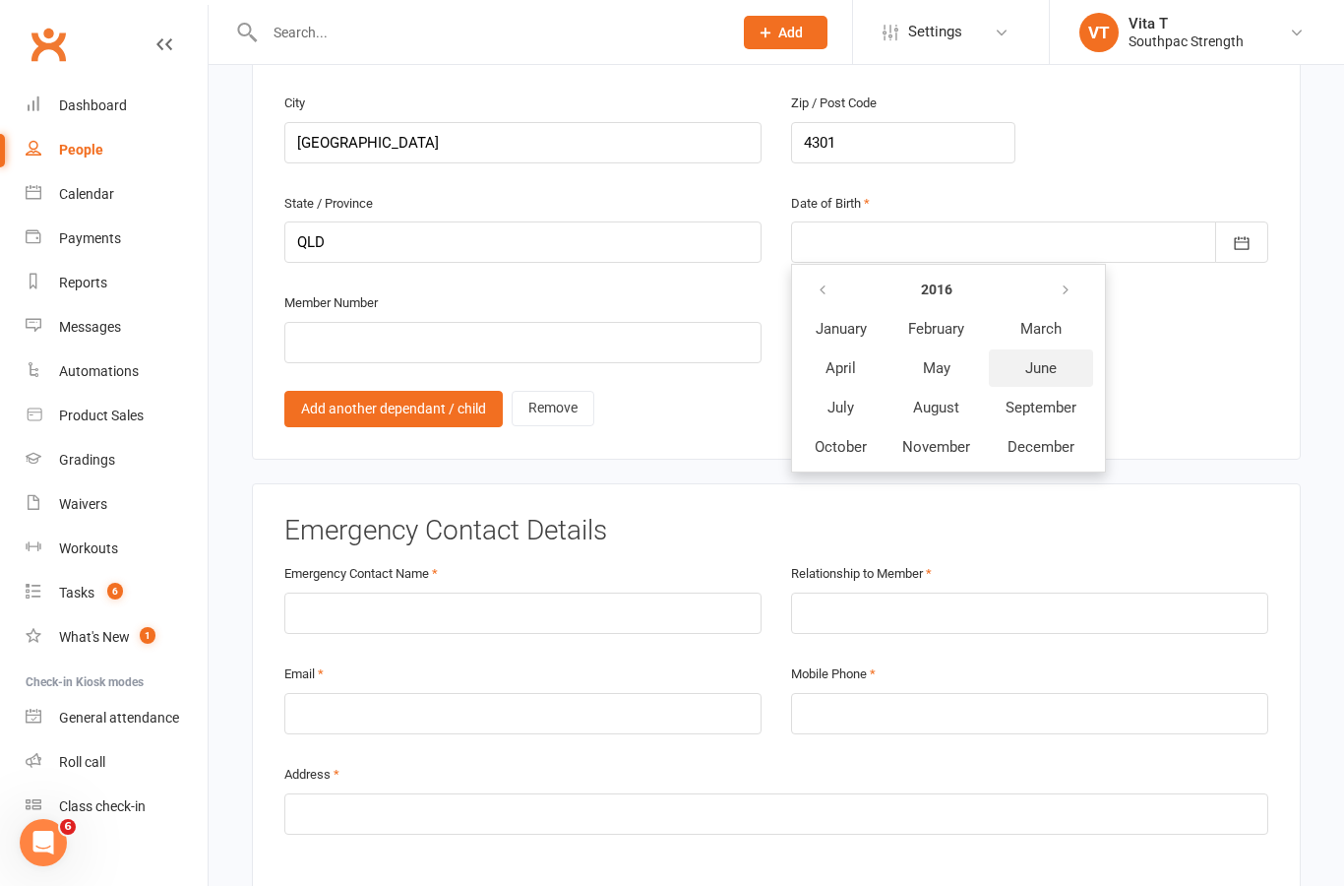
click at [1035, 359] on span "June" at bounding box center [1041, 368] width 31 height 18
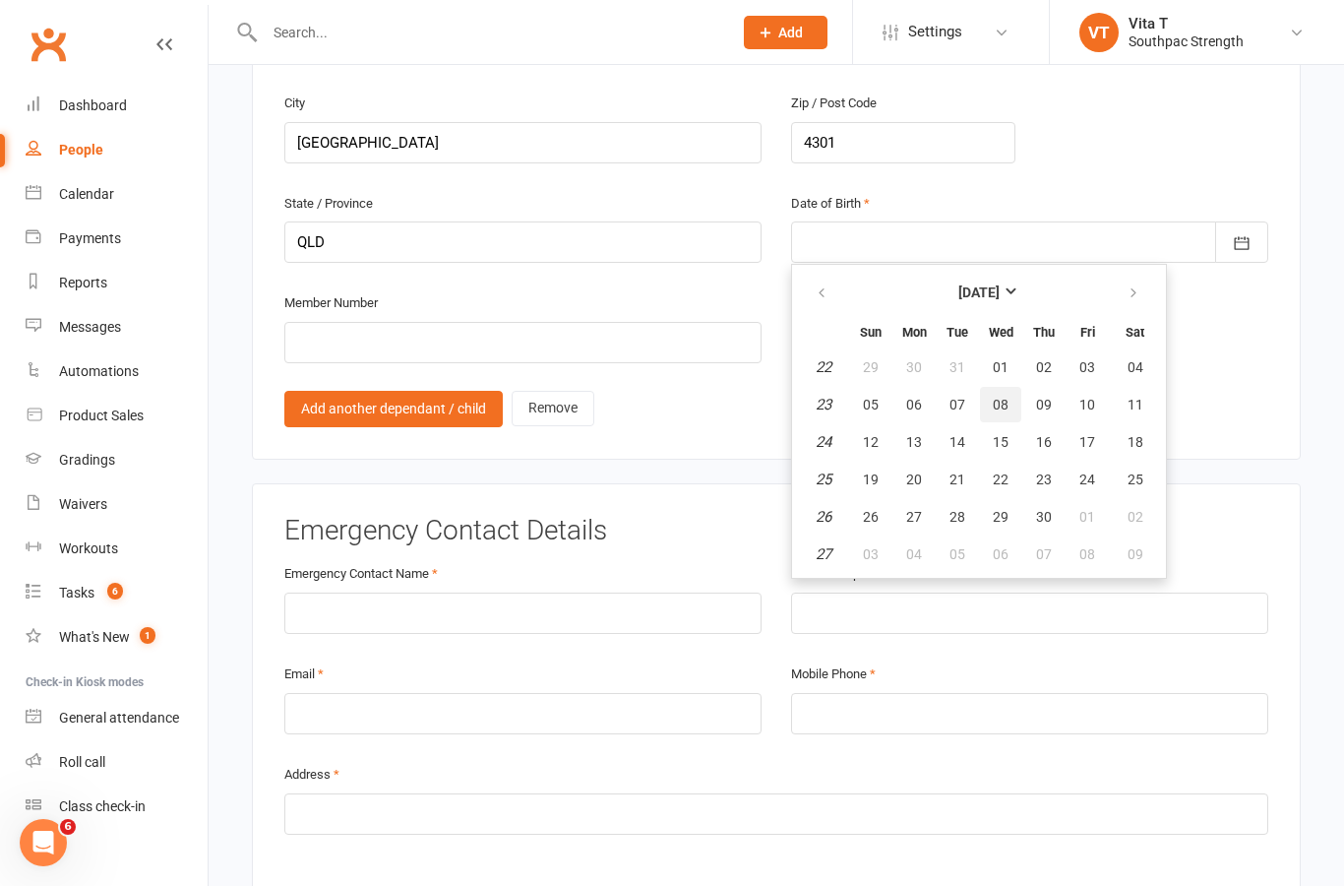
click at [1001, 397] on span "08" at bounding box center [1001, 405] width 16 height 16
type input "[DATE]"
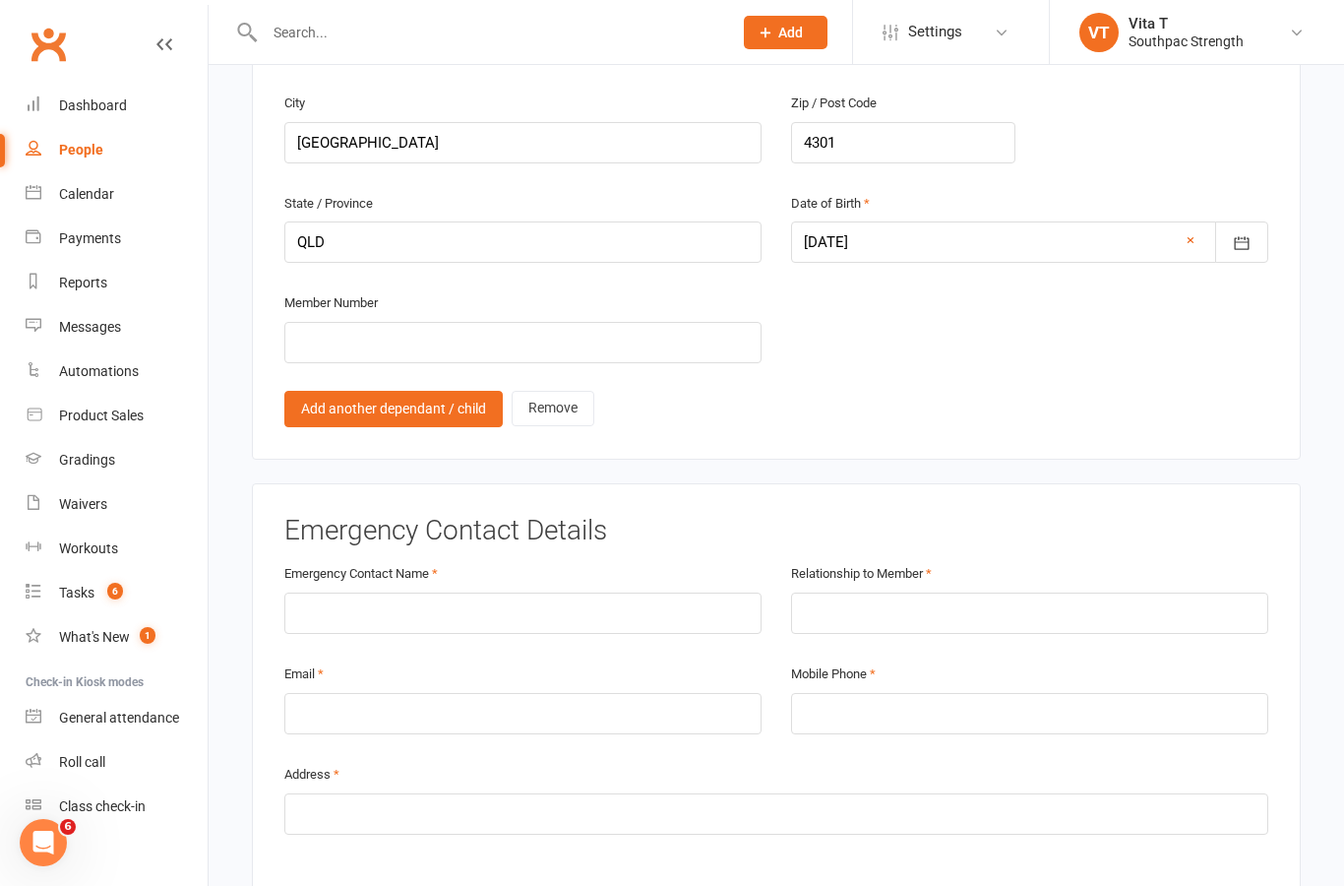
click at [444, 391] on link "Add another dependant / child" at bounding box center [393, 408] width 218 height 35
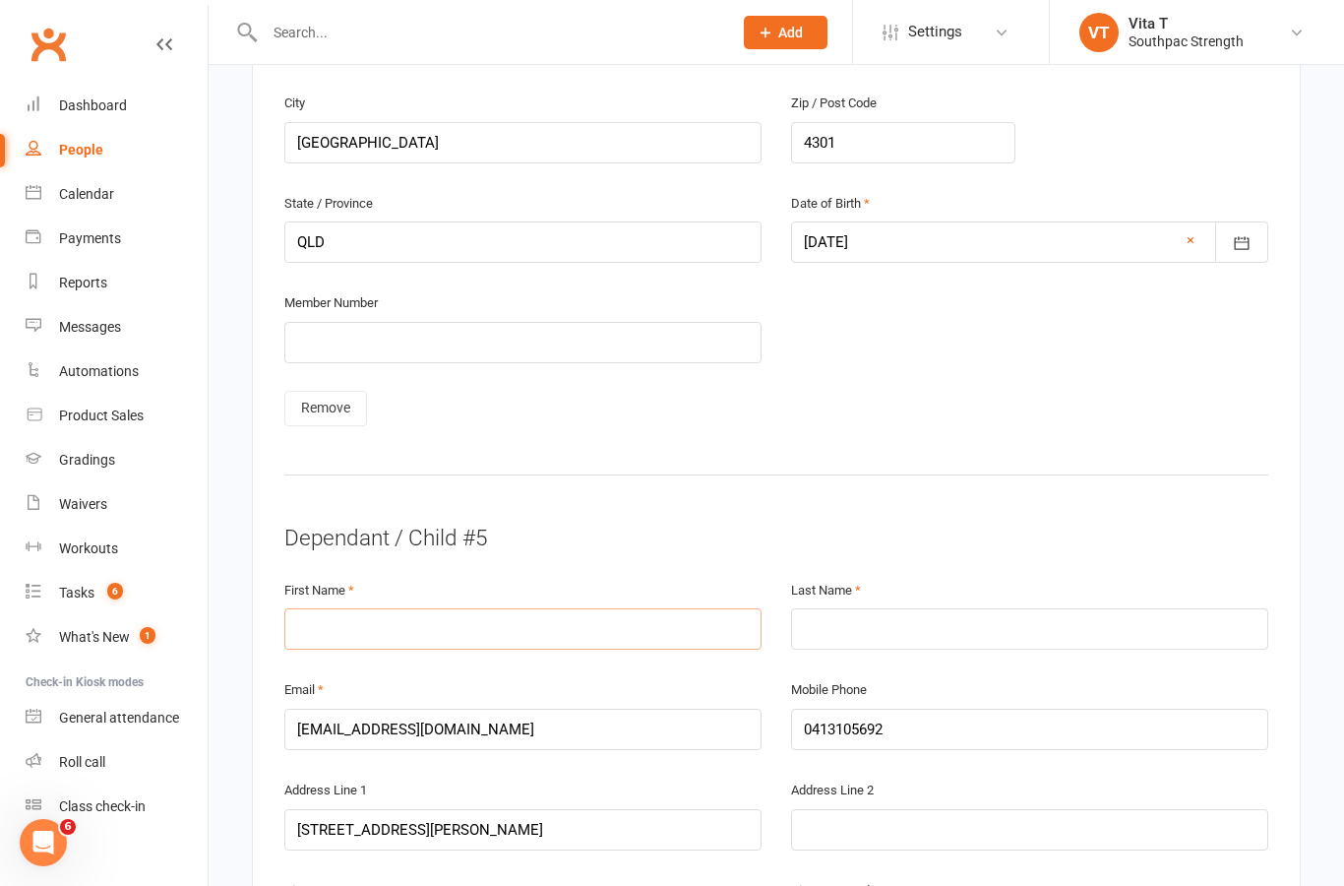
click at [435, 608] on input "text" at bounding box center [522, 628] width 477 height 41
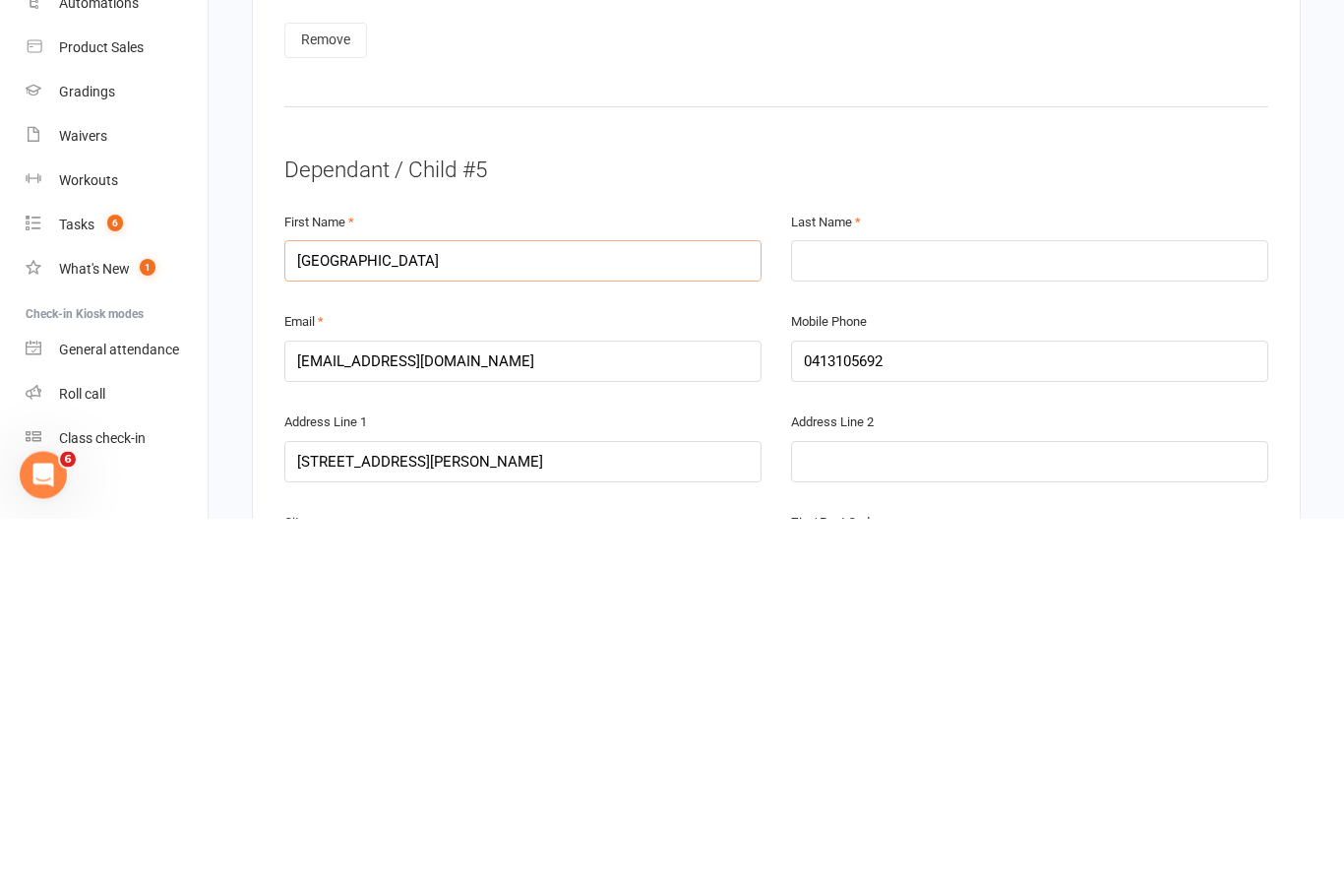
type input "[GEOGRAPHIC_DATA]"
click at [919, 608] on input "text" at bounding box center [1029, 628] width 477 height 41
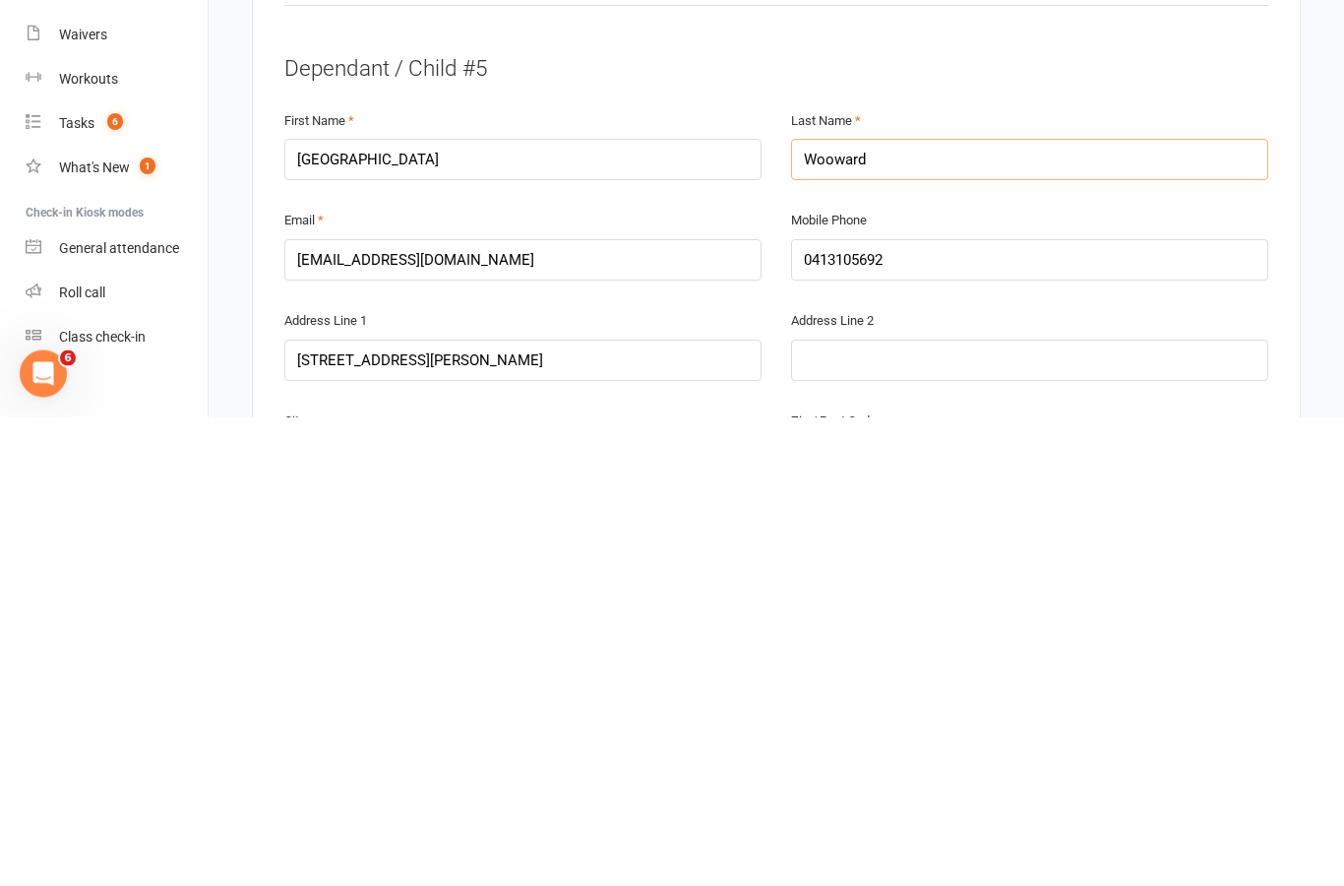
type input "Wooward"
click at [542, 608] on input "[GEOGRAPHIC_DATA]" at bounding box center [522, 628] width 477 height 41
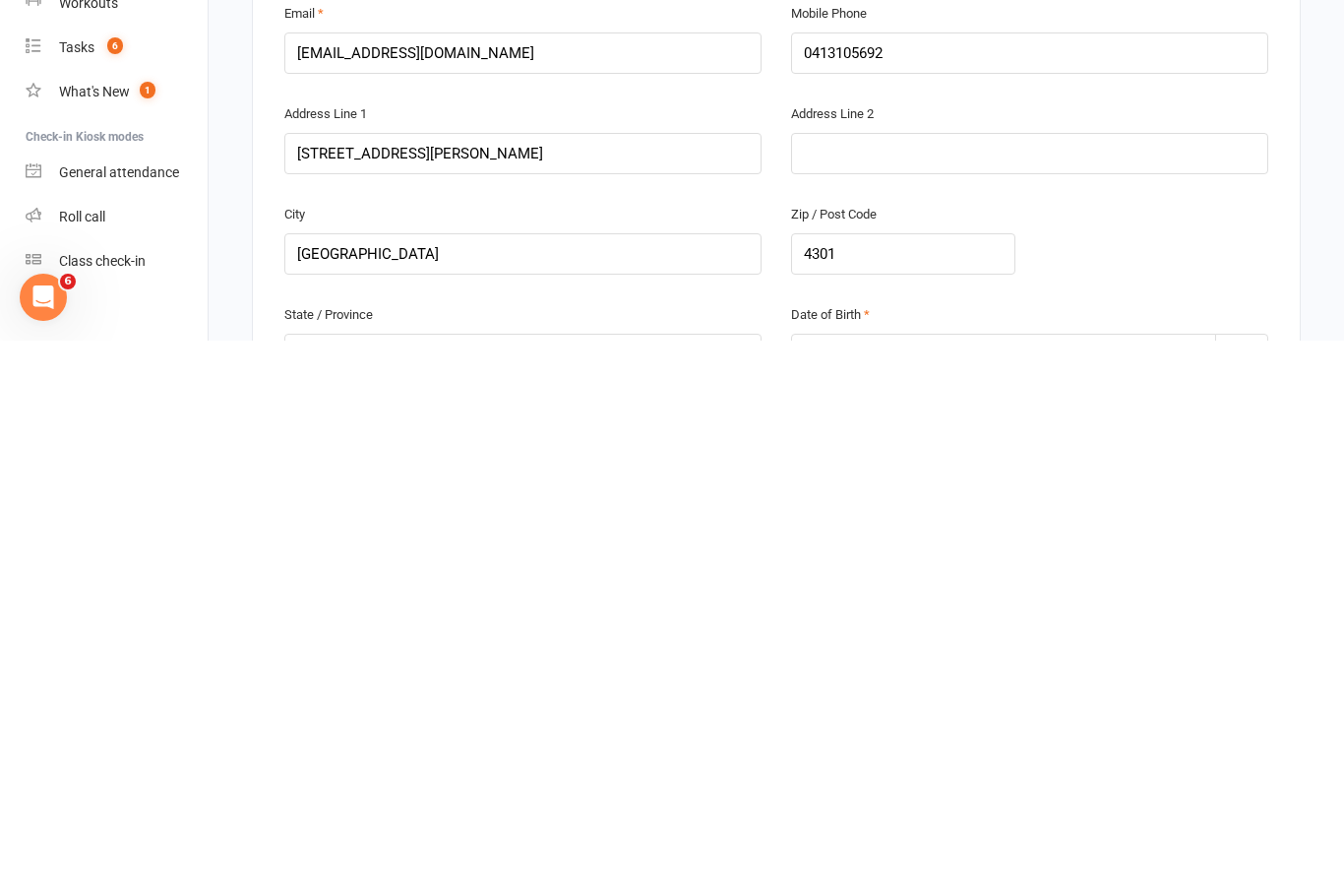
type input "Atlanta-rose"
click at [932, 879] on div at bounding box center [1029, 899] width 477 height 41
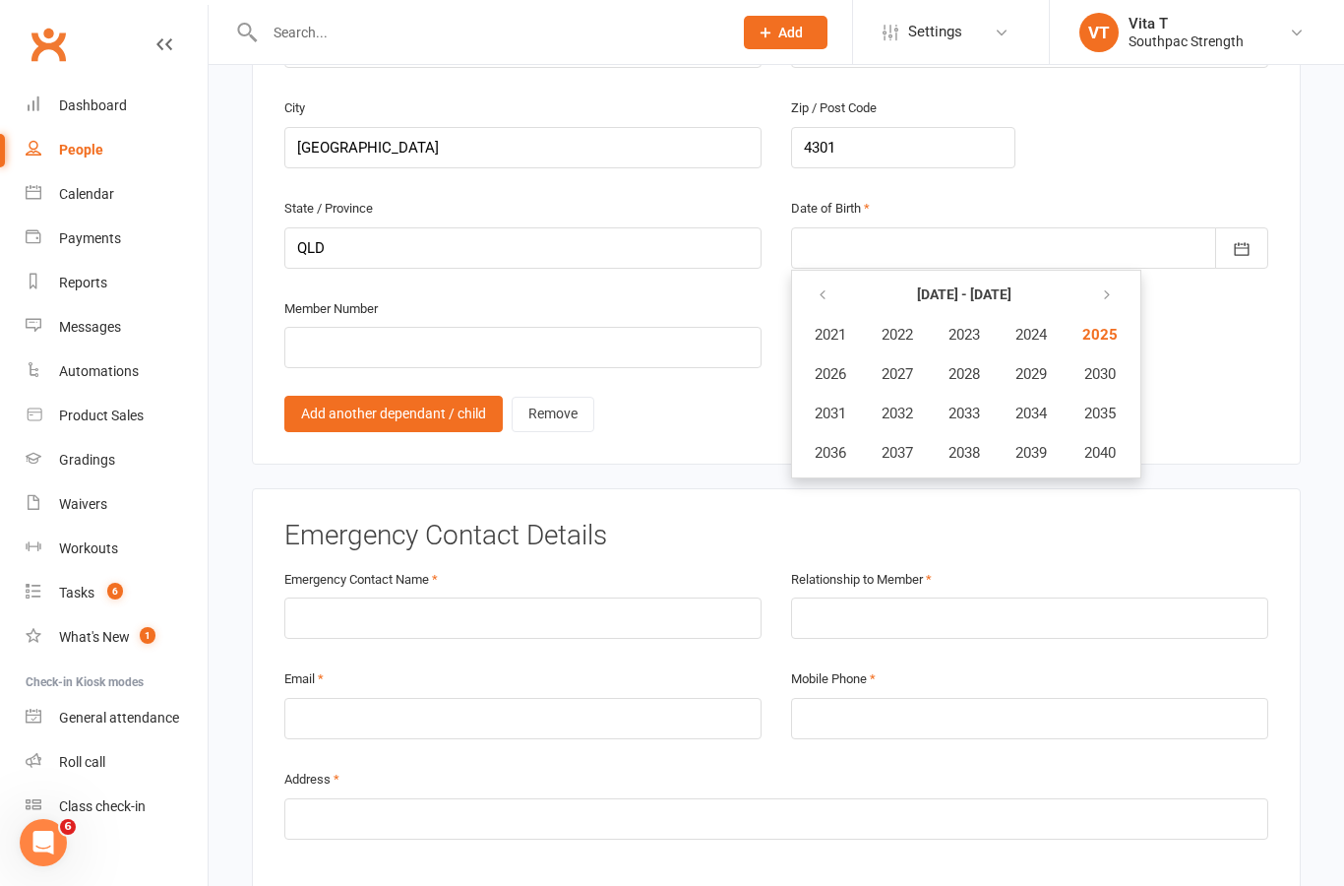
click at [807, 278] on button "button" at bounding box center [824, 295] width 42 height 35
click at [965, 444] on span "2018" at bounding box center [964, 453] width 31 height 18
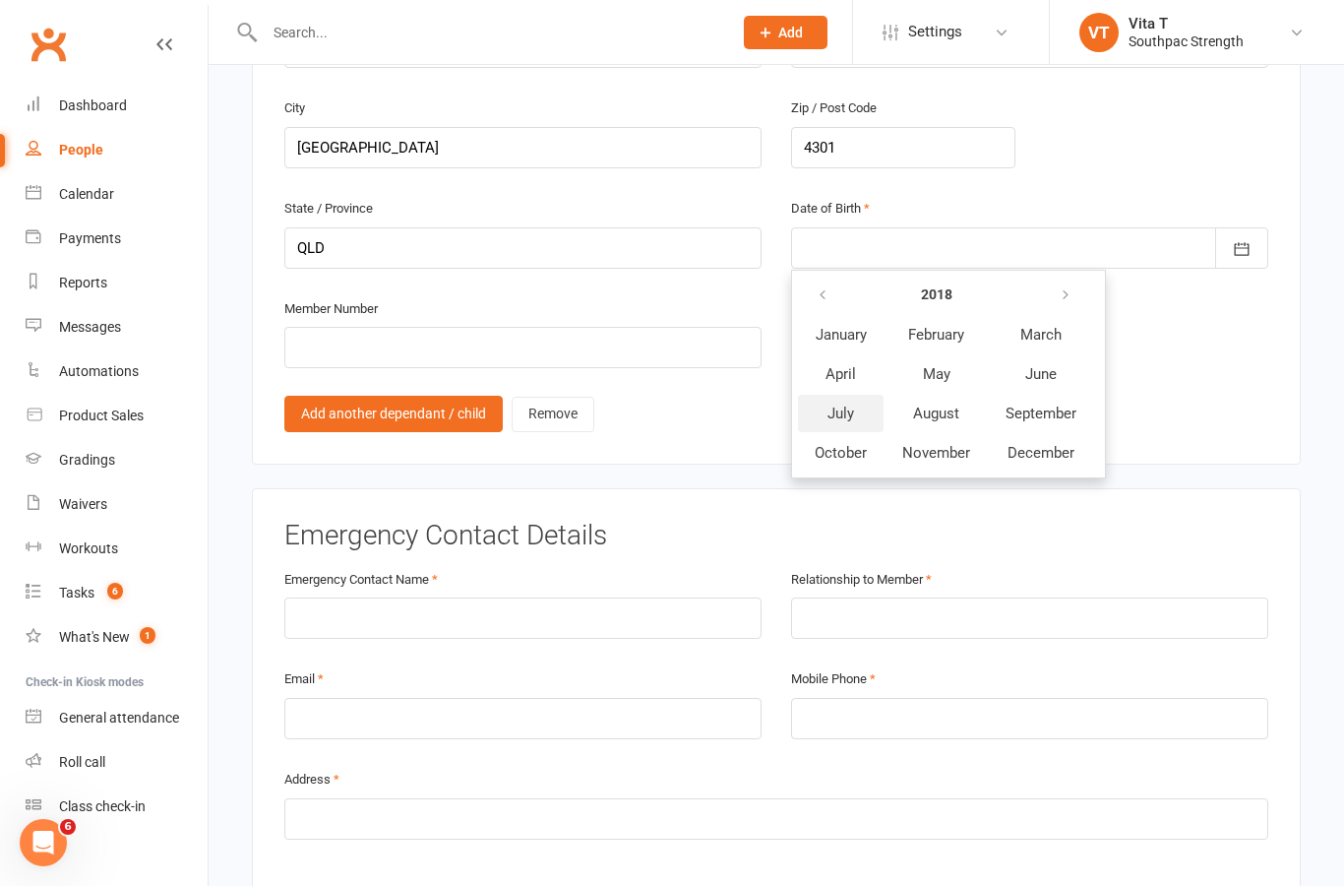
click at [846, 405] on span "July" at bounding box center [841, 414] width 27 height 18
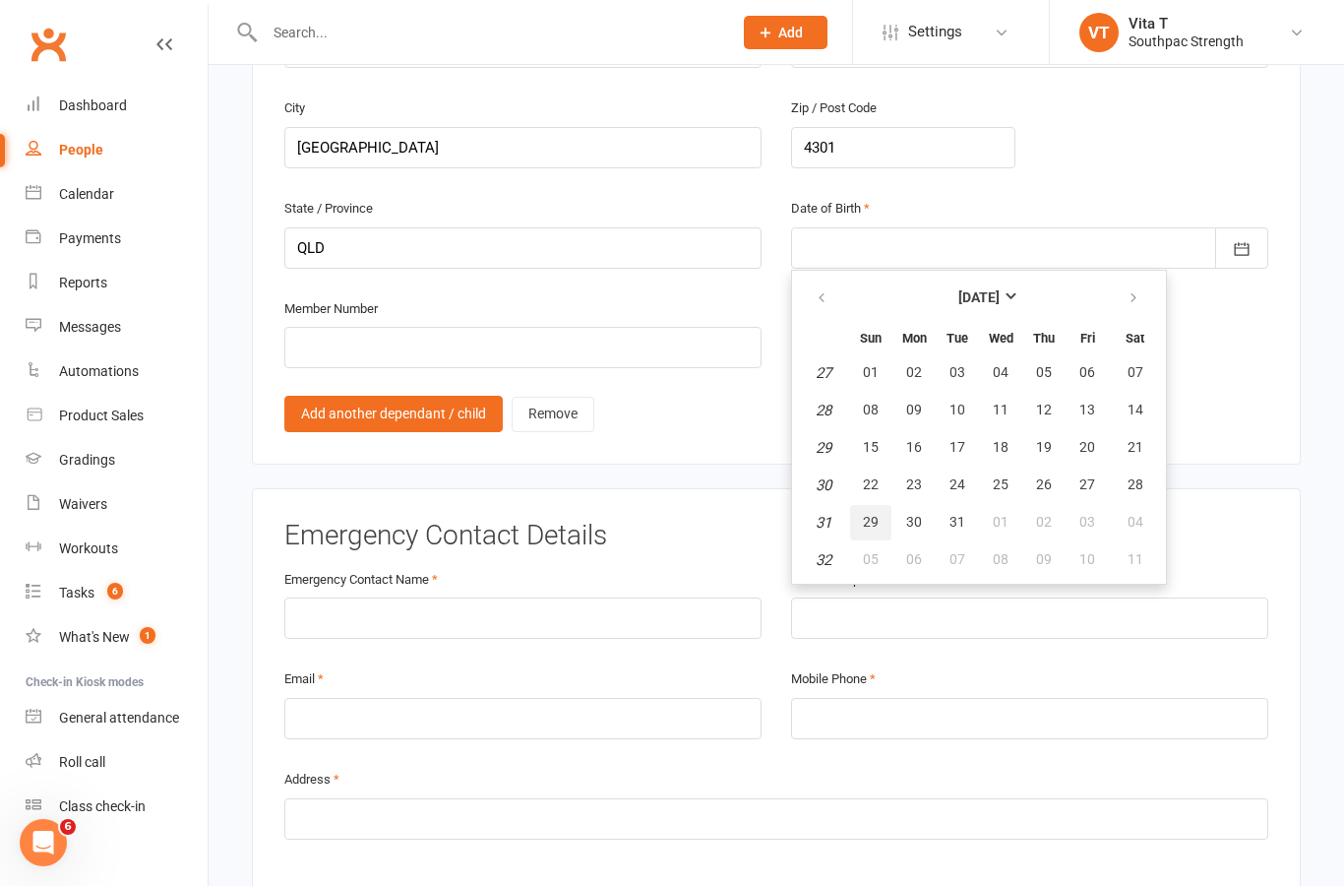
click at [872, 514] on span "29" at bounding box center [871, 522] width 16 height 16
type input "[DATE]"
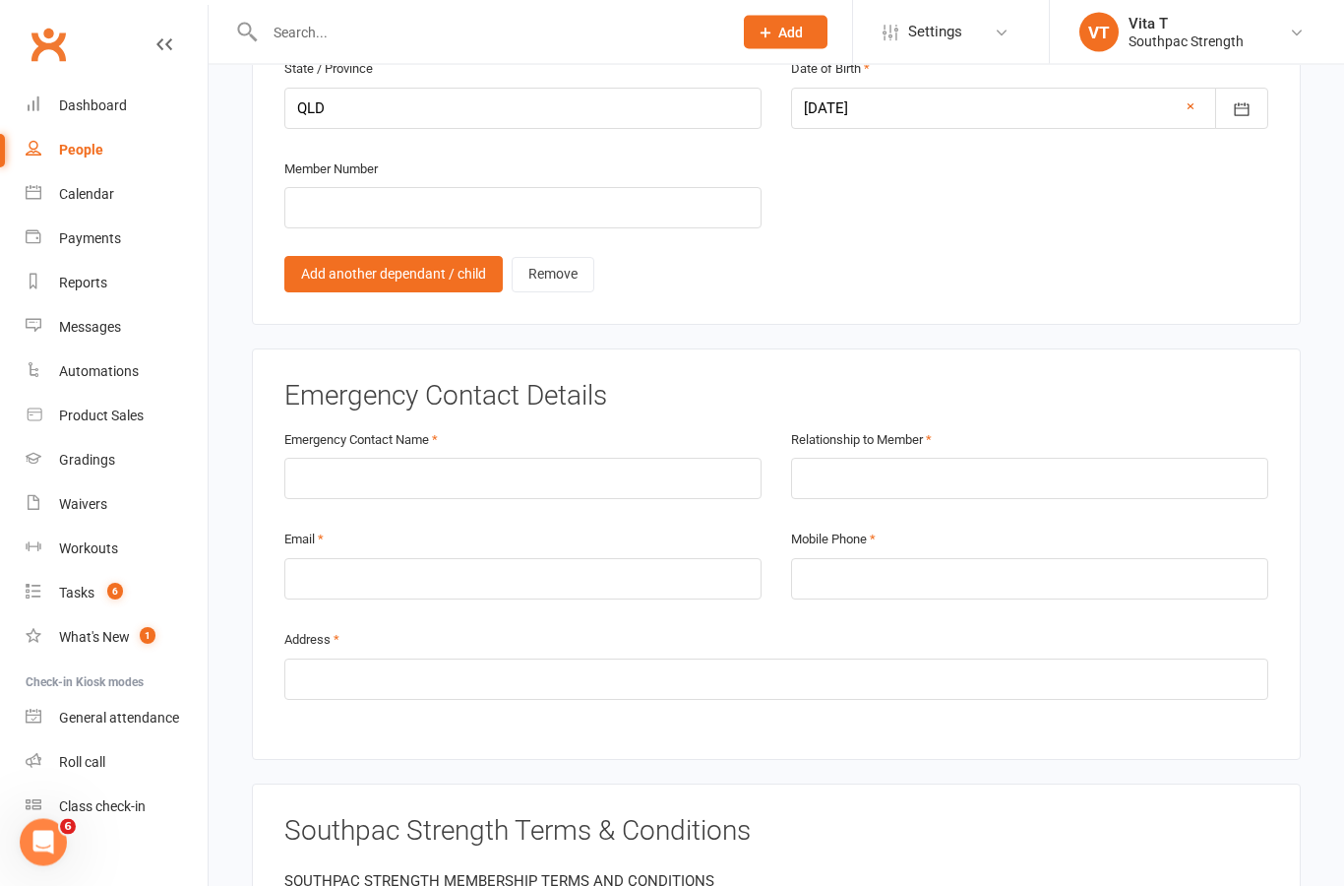
scroll to position [5225, 0]
click at [517, 458] on input "text" at bounding box center [522, 478] width 477 height 41
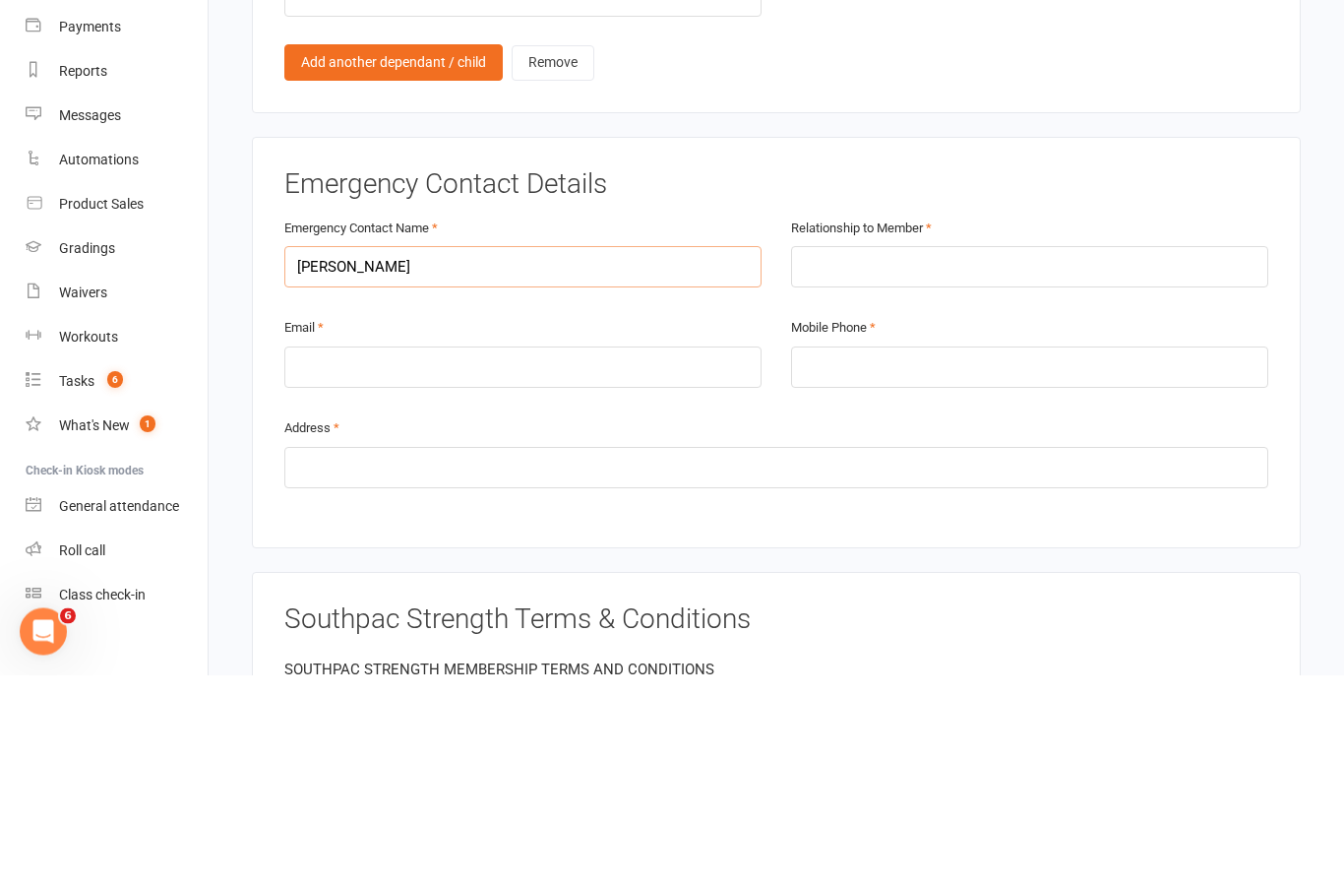
type input "[PERSON_NAME]"
click at [914, 458] on input "text" at bounding box center [1029, 478] width 477 height 41
type input "Mother"
click at [604, 558] on input "email" at bounding box center [522, 578] width 477 height 41
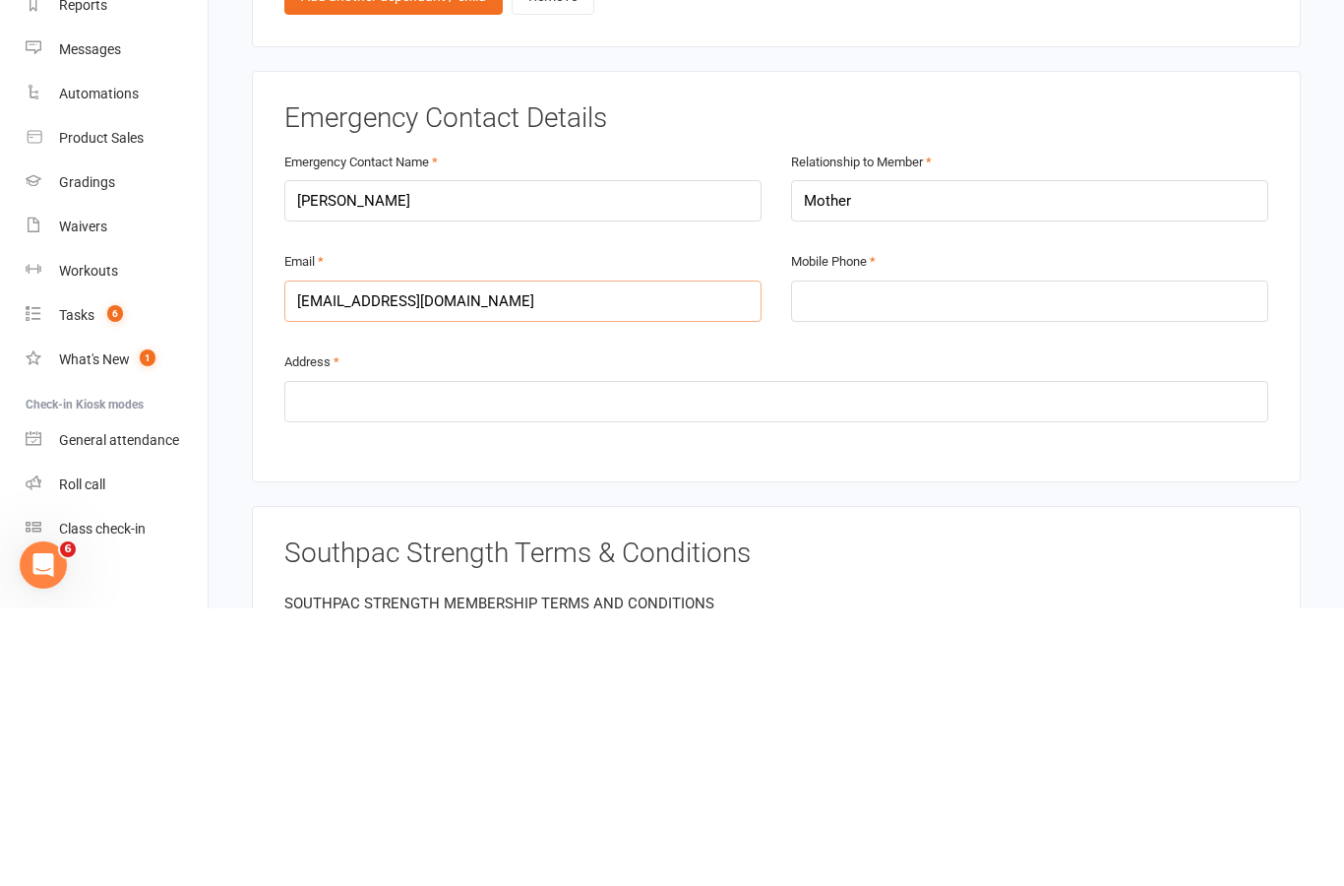
type input "[EMAIL_ADDRESS][DOMAIN_NAME]"
click at [952, 558] on input "tel" at bounding box center [1029, 578] width 477 height 41
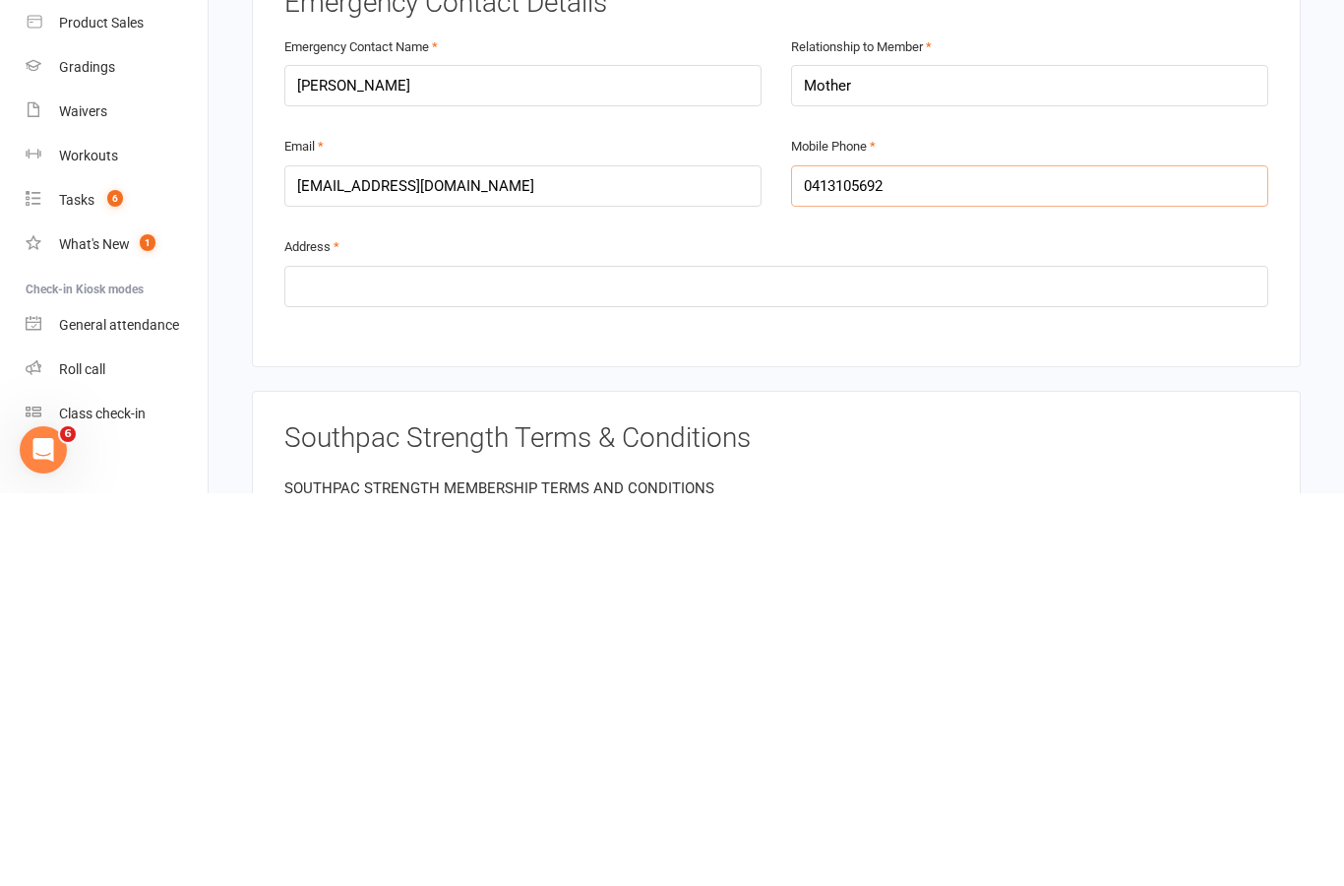
type input "0413105692"
click at [832, 658] on input "text" at bounding box center [776, 678] width 984 height 41
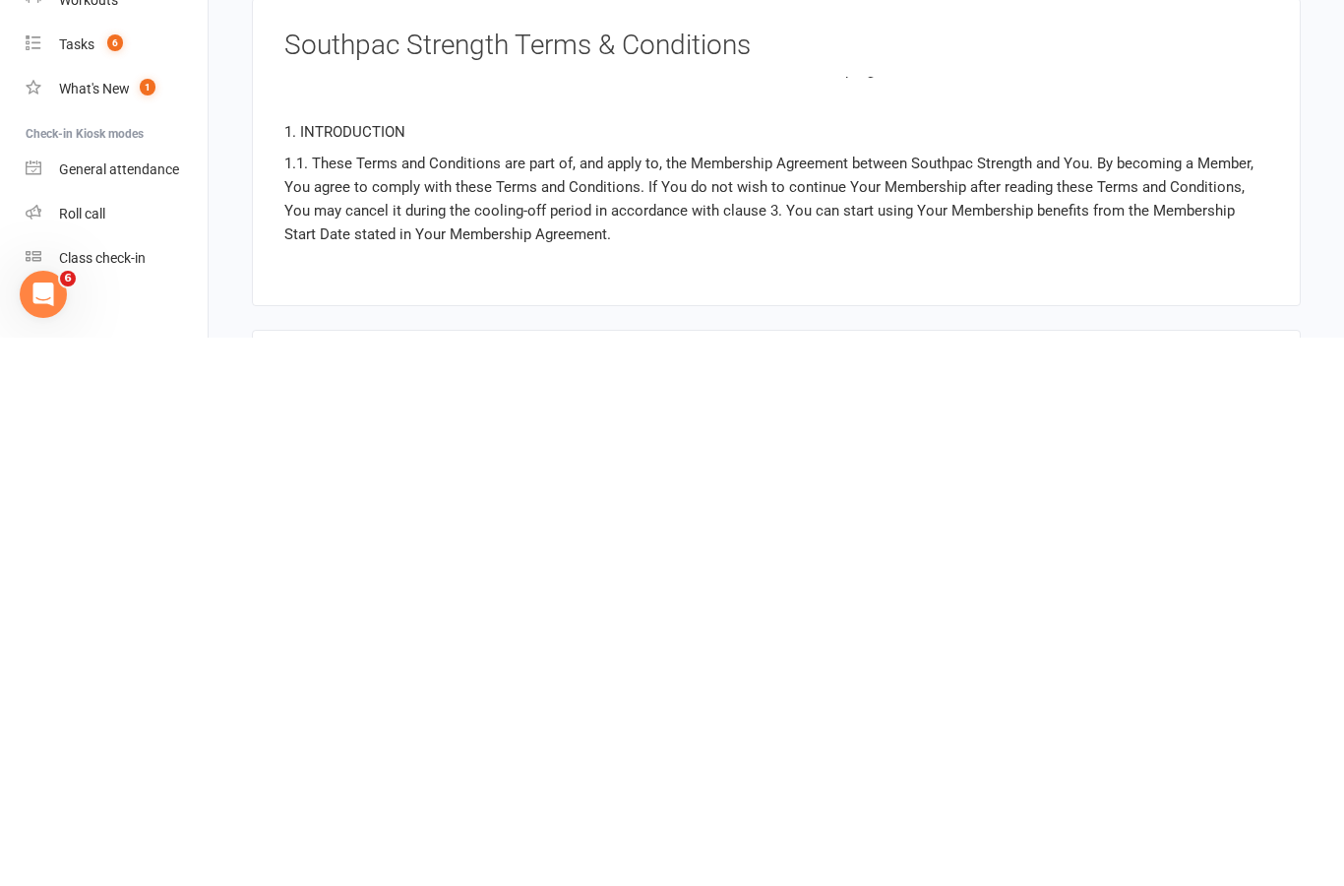
scroll to position [523, 0]
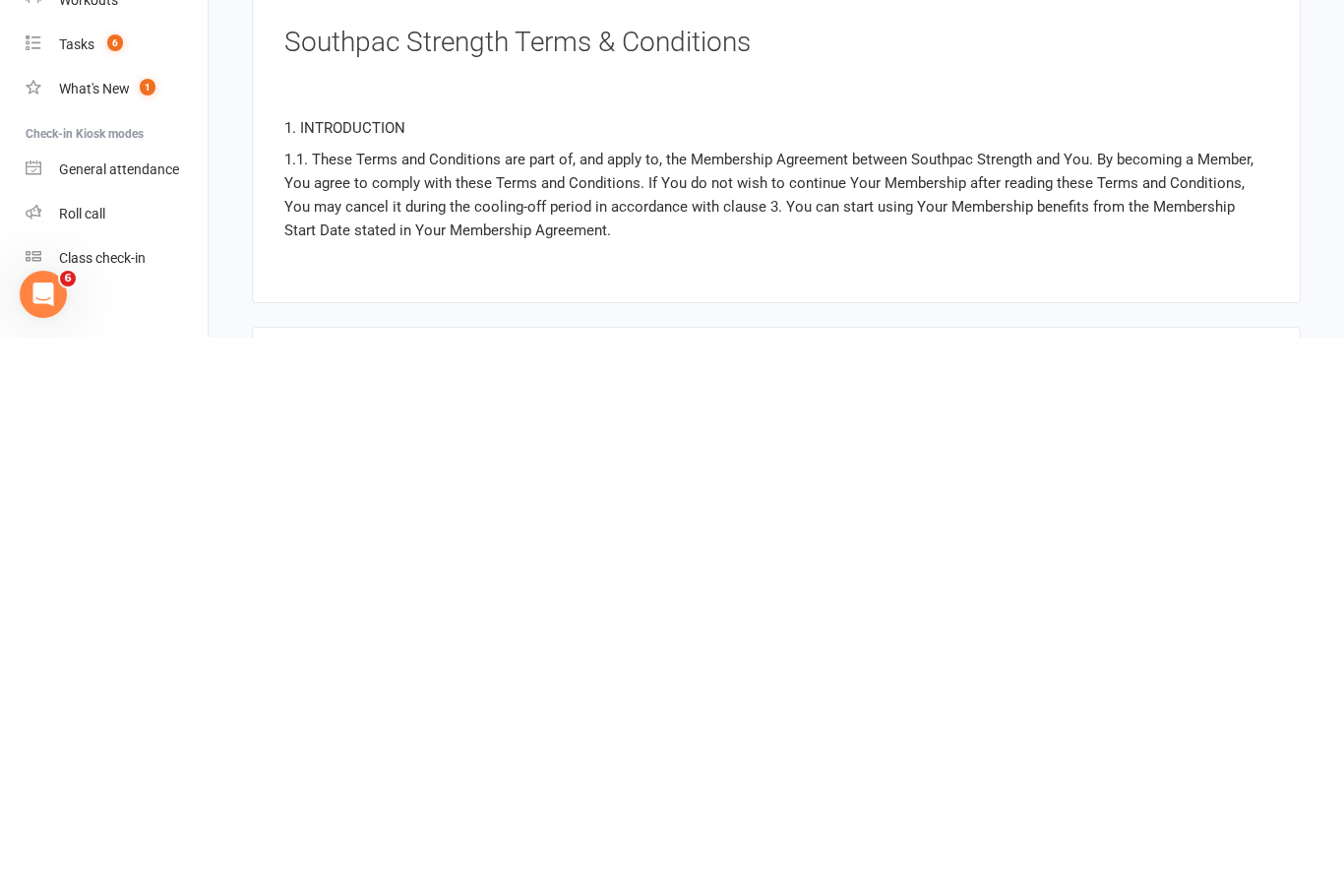
type input "[STREET_ADDRESS][PERSON_NAME]"
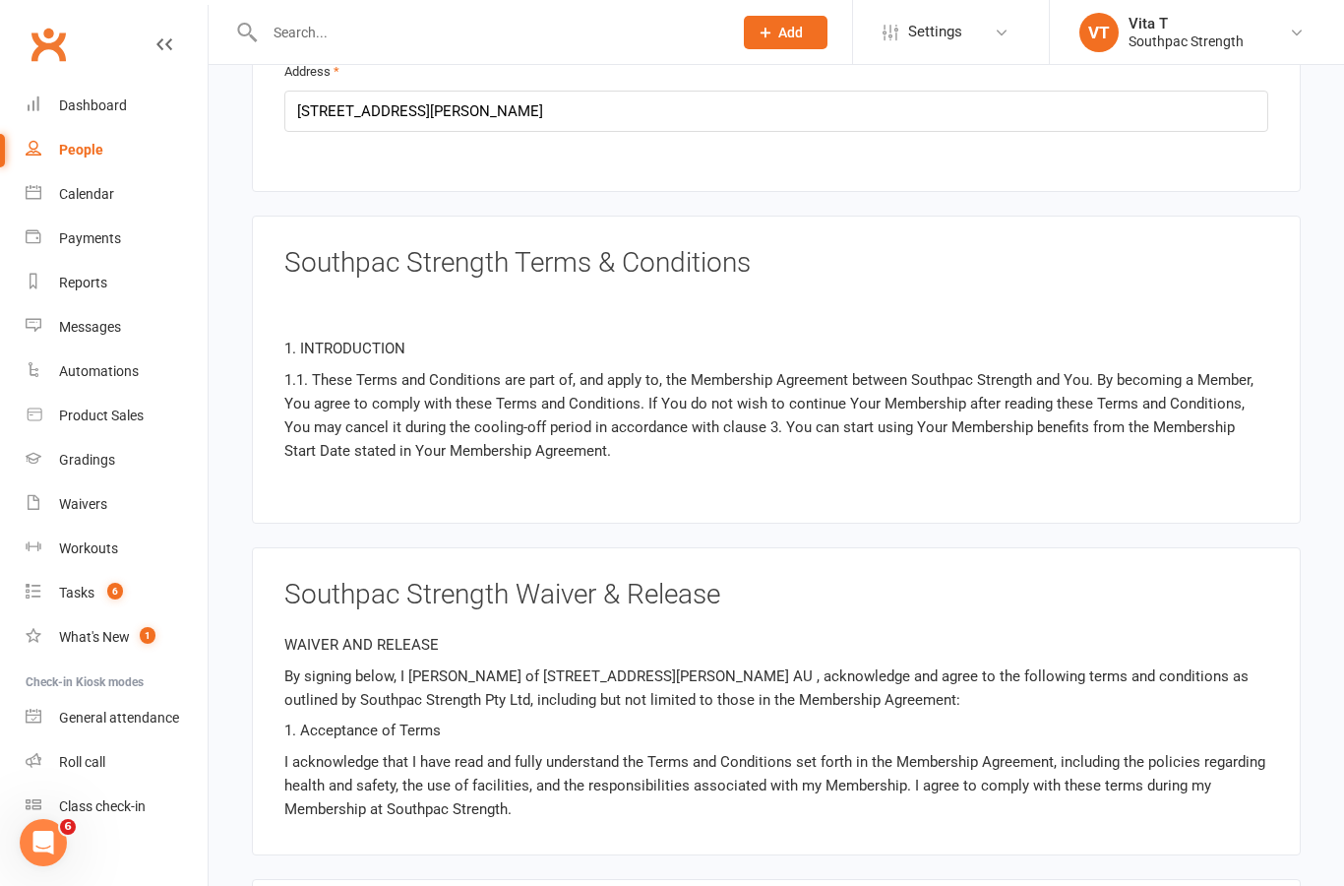
scroll to position [5784, 0]
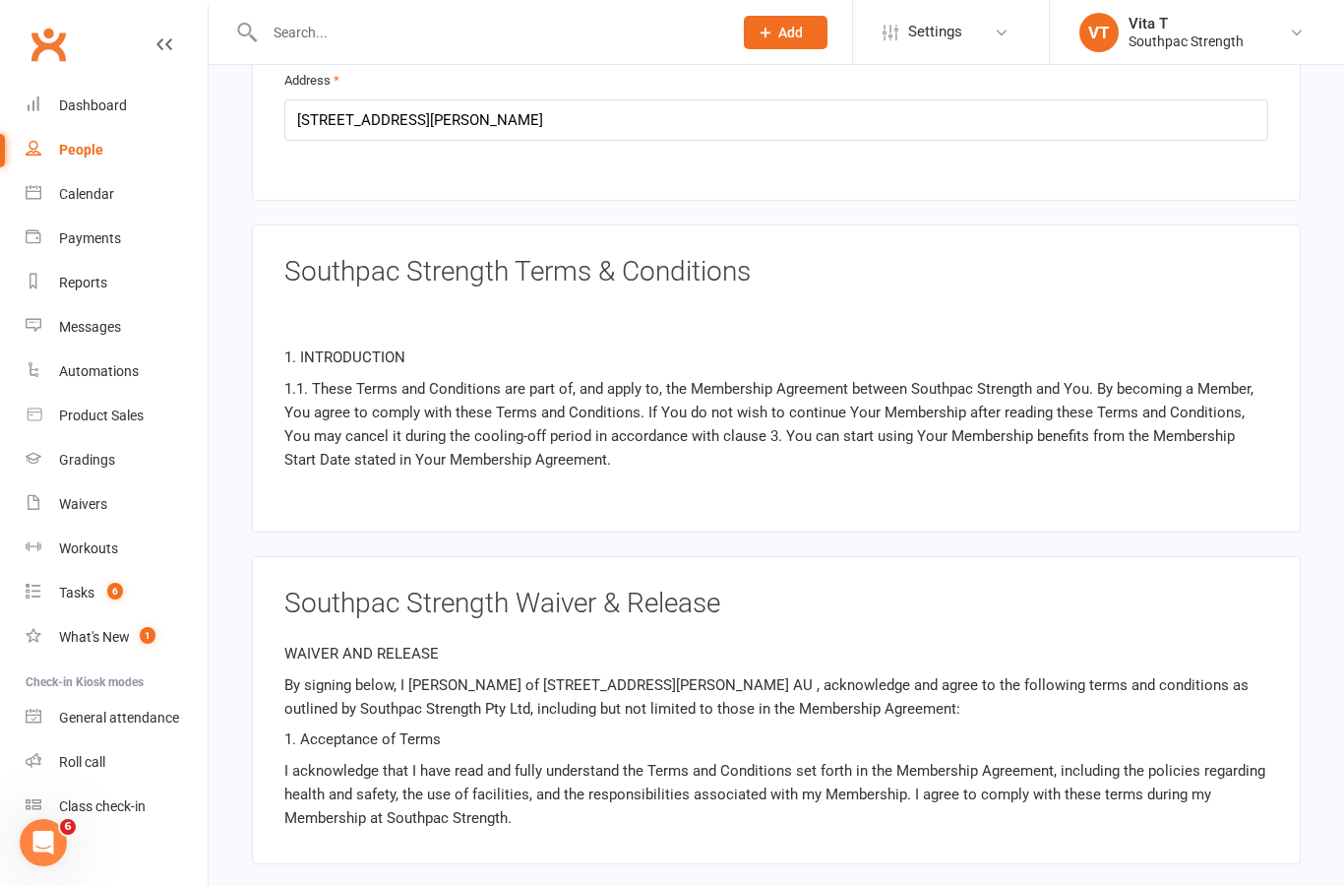
click at [1064, 377] on p "1.1. These Terms and Conditions are part of, and apply to, the Membership Agree…" at bounding box center [776, 424] width 984 height 94
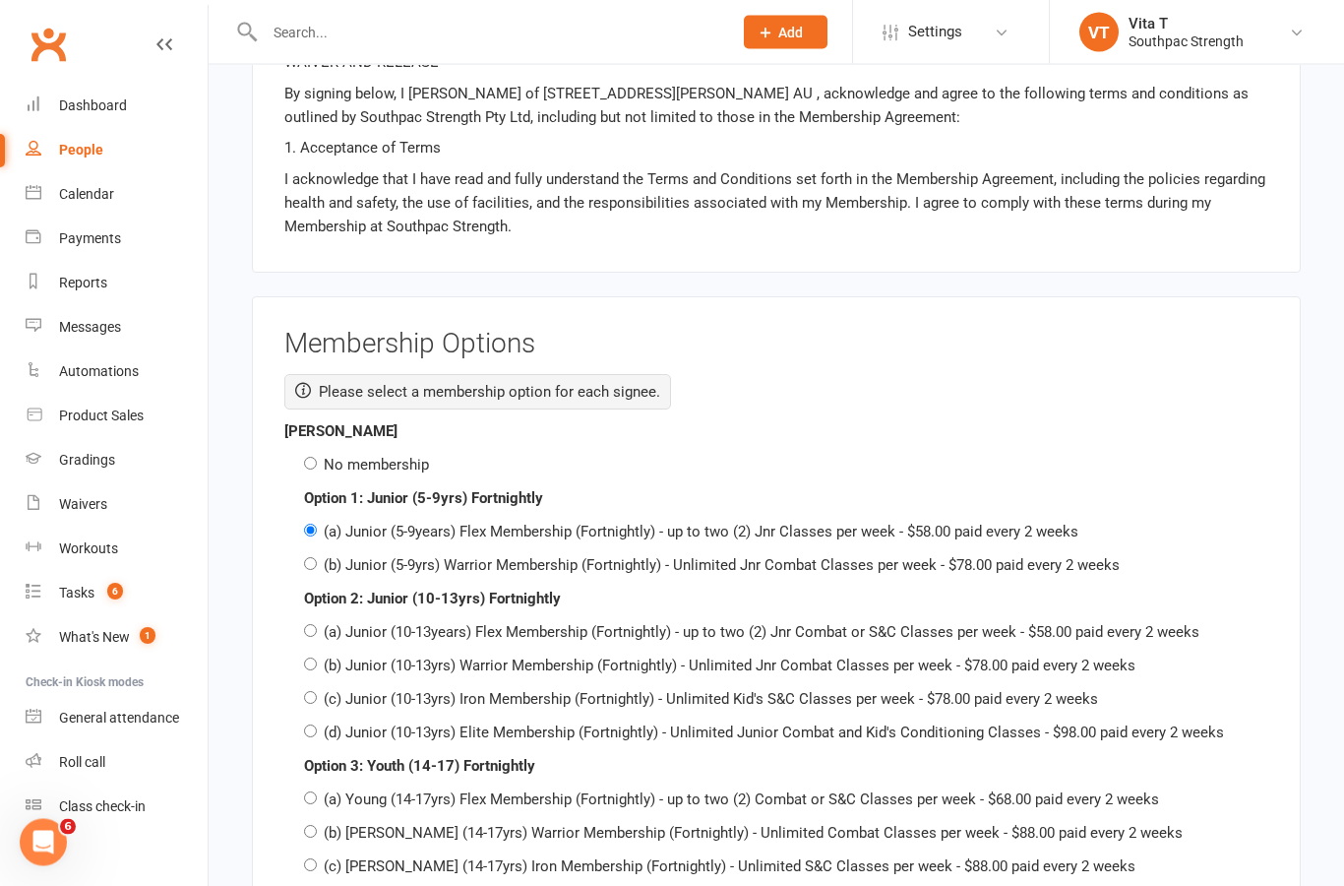
scroll to position [6376, 0]
click at [318, 453] on div "No membership" at bounding box center [786, 465] width 965 height 24
click at [317, 457] on input "No membership" at bounding box center [310, 463] width 13 height 13
radio input "true"
radio input "false"
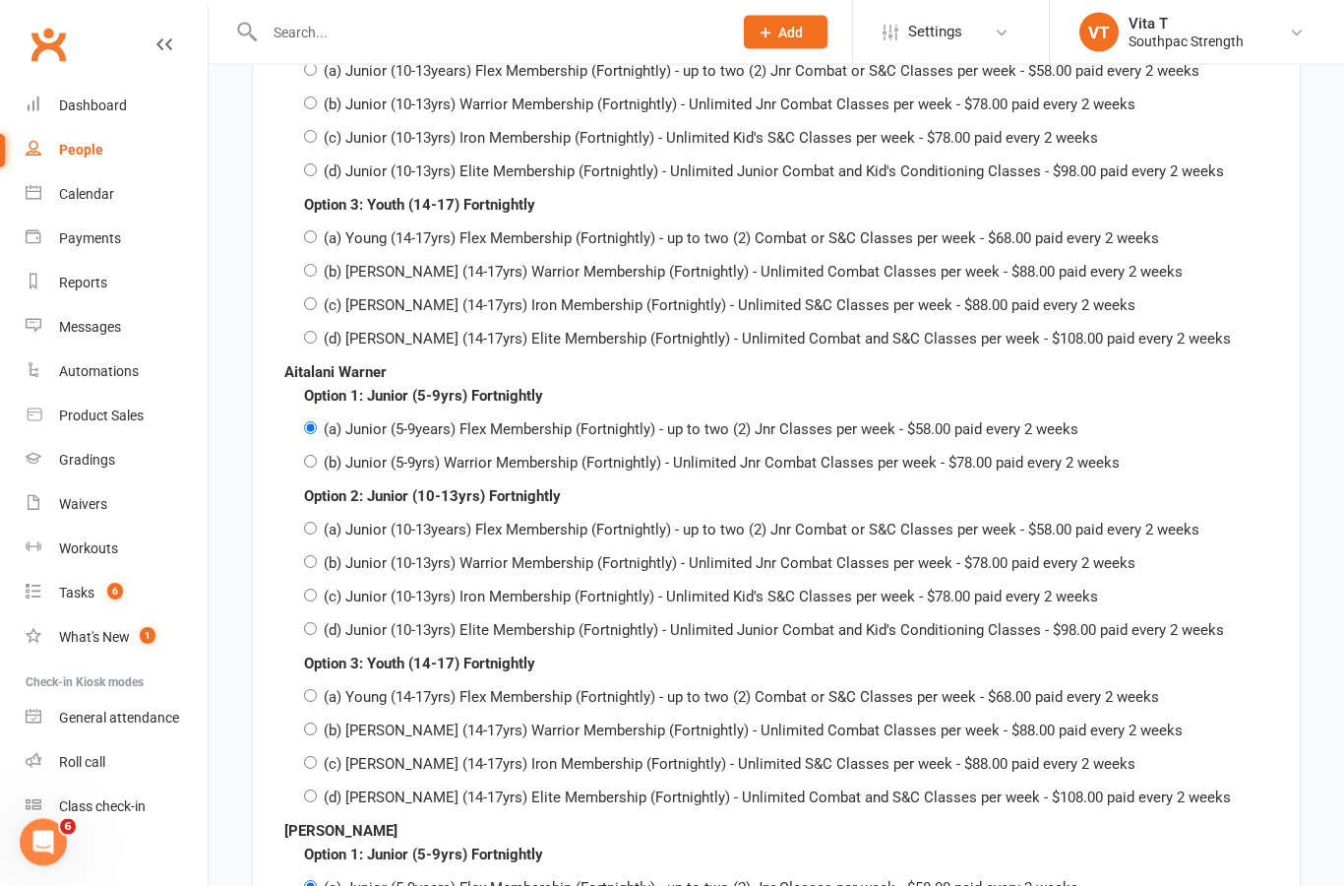
scroll to position [6968, 0]
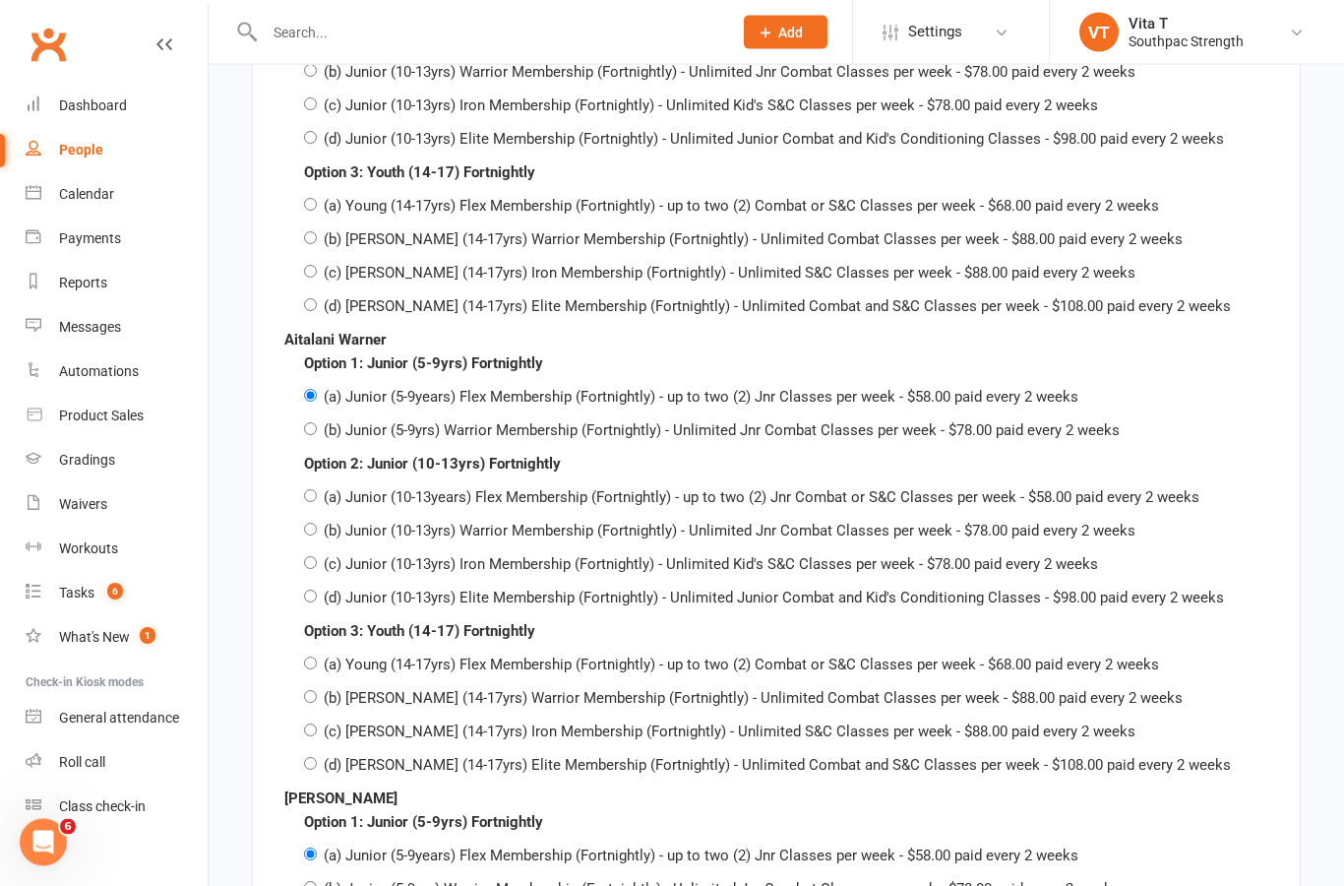
click at [371, 523] on label "(b) Junior (10-13yrs) Warrior Membership (Fortnightly) - Unlimited Jnr Combat C…" at bounding box center [730, 532] width 812 height 18
click at [317, 524] on input "(b) Junior (10-13yrs) Warrior Membership (Fortnightly) - Unlimited Jnr Combat C…" at bounding box center [310, 530] width 13 height 13
radio input "true"
radio input "false"
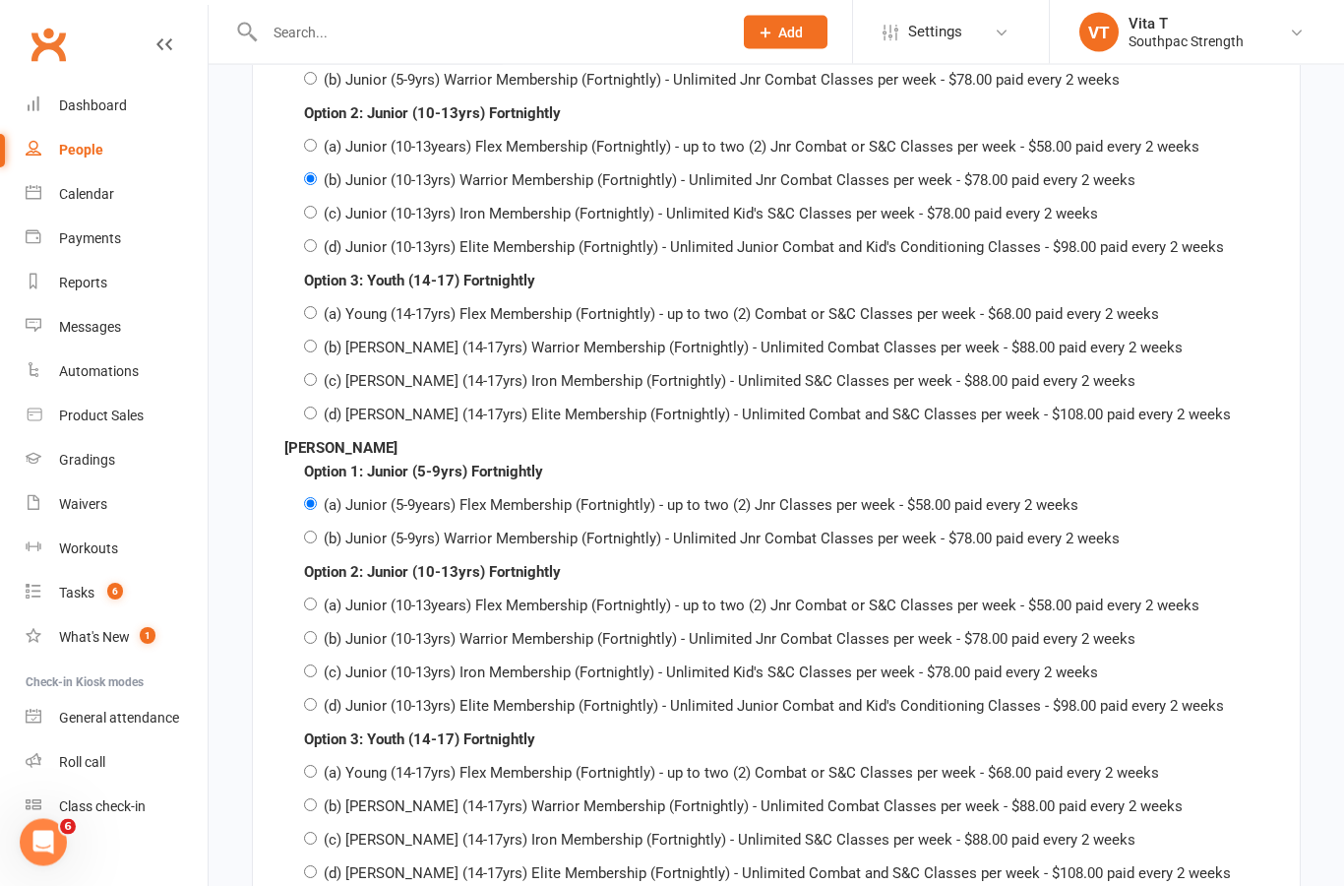
scroll to position [7320, 0]
click at [356, 630] on label "(b) Junior (10-13yrs) Warrior Membership (Fortnightly) - Unlimited Jnr Combat C…" at bounding box center [730, 639] width 812 height 18
click at [317, 631] on input "(b) Junior (10-13yrs) Warrior Membership (Fortnightly) - Unlimited Jnr Combat C…" at bounding box center [310, 637] width 13 height 13
radio input "true"
radio input "false"
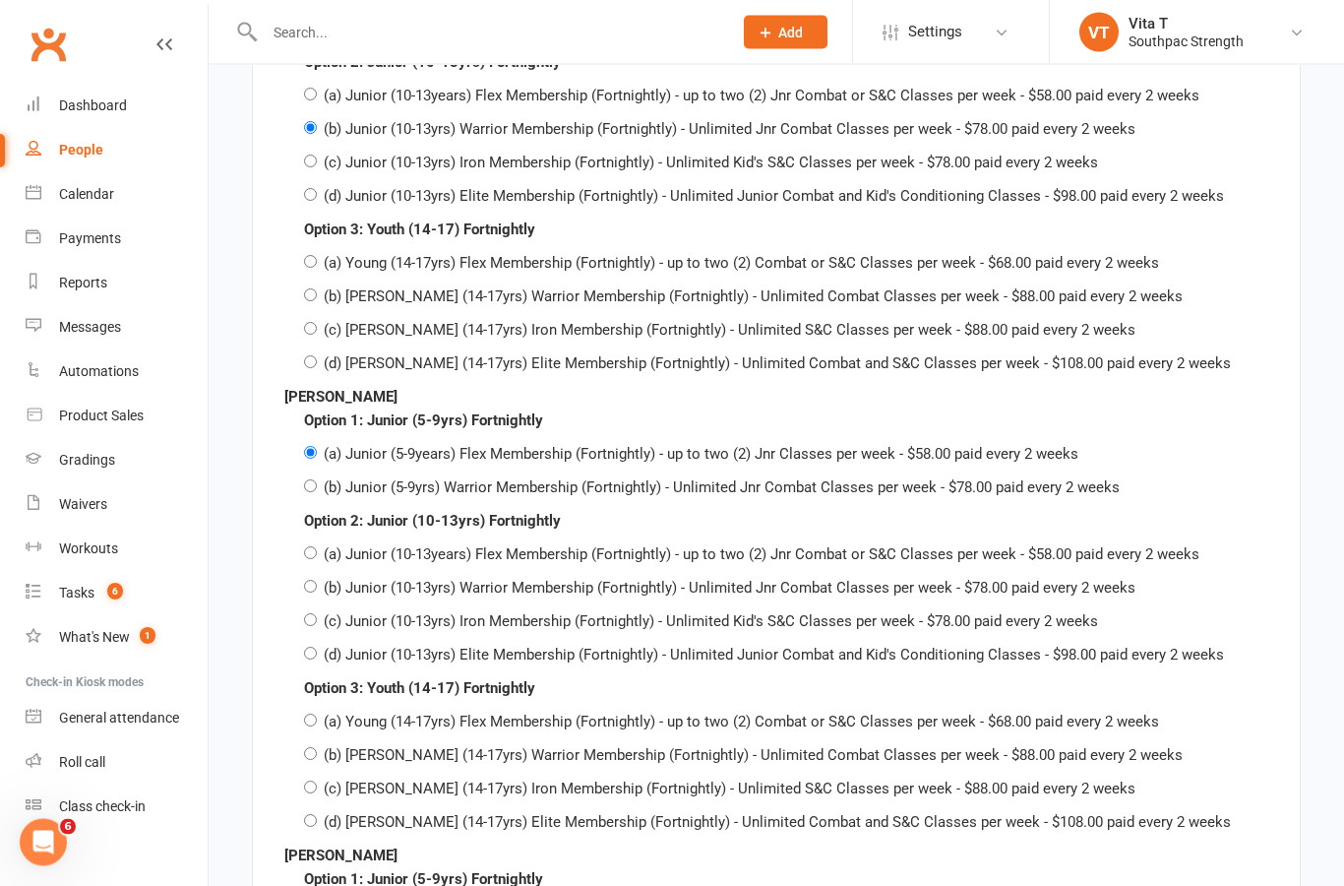
scroll to position [7829, 0]
click at [472, 579] on label "(b) Junior (10-13yrs) Warrior Membership (Fortnightly) - Unlimited Jnr Combat C…" at bounding box center [730, 588] width 812 height 18
click at [317, 580] on input "(b) Junior (10-13yrs) Warrior Membership (Fortnightly) - Unlimited Jnr Combat C…" at bounding box center [310, 586] width 13 height 13
radio input "true"
radio input "false"
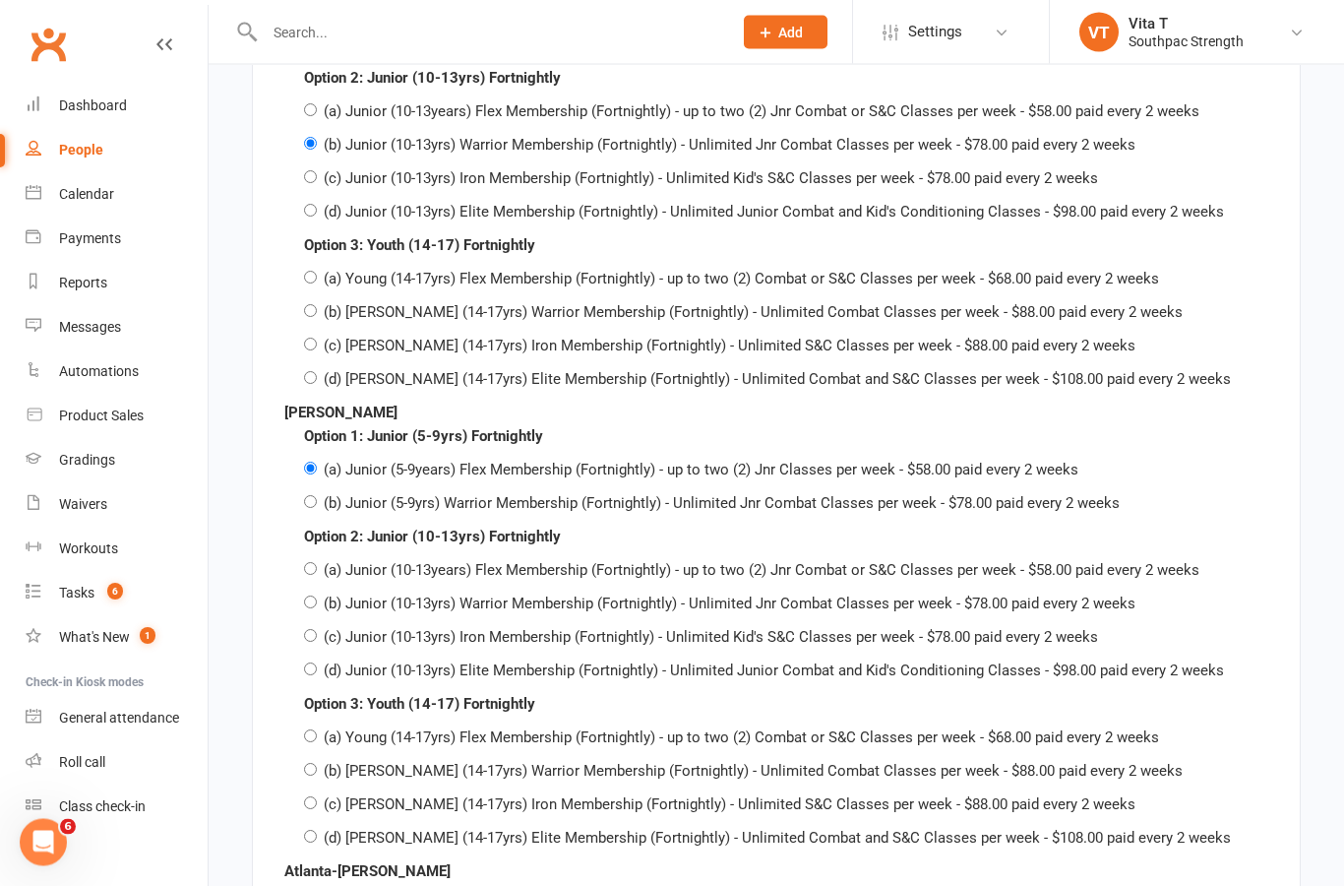
scroll to position [8272, 0]
click at [395, 494] on label "(b) Junior (5-9yrs) Warrior Membership (Fortnightly) - Unlimited Jnr Combat Cla…" at bounding box center [722, 503] width 796 height 18
click at [317, 495] on input "(b) Junior (5-9yrs) Warrior Membership (Fortnightly) - Unlimited Jnr Combat Cla…" at bounding box center [310, 501] width 13 height 13
radio input "true"
radio input "false"
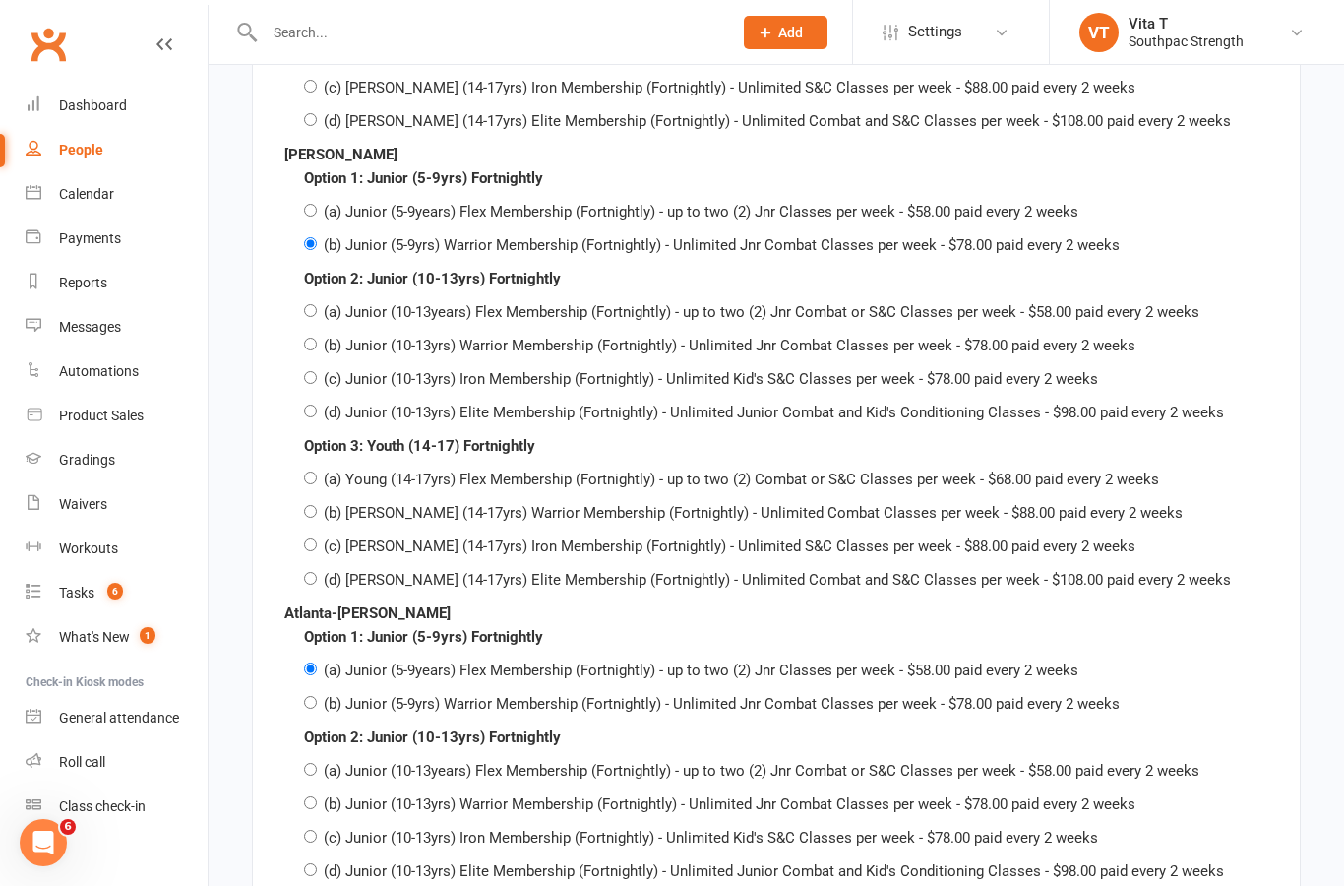
scroll to position [8530, 0]
click at [435, 695] on label "(b) Junior (5-9yrs) Warrior Membership (Fortnightly) - Unlimited Jnr Combat Cla…" at bounding box center [722, 704] width 796 height 18
click at [317, 696] on input "(b) Junior (5-9yrs) Warrior Membership (Fortnightly) - Unlimited Jnr Combat Cla…" at bounding box center [310, 702] width 13 height 13
radio input "true"
radio input "false"
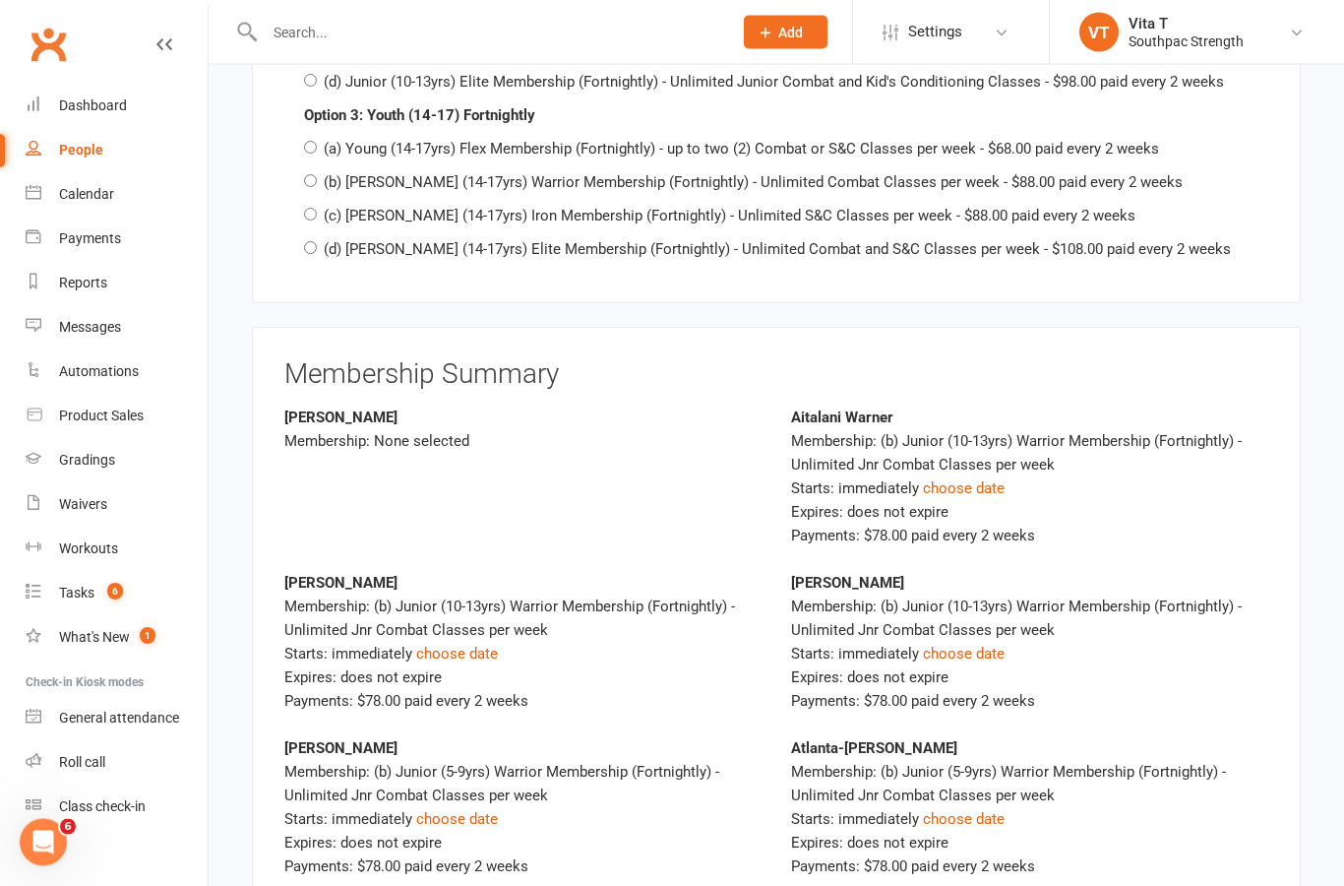
scroll to position [9322, 0]
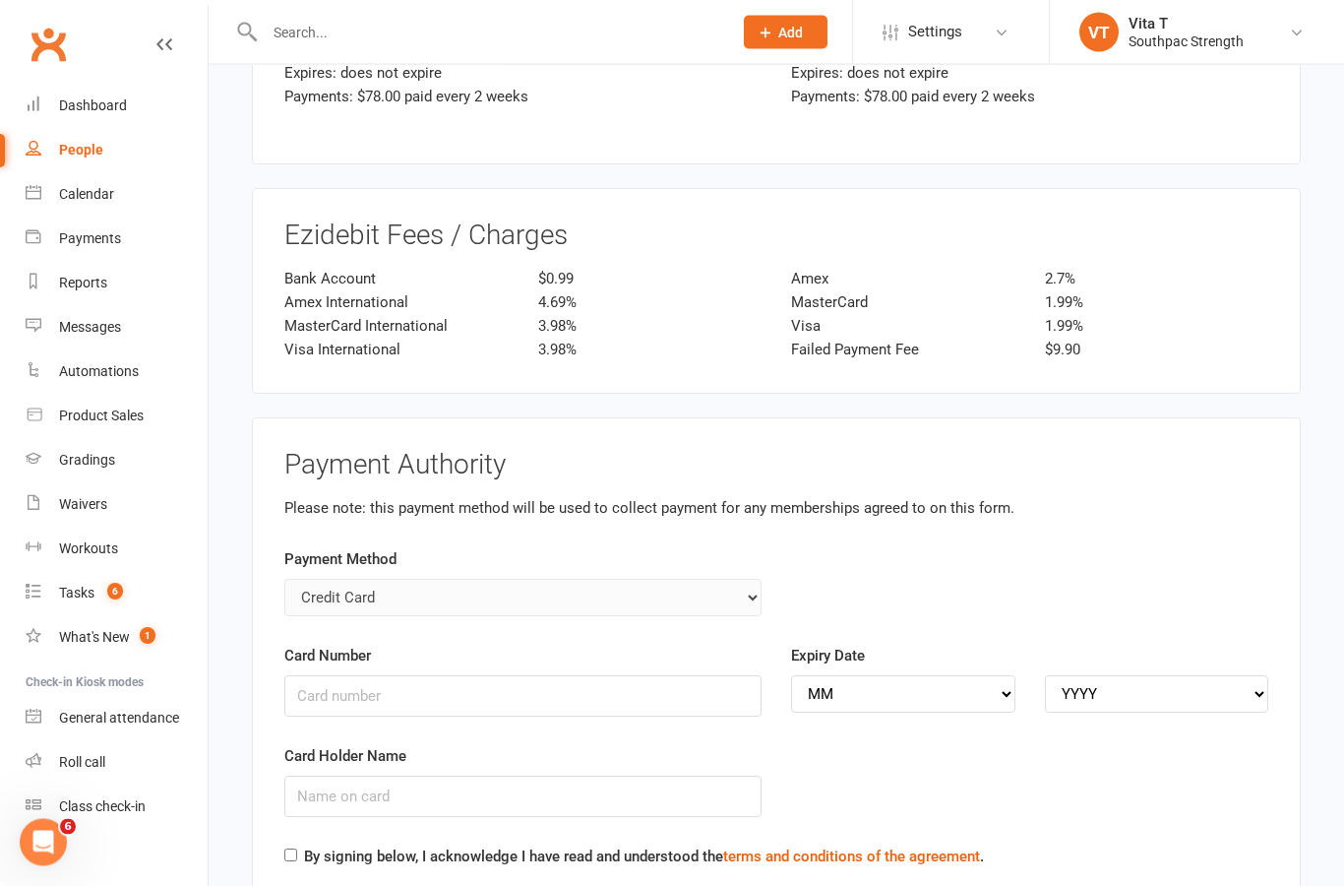
scroll to position [10114, 0]
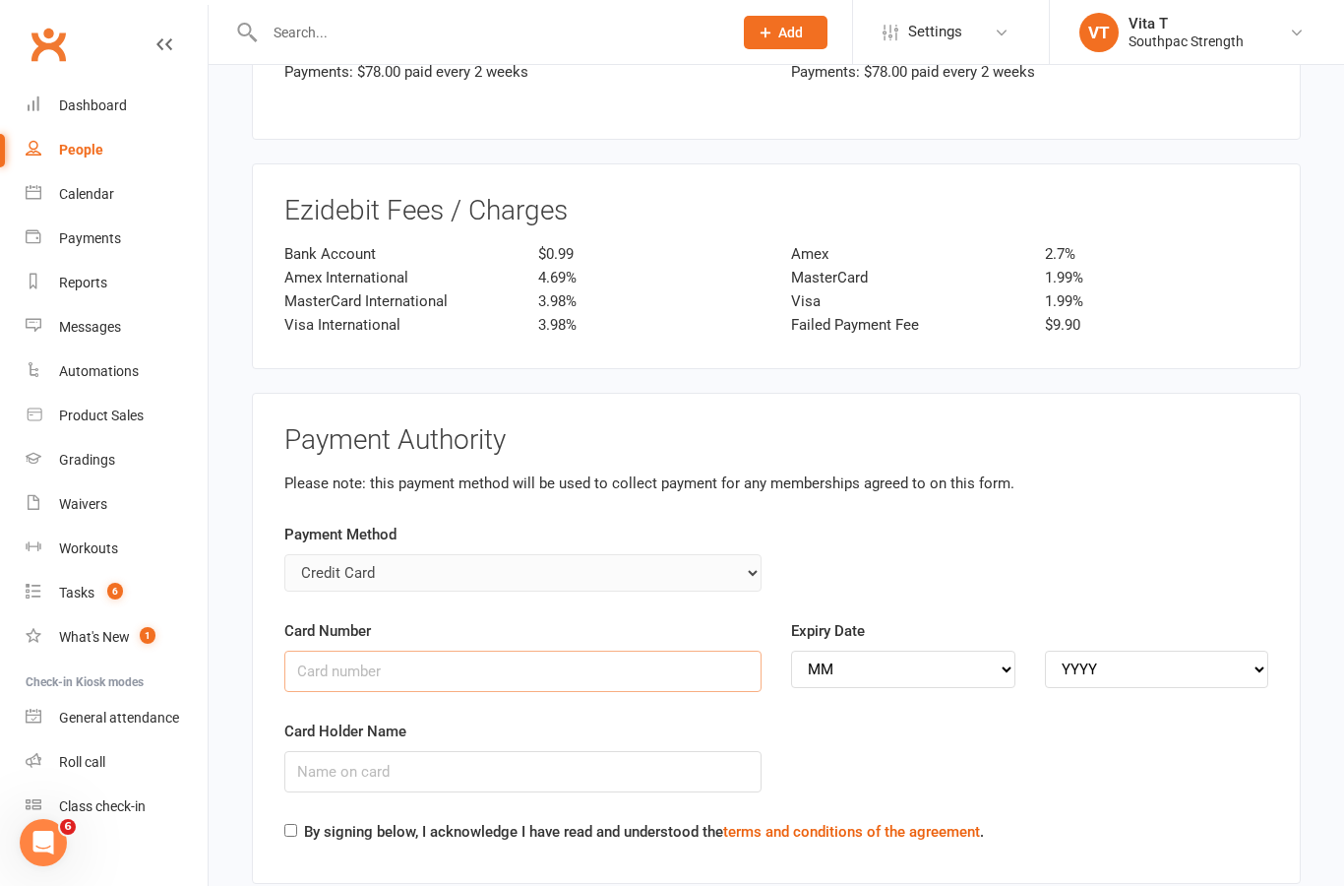
click at [408, 651] on input "Card Number" at bounding box center [522, 671] width 477 height 41
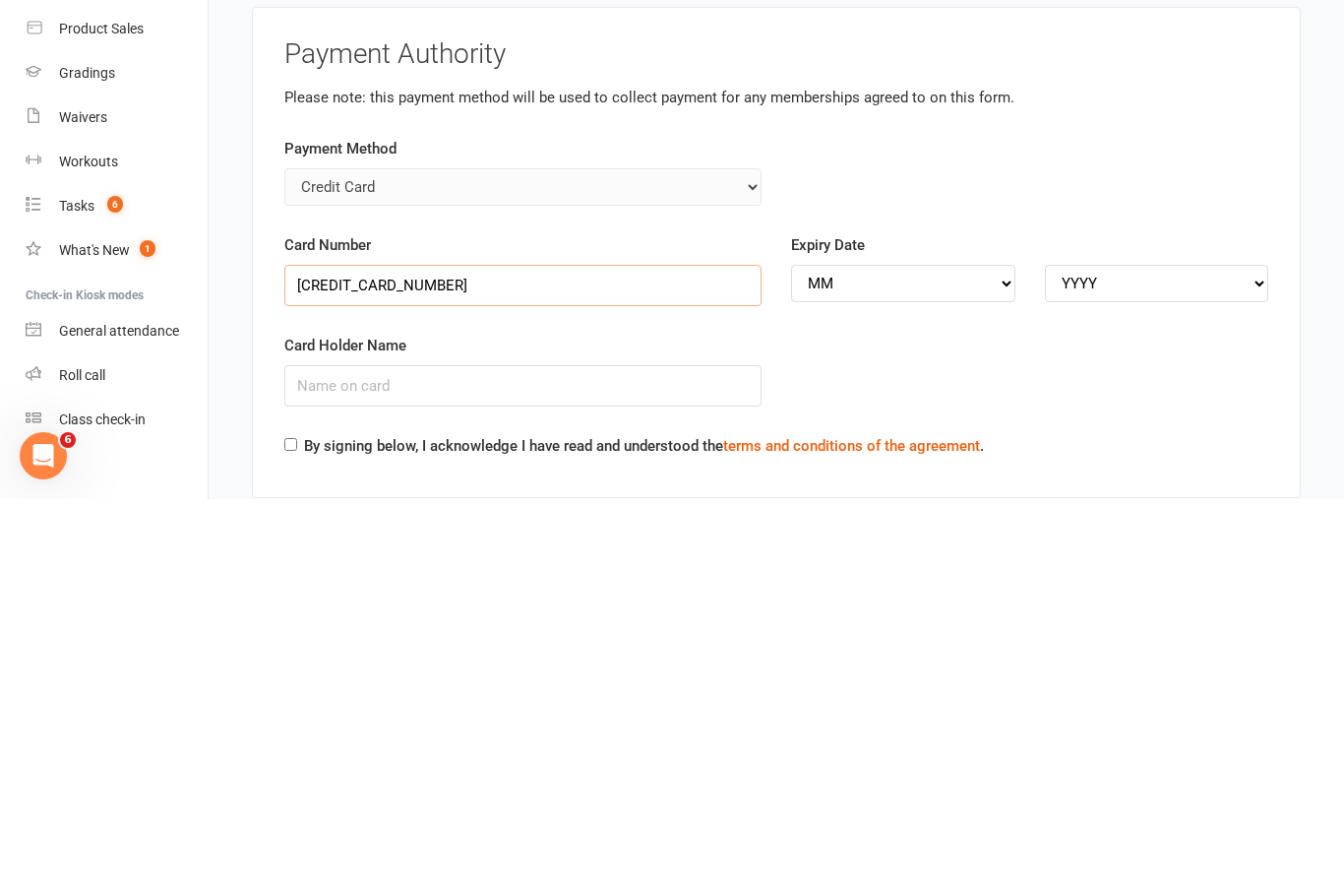
type input "[CREDIT_CARD_NUMBER]"
click at [882, 652] on select "MM 01 02 03 04 05 06 07 08 09 10 11 12" at bounding box center [903, 670] width 224 height 37
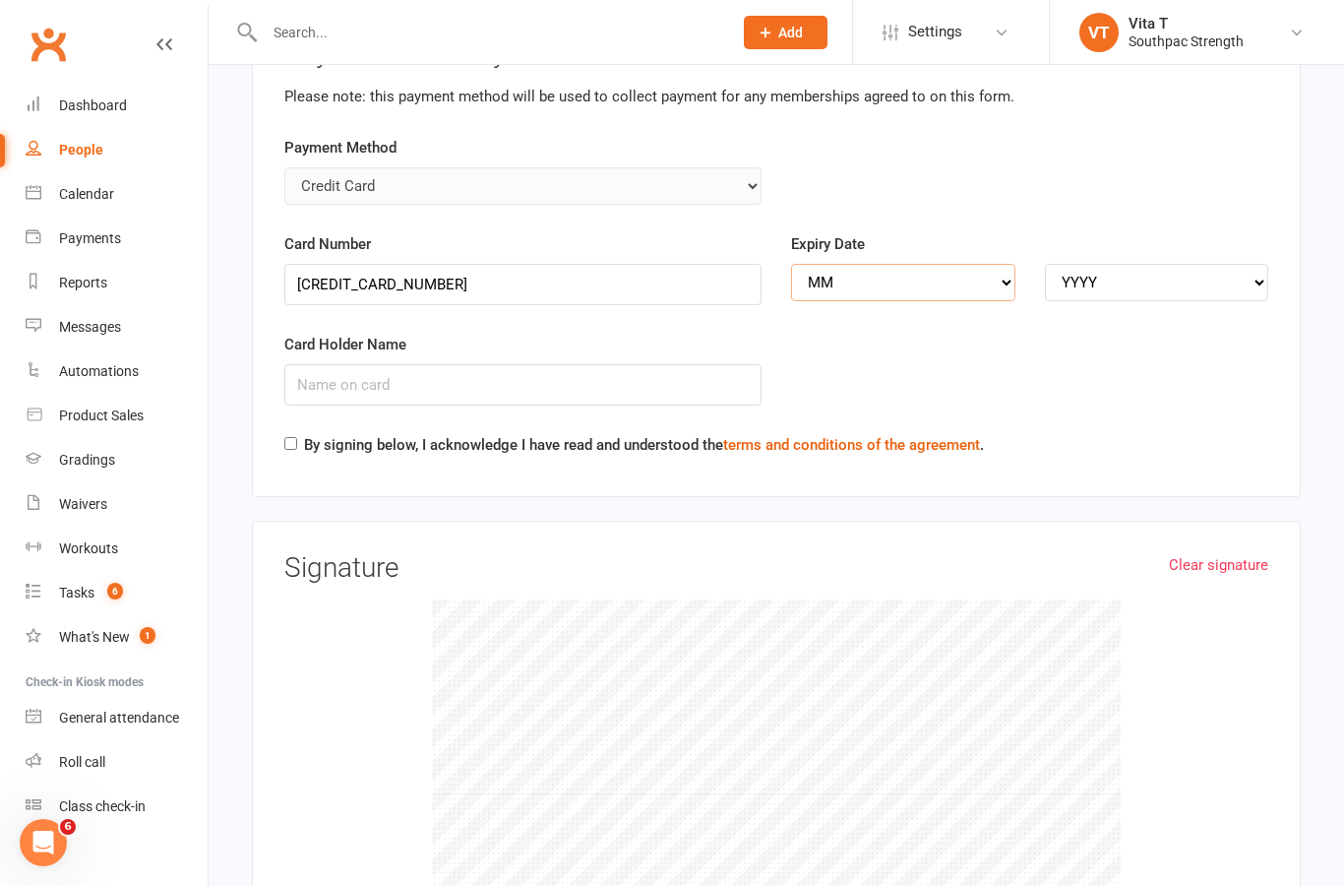
select select "04"
click at [1117, 264] on select "YYYY 2025 2026 2027 2028 2029 2030 2031 2032 2033 2034" at bounding box center [1157, 282] width 224 height 37
select select "2028"
click at [547, 364] on input "Card Holder Name" at bounding box center [522, 384] width 477 height 41
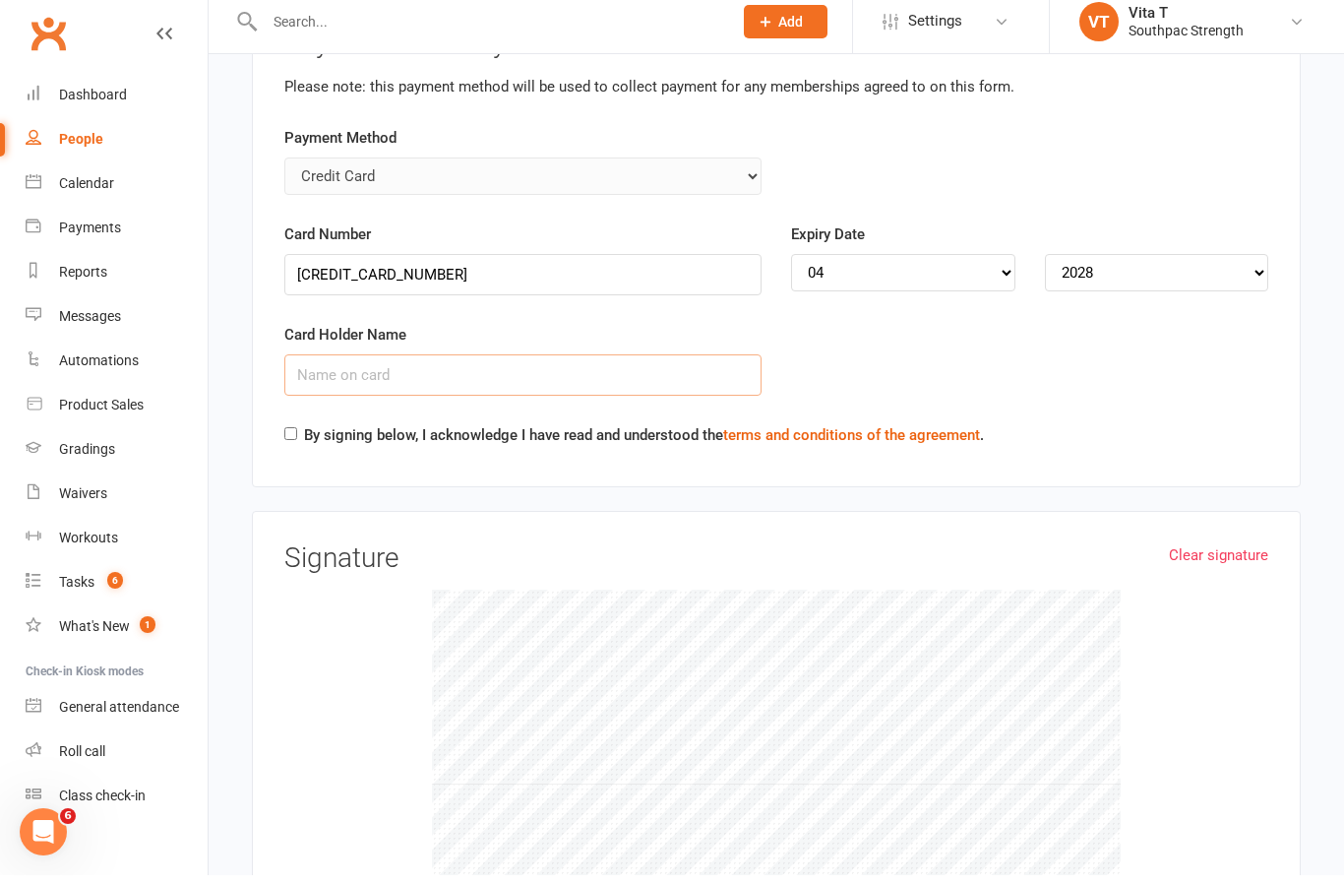
click at [556, 365] on input "Card Holder Name" at bounding box center [522, 385] width 477 height 41
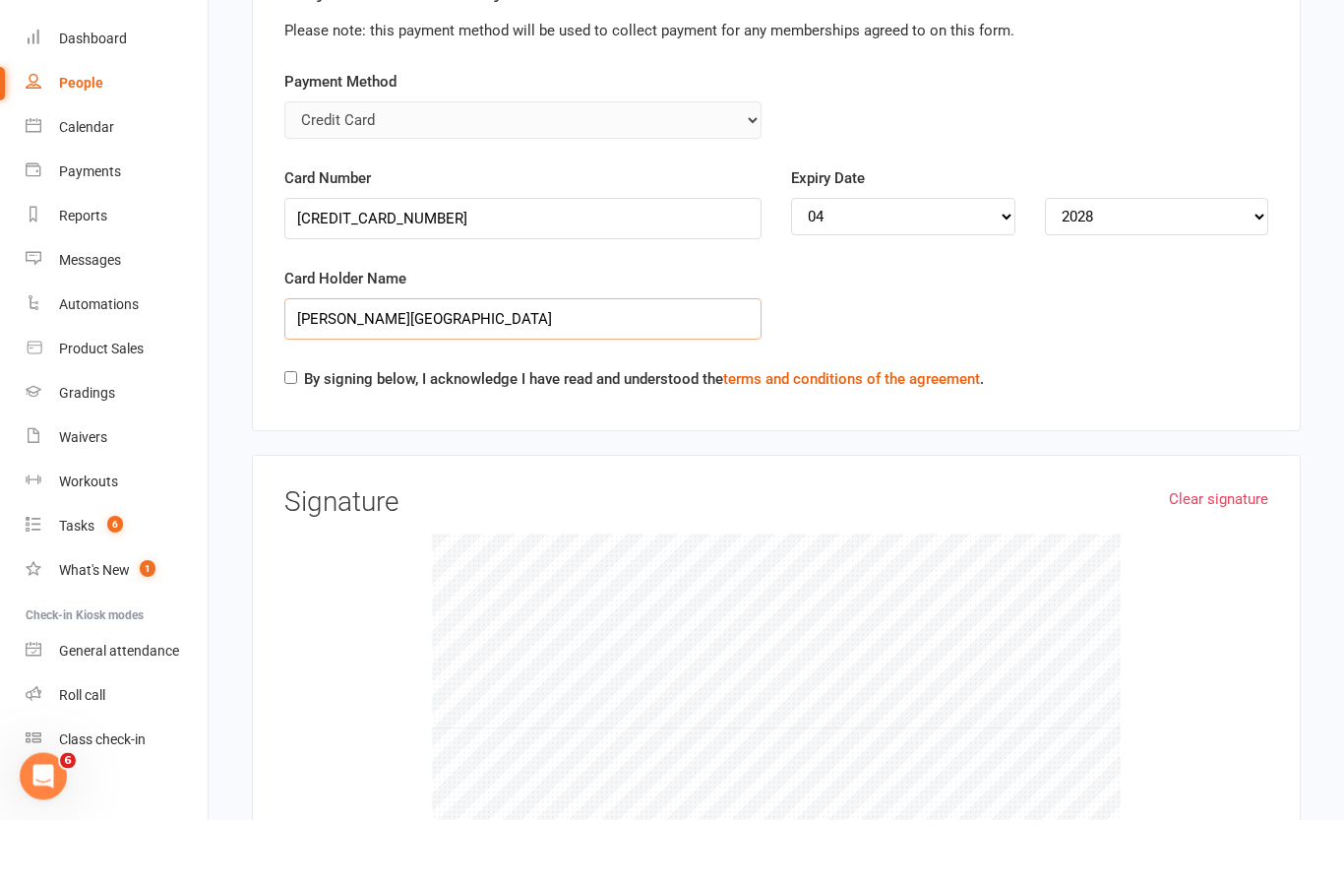
type input "[PERSON_NAME][GEOGRAPHIC_DATA]"
click at [304, 434] on label "By signing below, I acknowledge I have read and understood the terms and condit…" at bounding box center [644, 446] width 680 height 24
click at [297, 438] on input "By signing below, I acknowledge I have read and understood the terms and condit…" at bounding box center [290, 444] width 13 height 13
checkbox input "true"
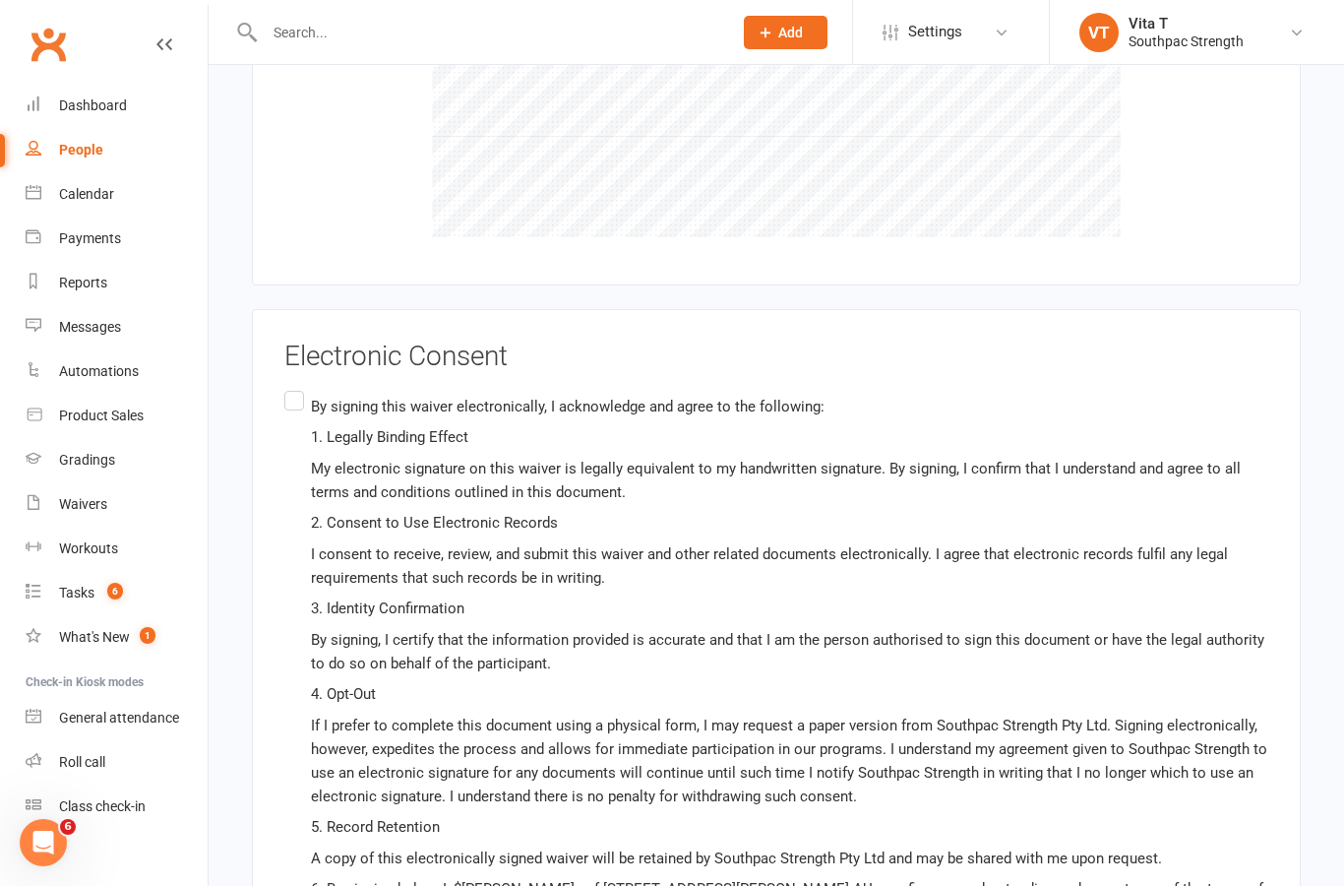
scroll to position [11194, 0]
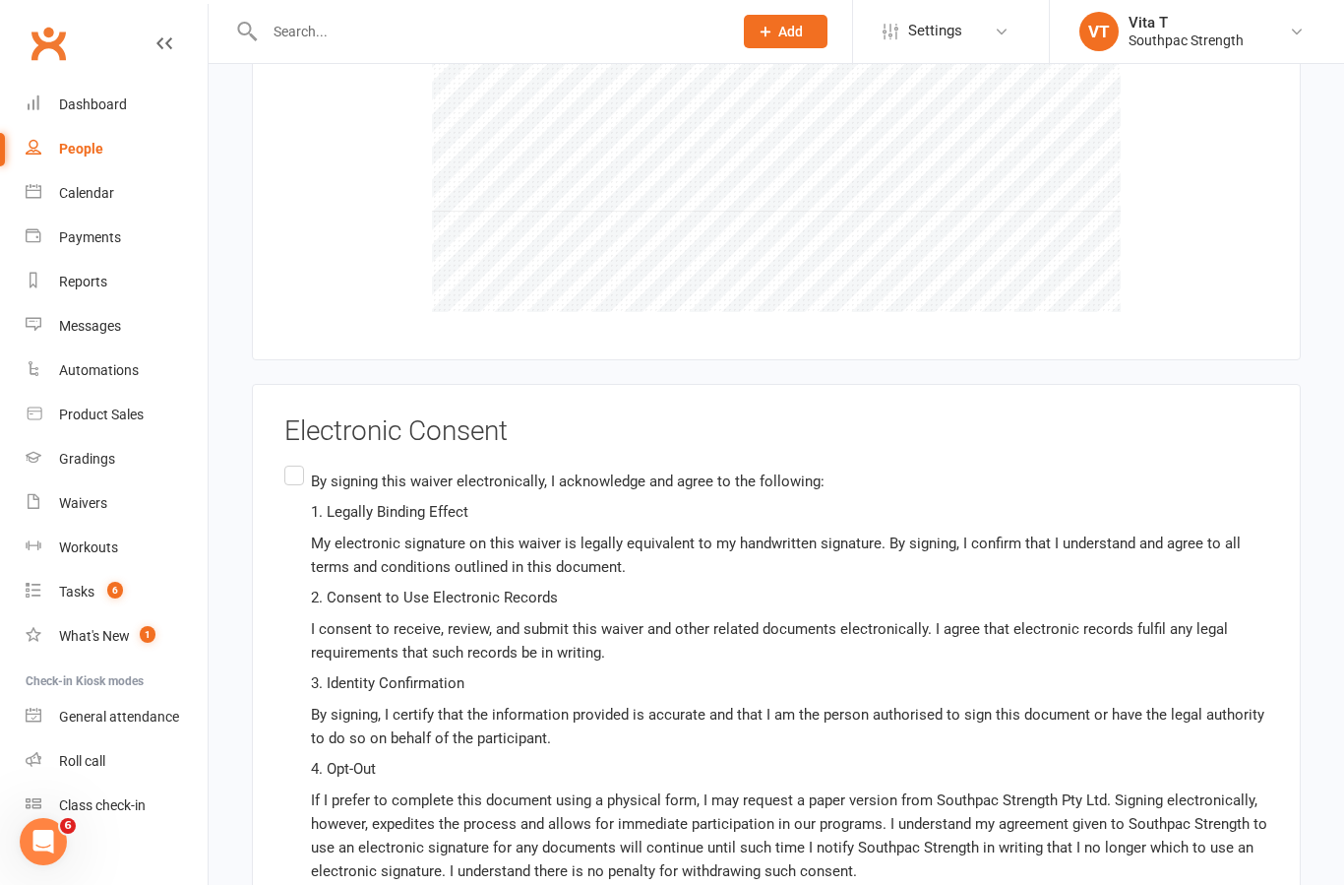
click at [303, 463] on label "By signing this waiver electronically, I acknowledge and agree to the following…" at bounding box center [776, 735] width 984 height 545
click at [297, 463] on input "By signing this waiver electronically, I acknowledge and agree to the following…" at bounding box center [290, 463] width 13 height 0
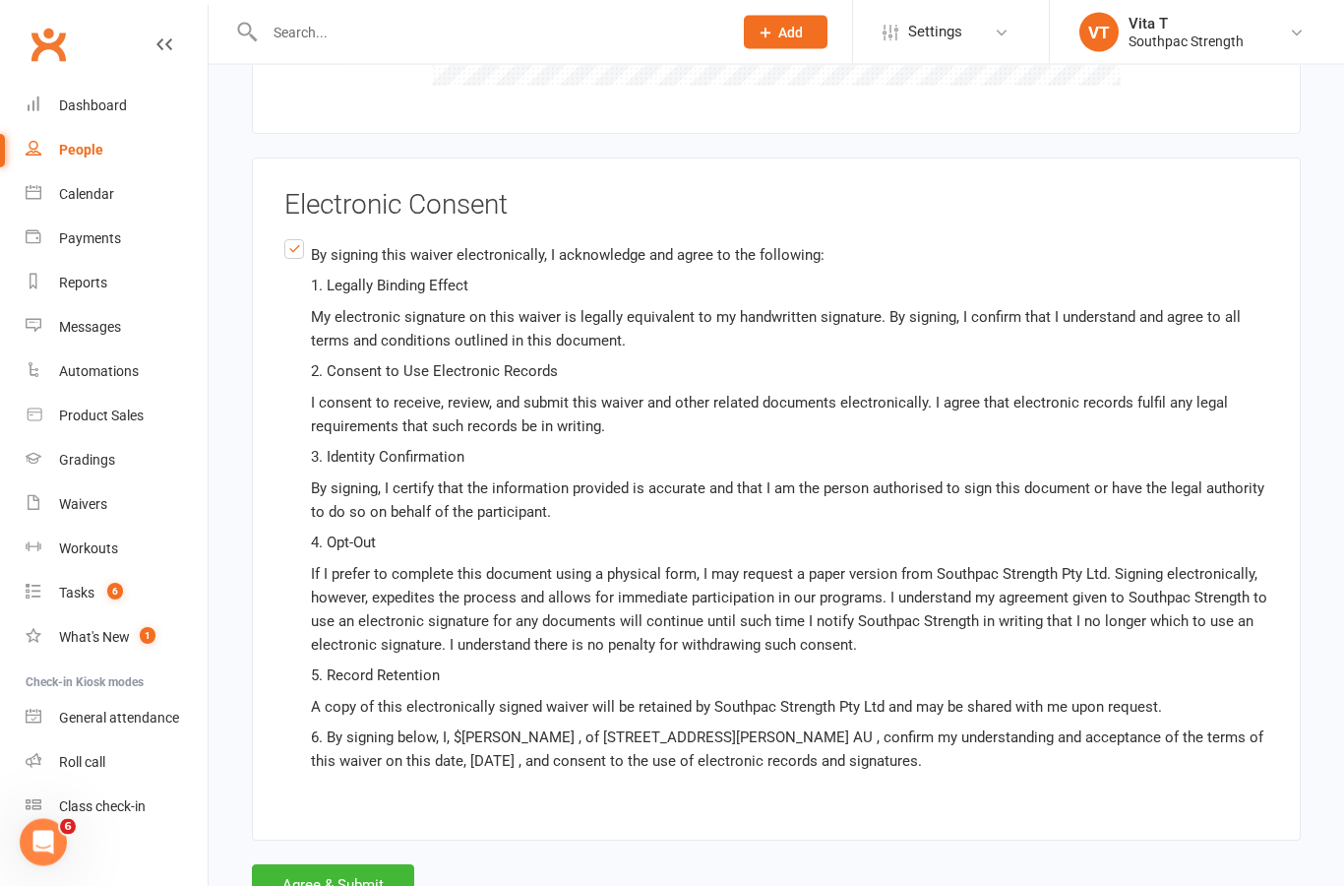
scroll to position [11327, 0]
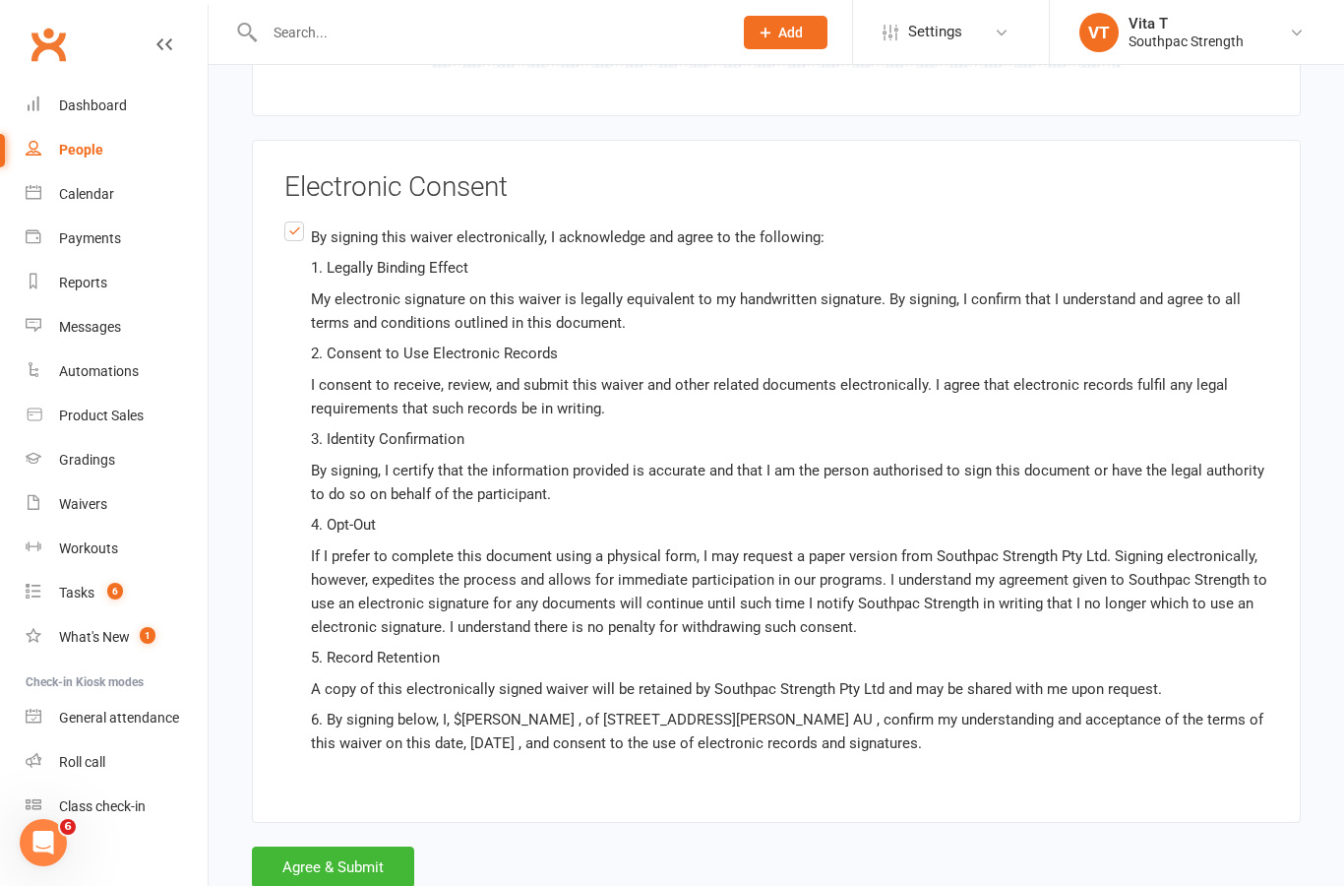
click at [350, 846] on button "Agree & Submit" at bounding box center [333, 866] width 162 height 41
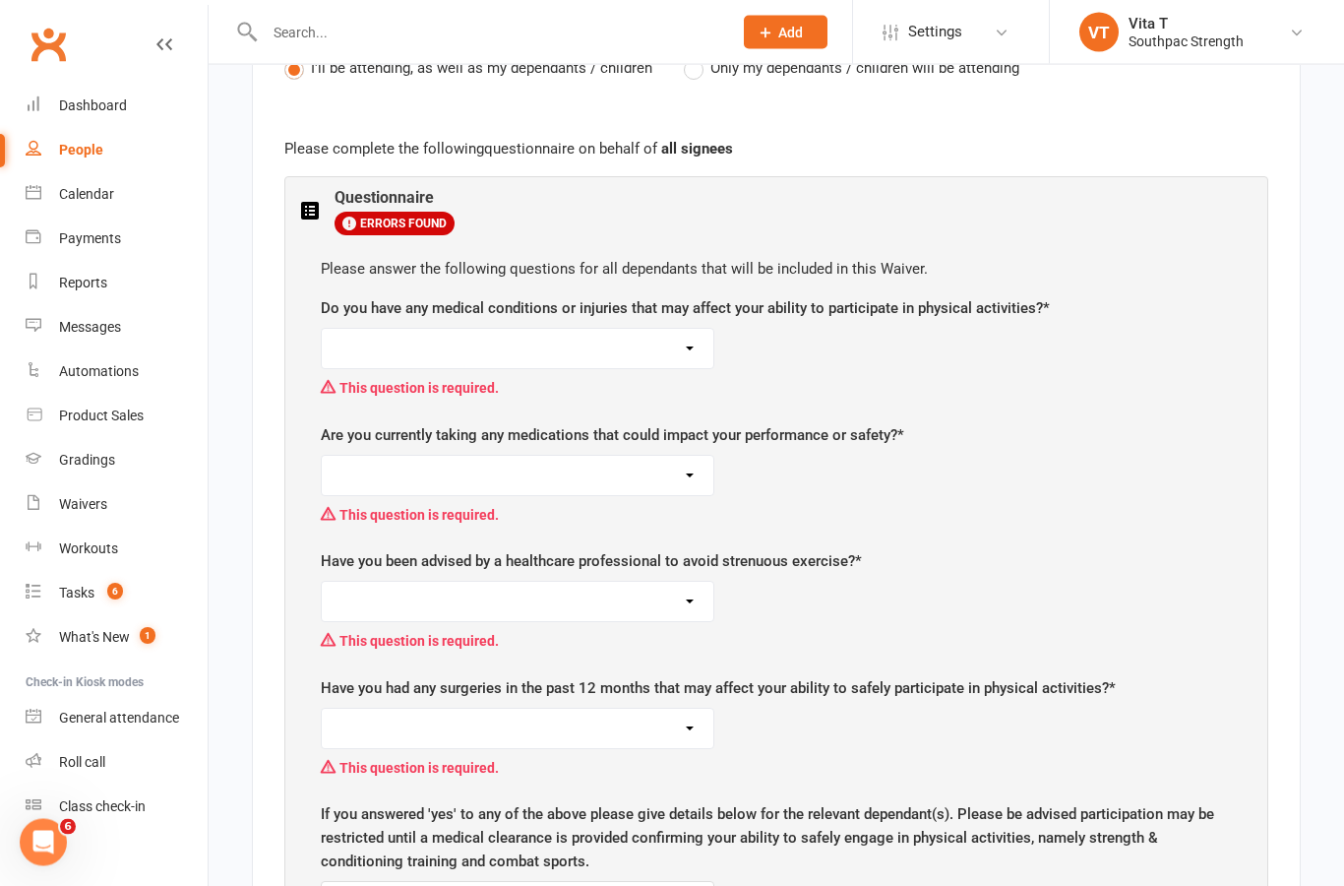
scroll to position [1329, 0]
click at [665, 329] on select "No Yes" at bounding box center [518, 348] width 392 height 39
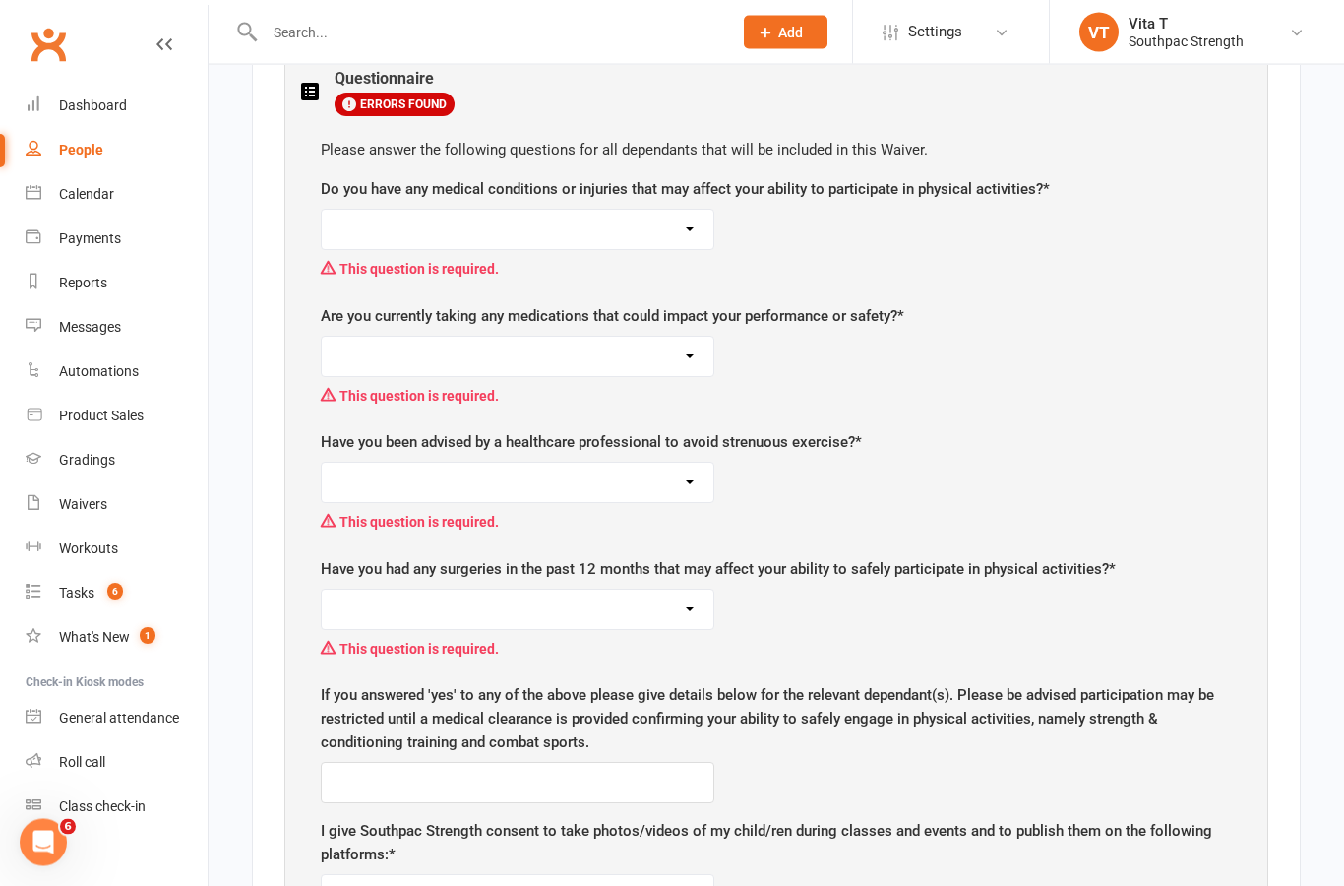
scroll to position [1448, 0]
click at [654, 210] on select "No Yes" at bounding box center [518, 229] width 392 height 39
select select "Yes"
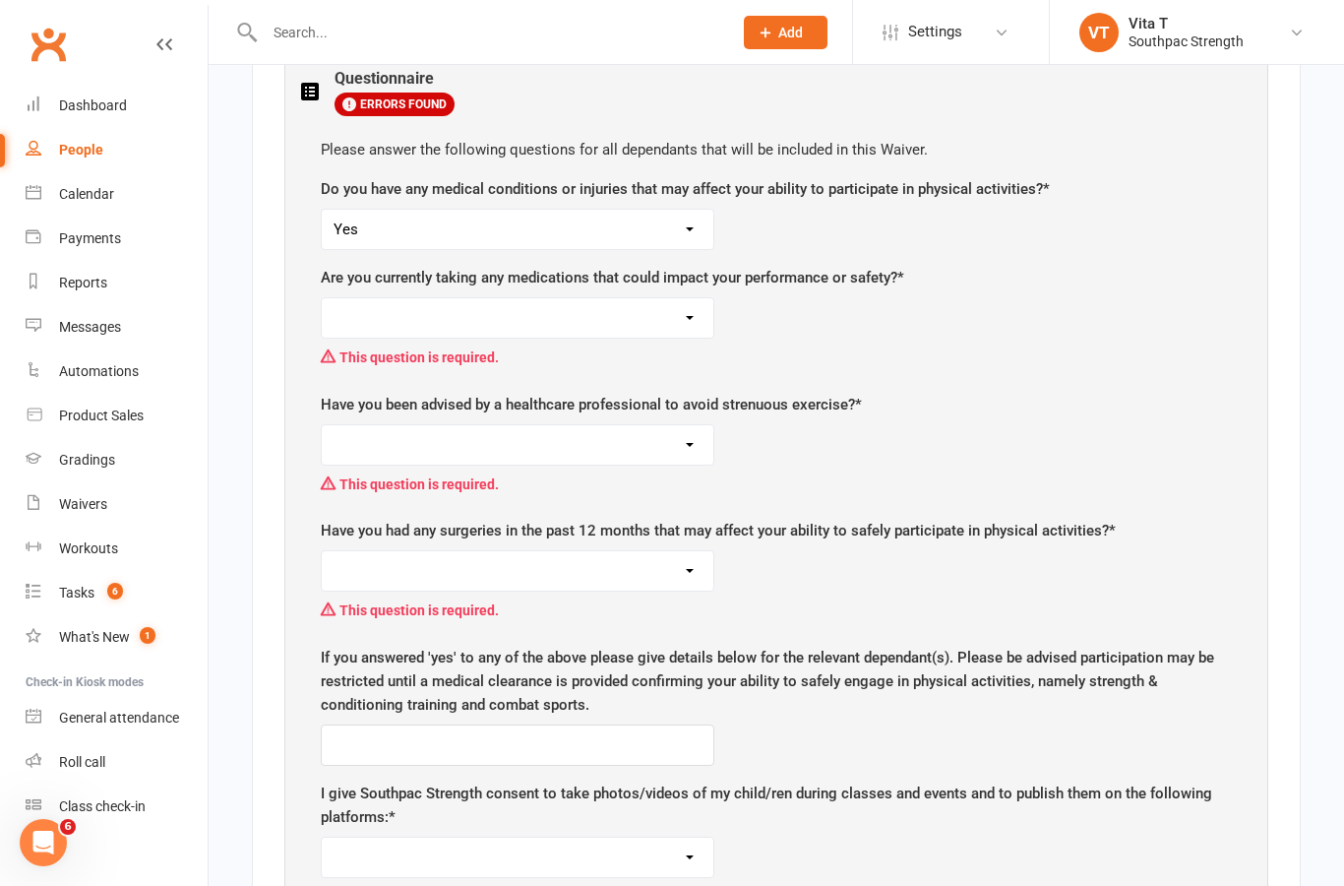
click at [668, 298] on select "No Yes" at bounding box center [518, 317] width 392 height 39
select select "No"
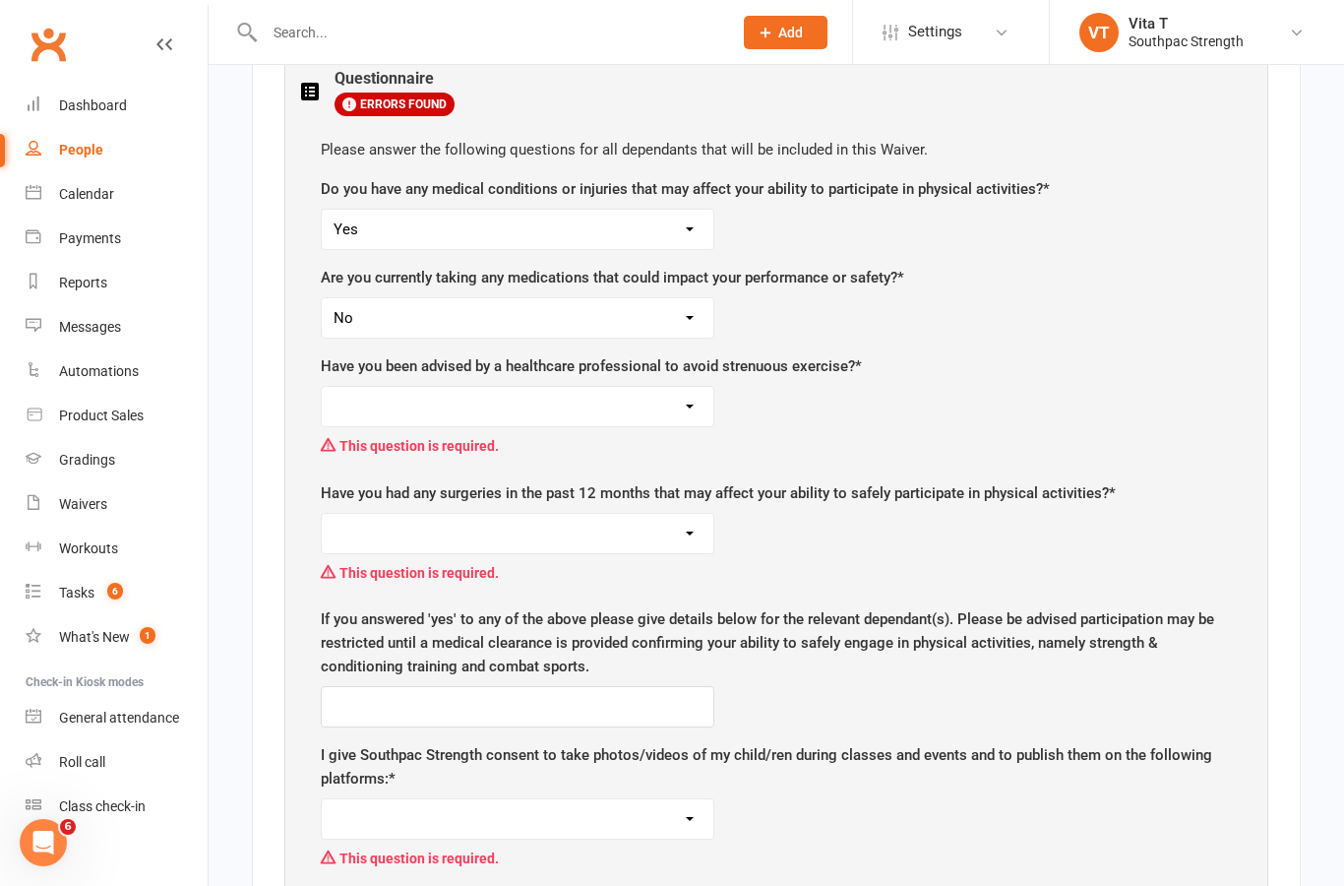
click at [684, 387] on select "No Yes" at bounding box center [518, 406] width 392 height 39
select select "No"
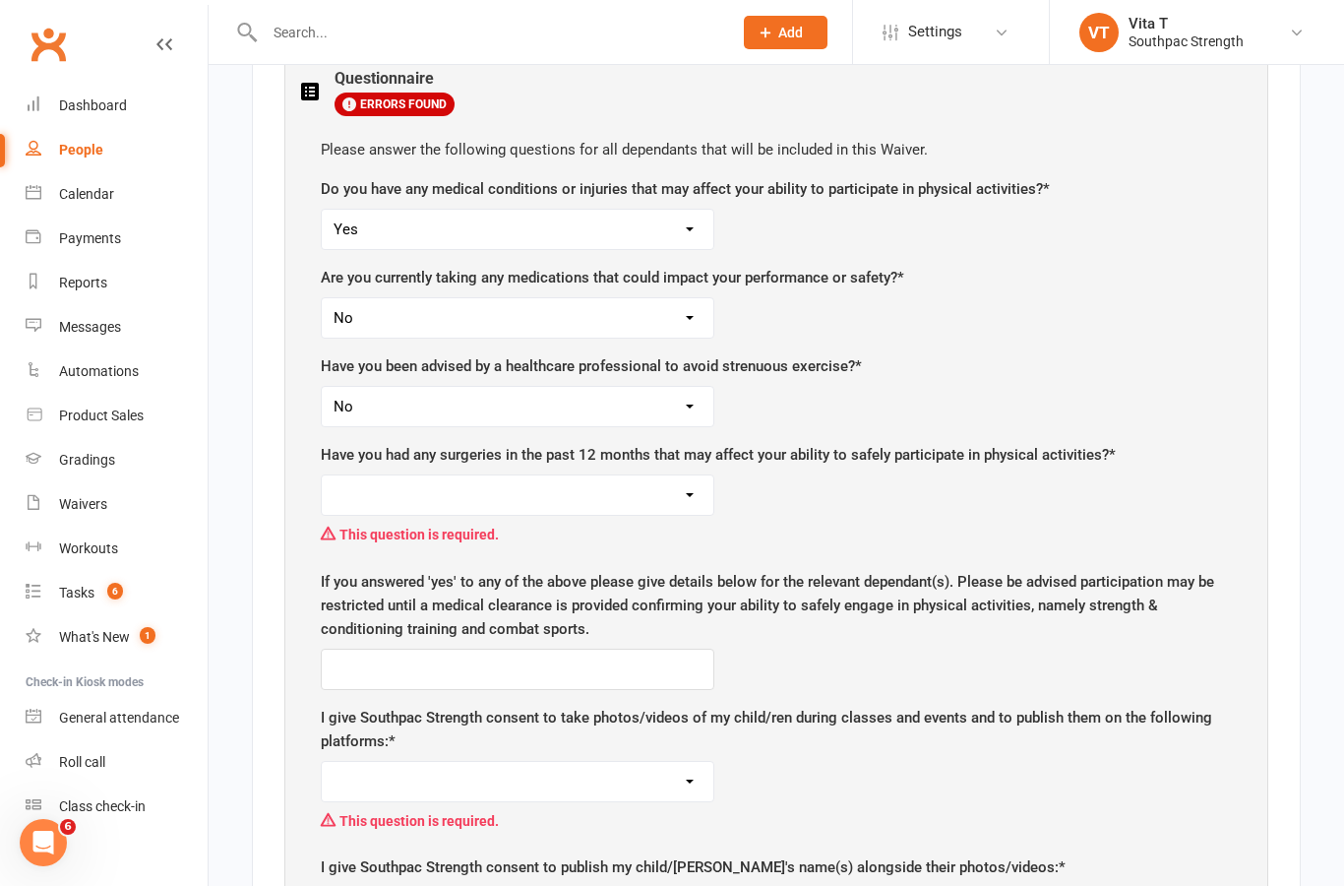
click at [694, 475] on select "No Yes" at bounding box center [518, 494] width 392 height 39
select select "No"
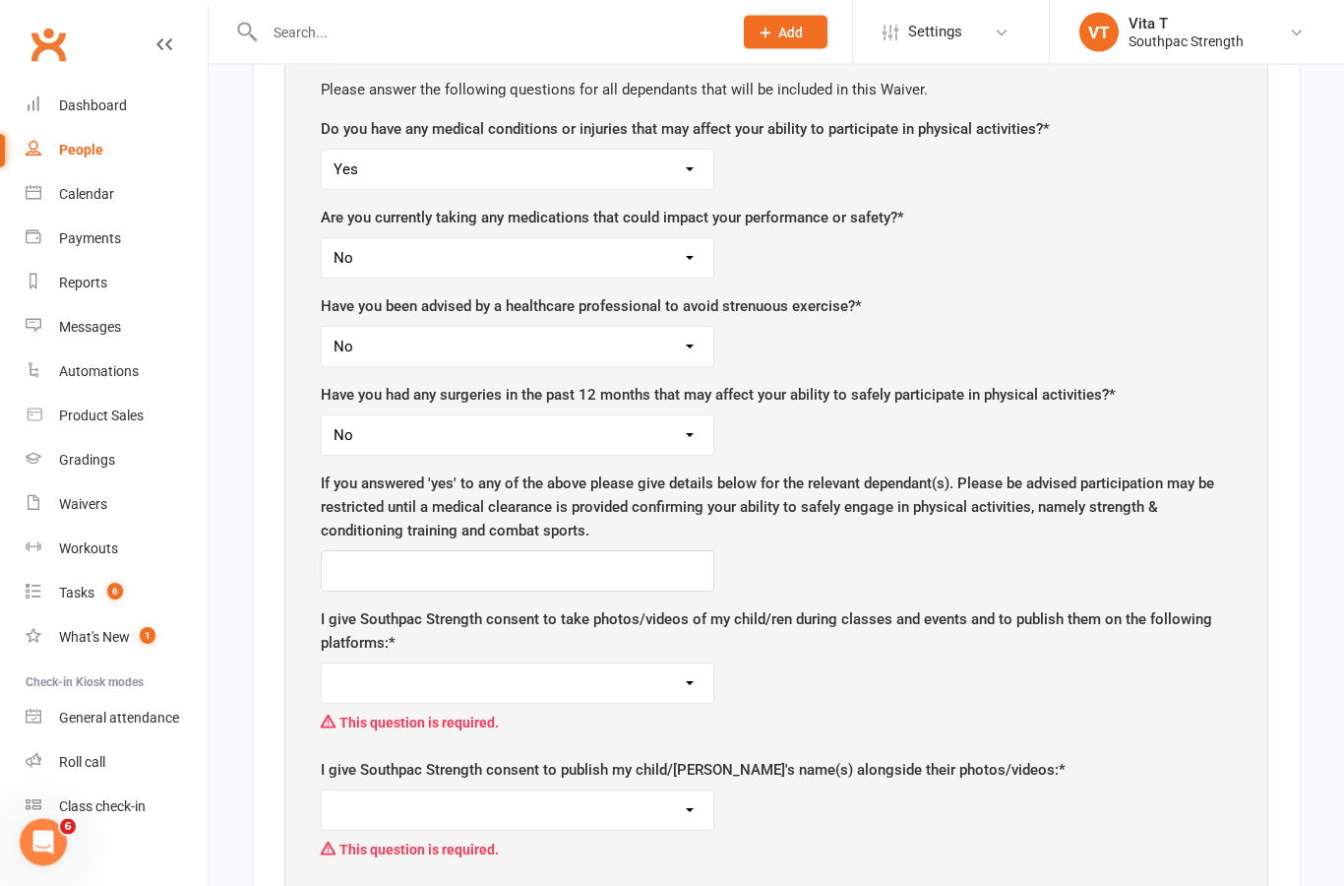
scroll to position [1509, 0]
click at [561, 549] on input "text" at bounding box center [518, 569] width 394 height 41
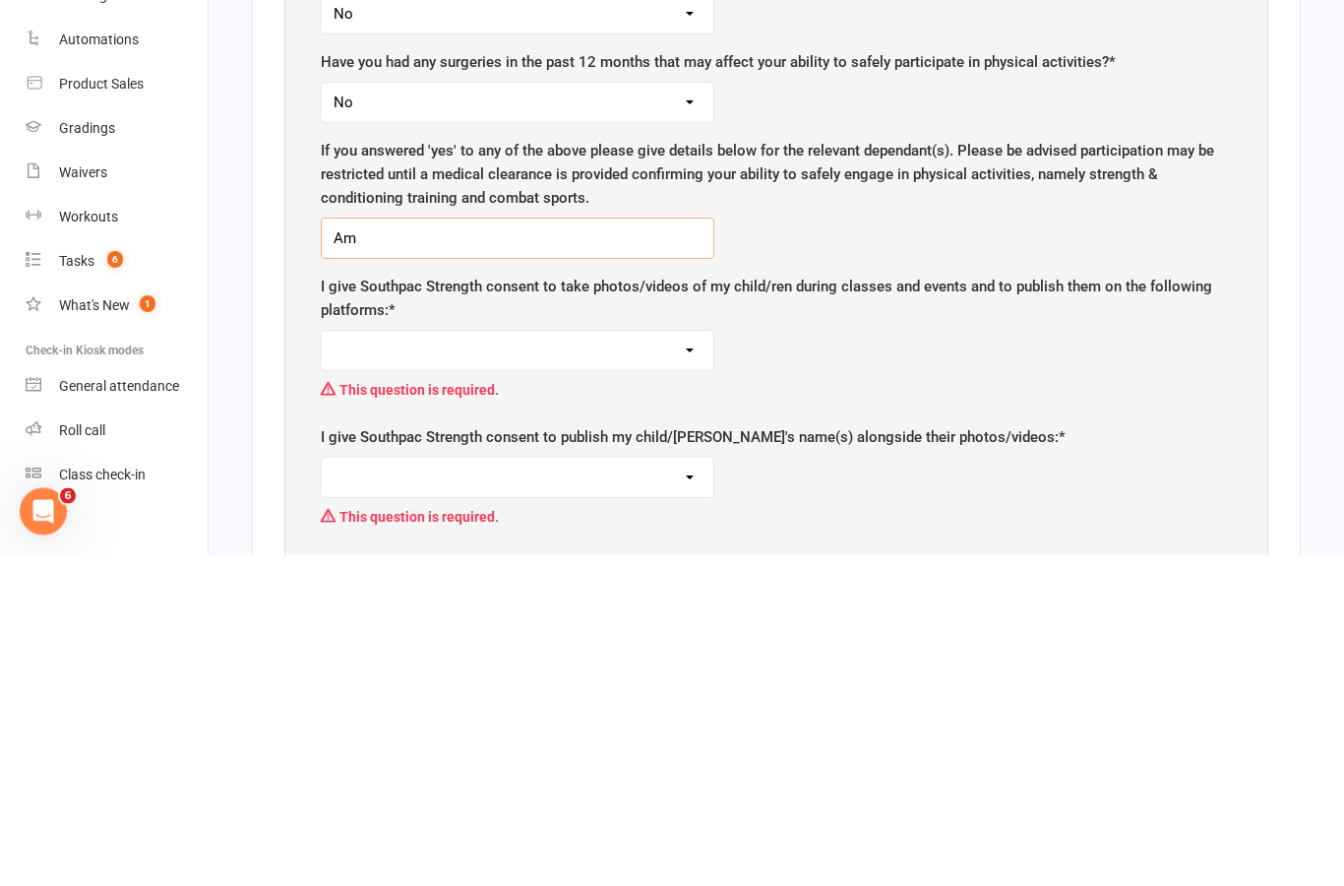
type input "A"
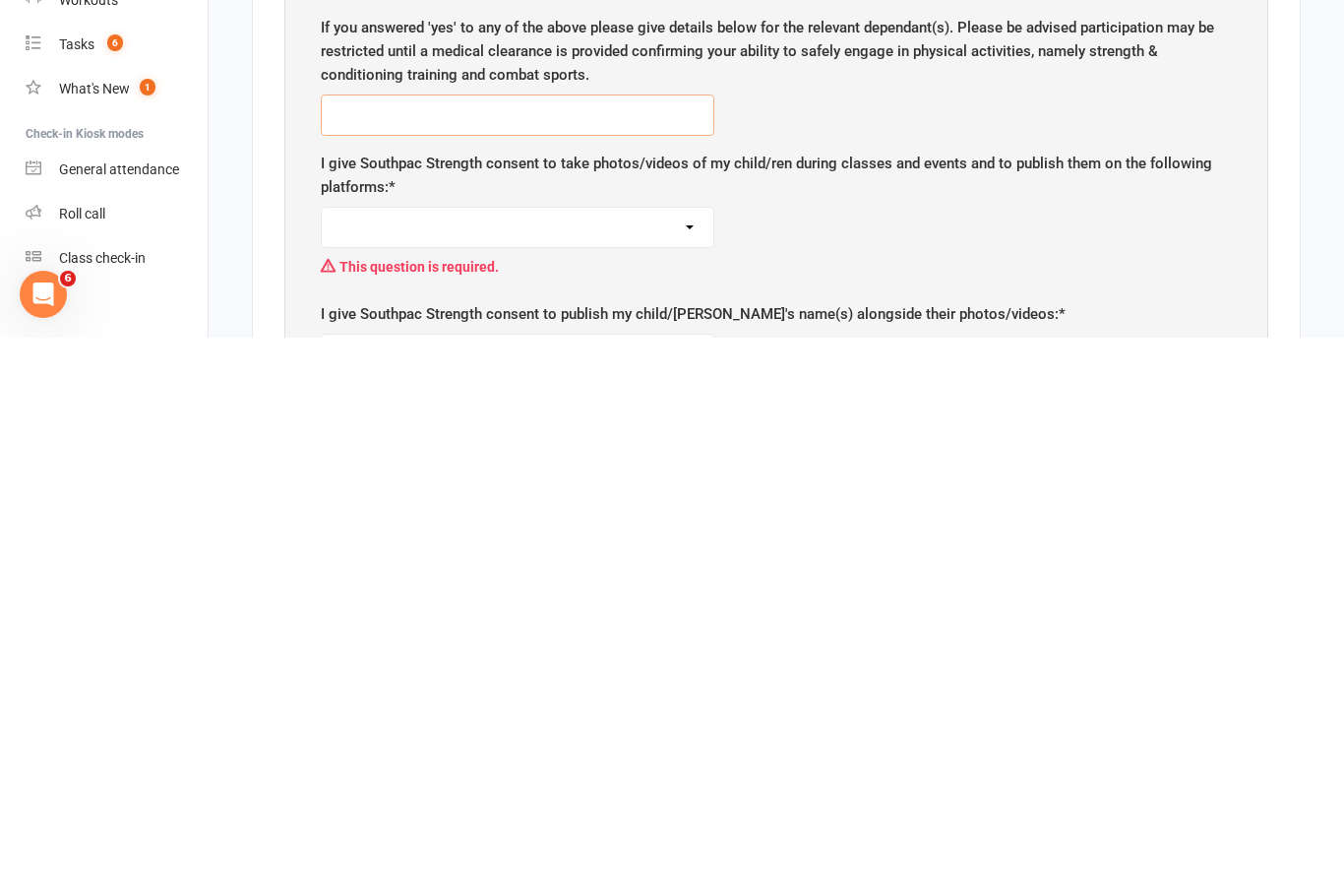
scroll to position [1415, 0]
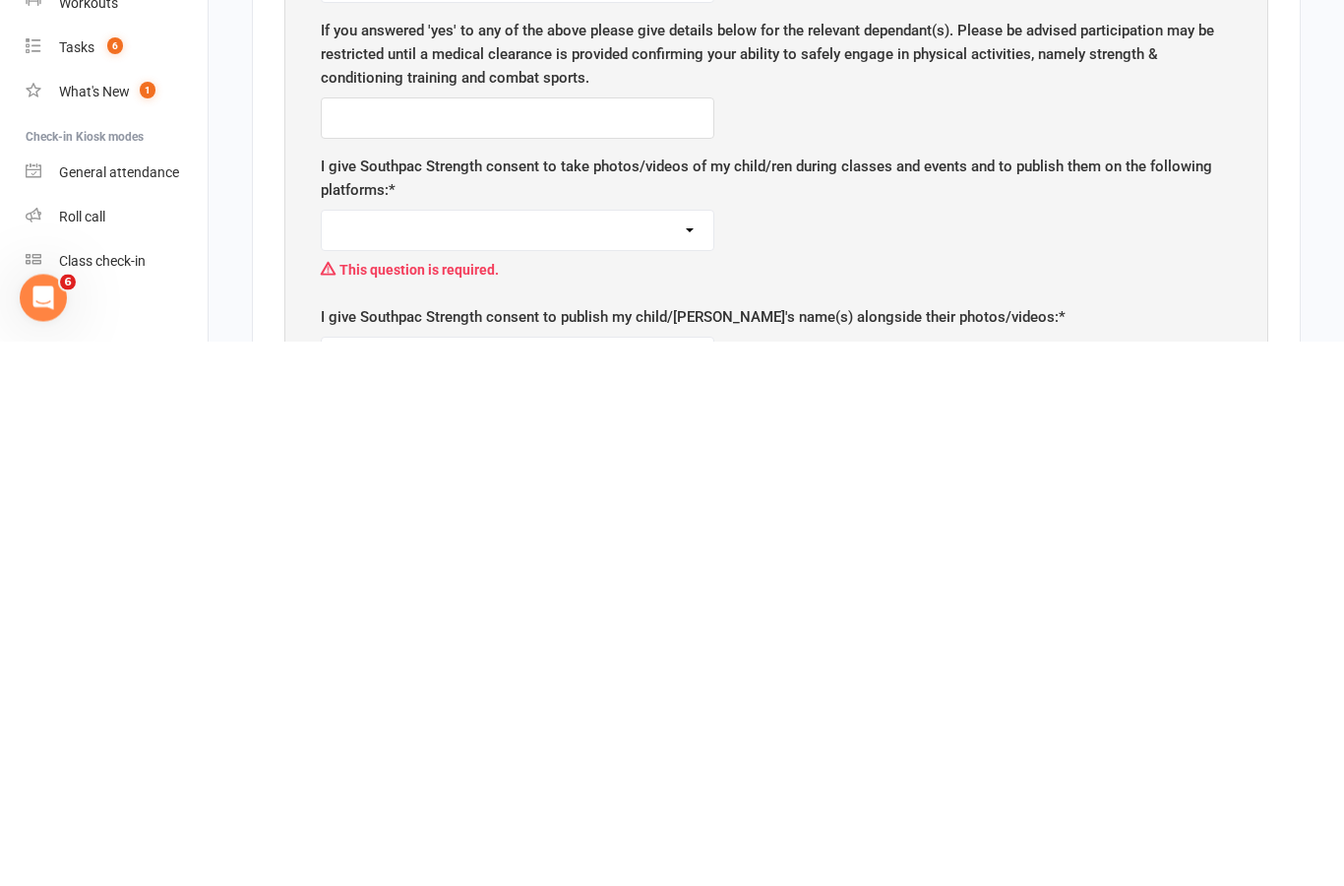
click at [695, 756] on select "Social media (e.g., Facebook, Instagram) Website Promotional materials (e.g., f…" at bounding box center [518, 775] width 392 height 39
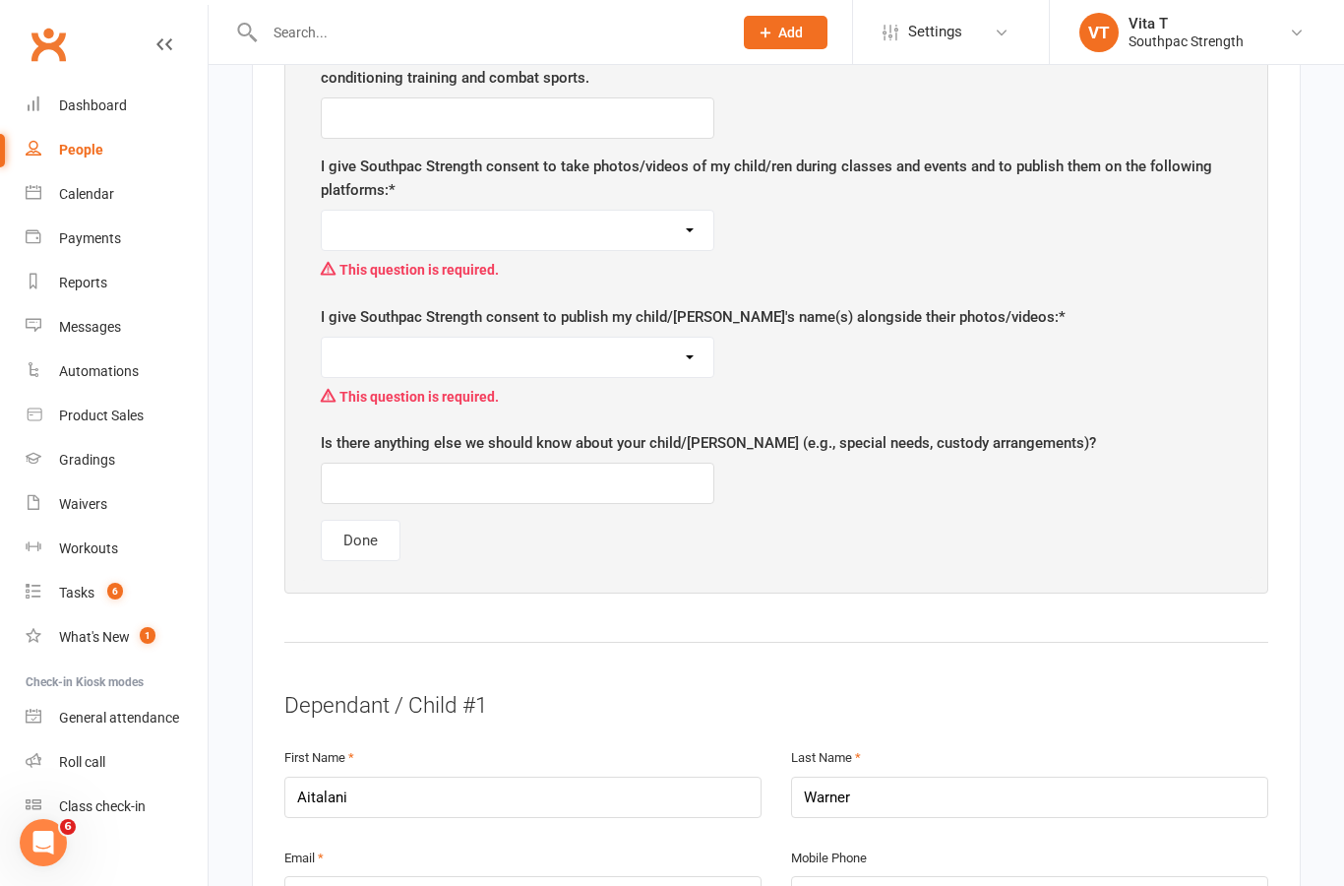
select select "All of the above"
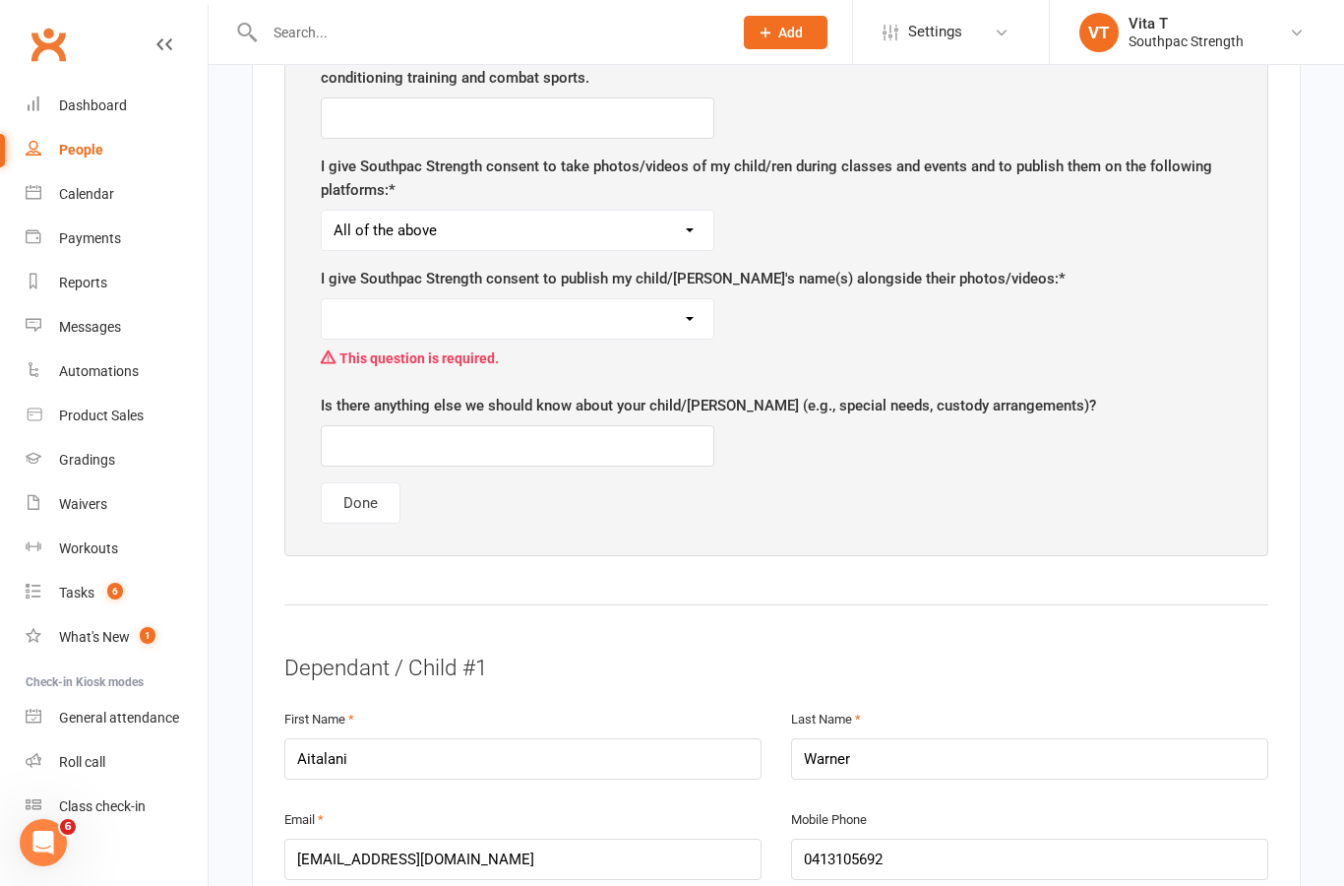
click at [663, 299] on select "Full name First name only No name" at bounding box center [518, 318] width 392 height 39
select select "Full name"
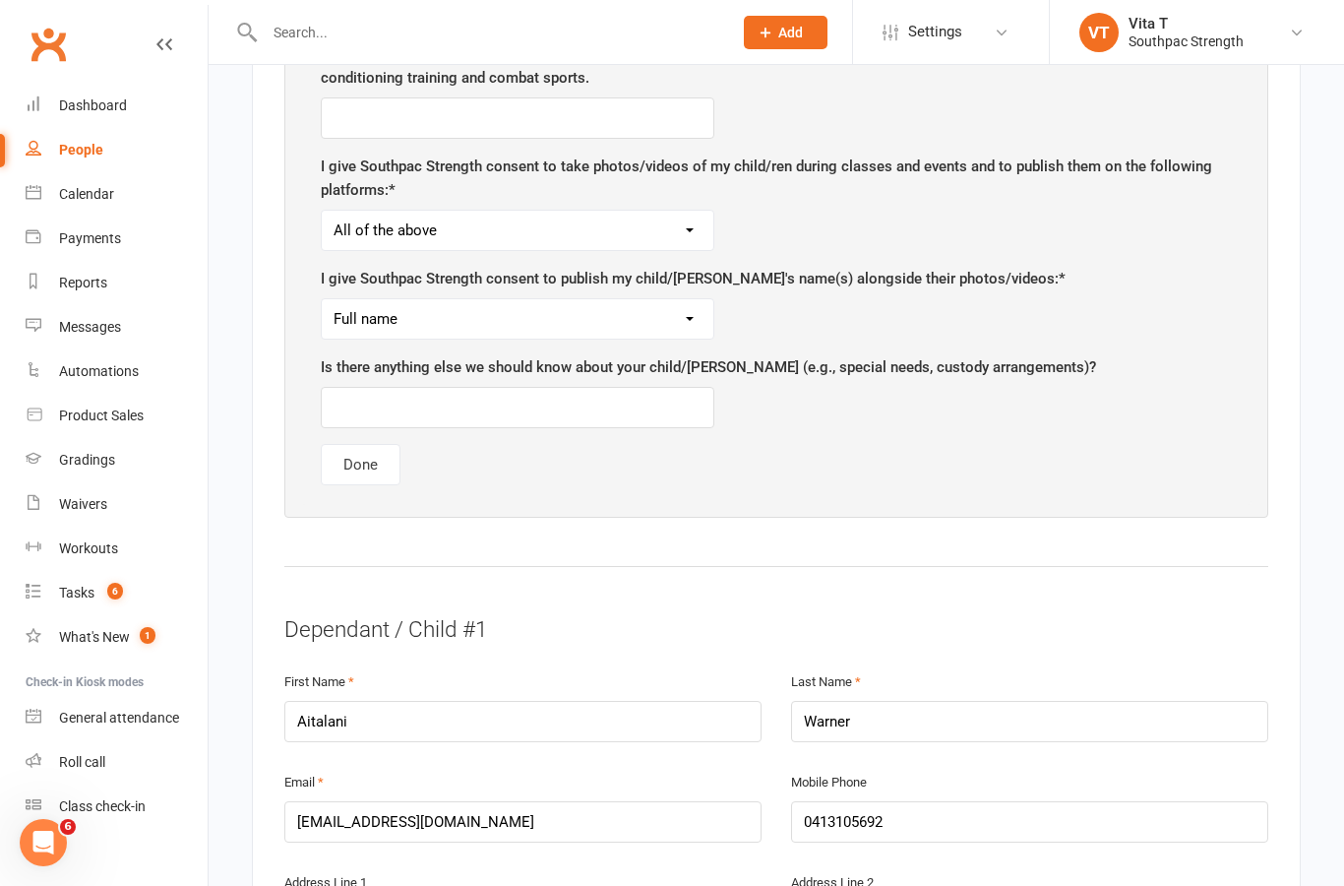
click at [651, 299] on select "Full name First name only No name" at bounding box center [518, 318] width 392 height 39
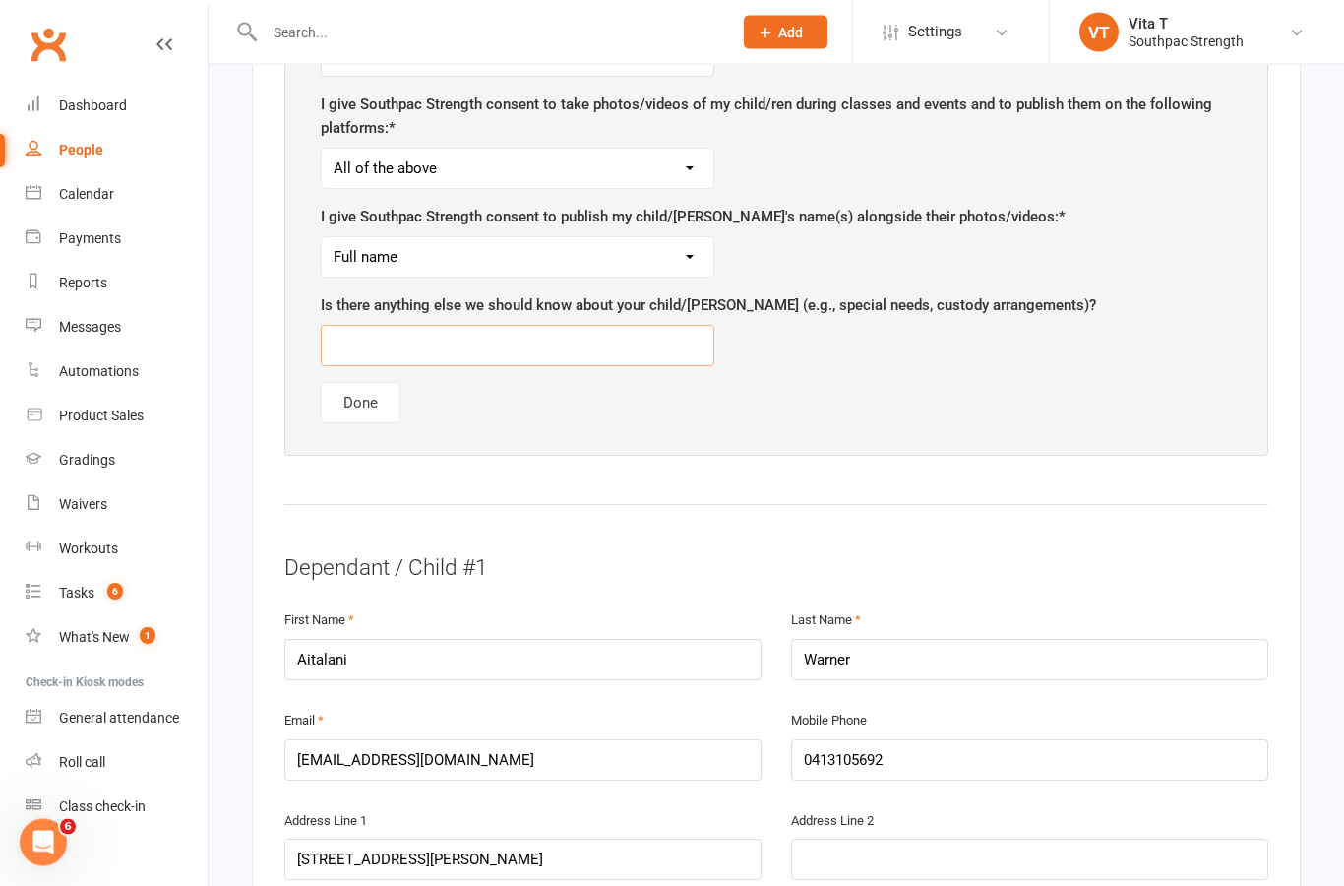
click at [596, 326] on input "text" at bounding box center [518, 346] width 394 height 41
type input "No"
click at [363, 383] on button "Done" at bounding box center [361, 403] width 80 height 41
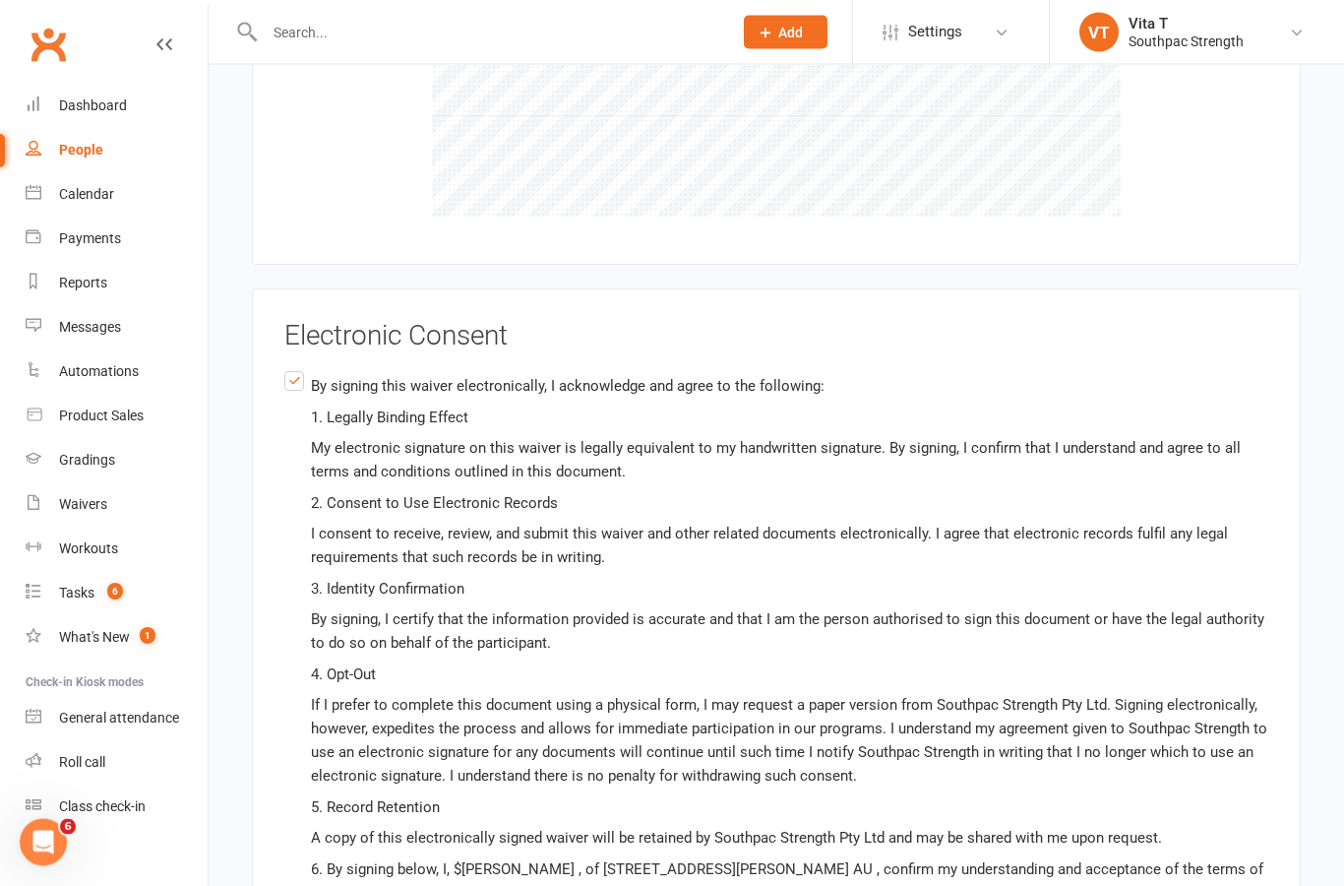
scroll to position [11328, 0]
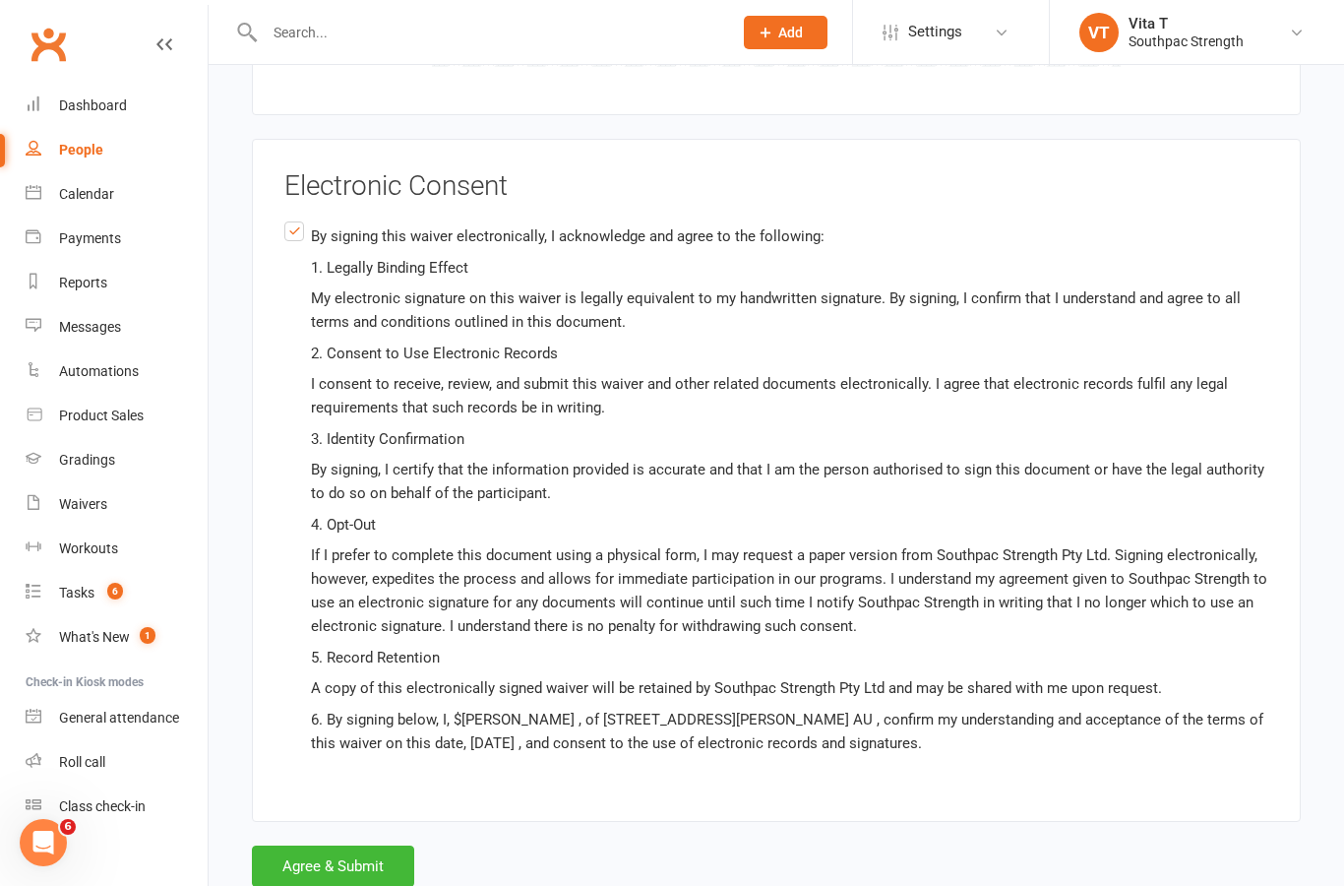
click at [339, 845] on button "Agree & Submit" at bounding box center [333, 865] width 162 height 41
